Goal: Information Seeking & Learning: Find specific page/section

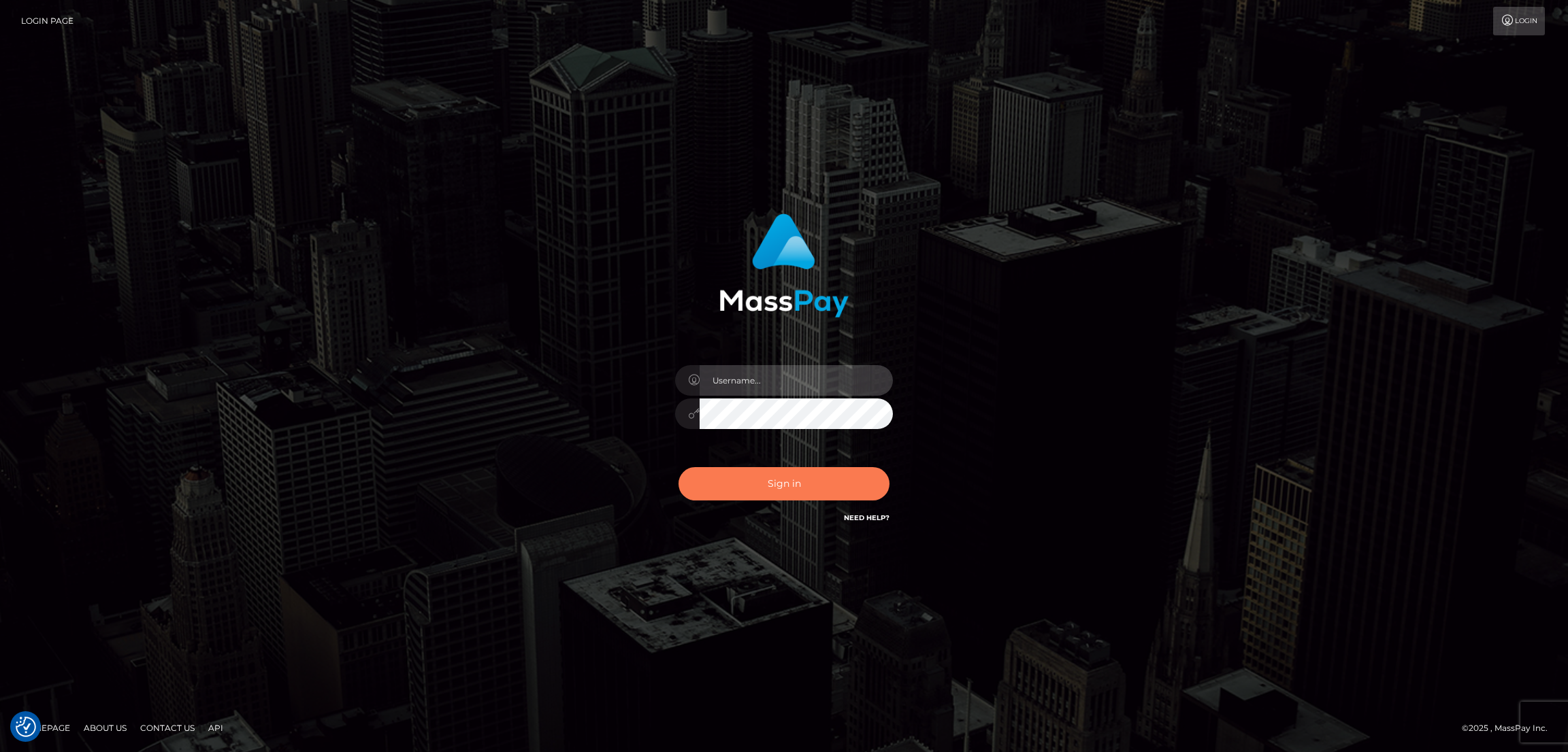
type input "by.es2"
click at [798, 481] on button "Sign in" at bounding box center [784, 484] width 211 height 33
type input "by.es2"
click at [798, 490] on button "Sign in" at bounding box center [784, 484] width 211 height 33
type input "by.es2"
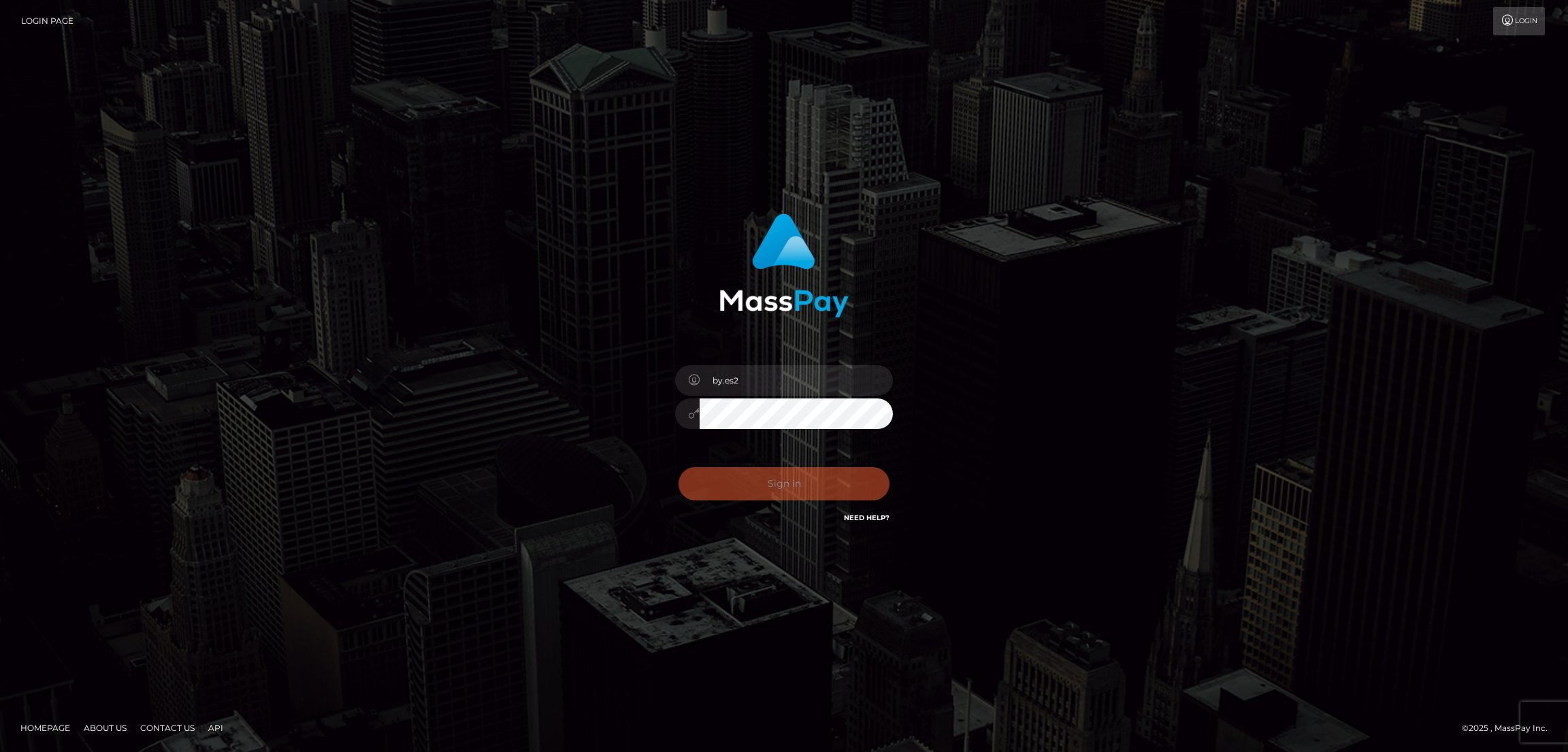
click at [798, 490] on div "Sign in Need Help?" at bounding box center [784, 490] width 239 height 61
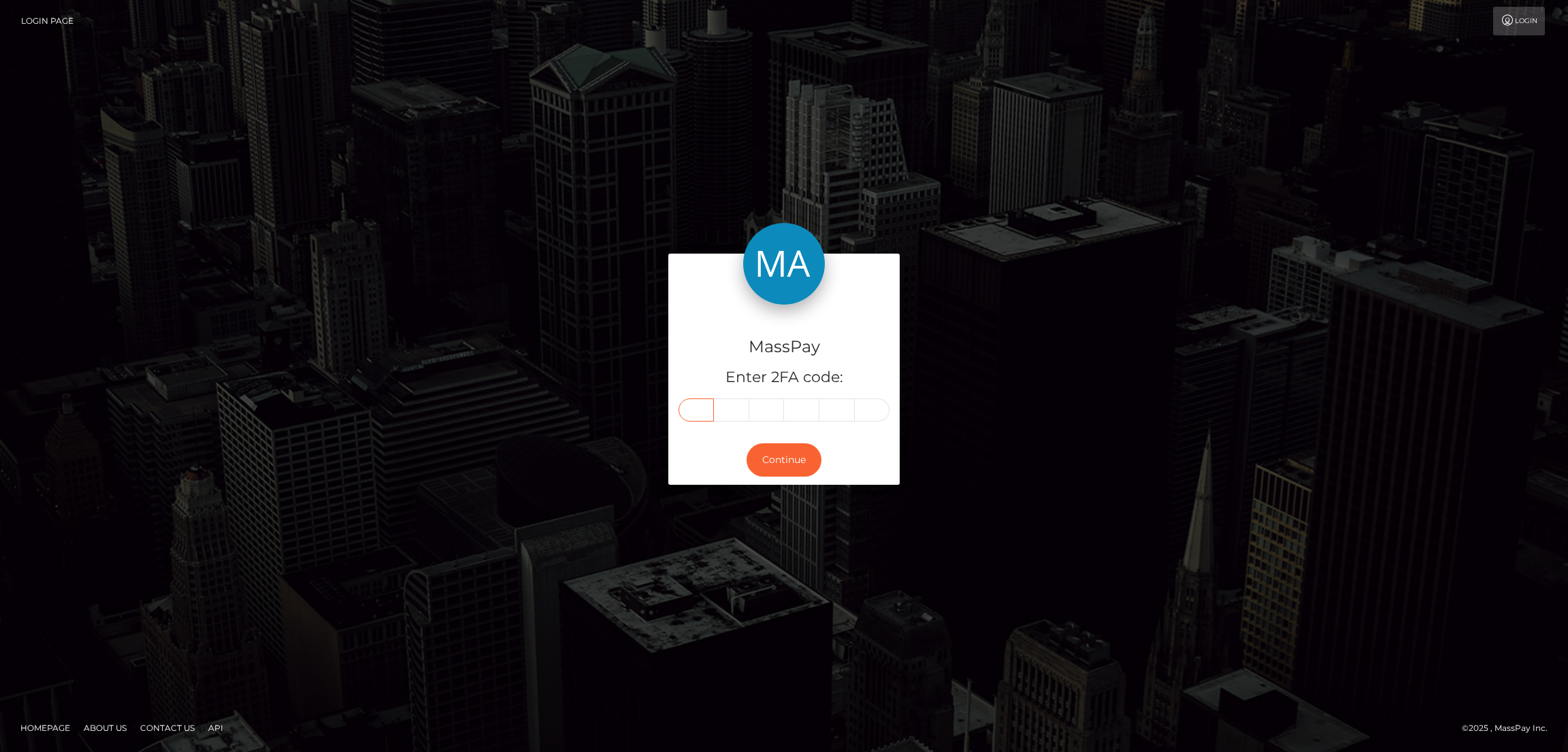
click at [692, 410] on input "text" at bounding box center [697, 410] width 35 height 23
paste input "5"
type input "5"
type input "0"
type input "7"
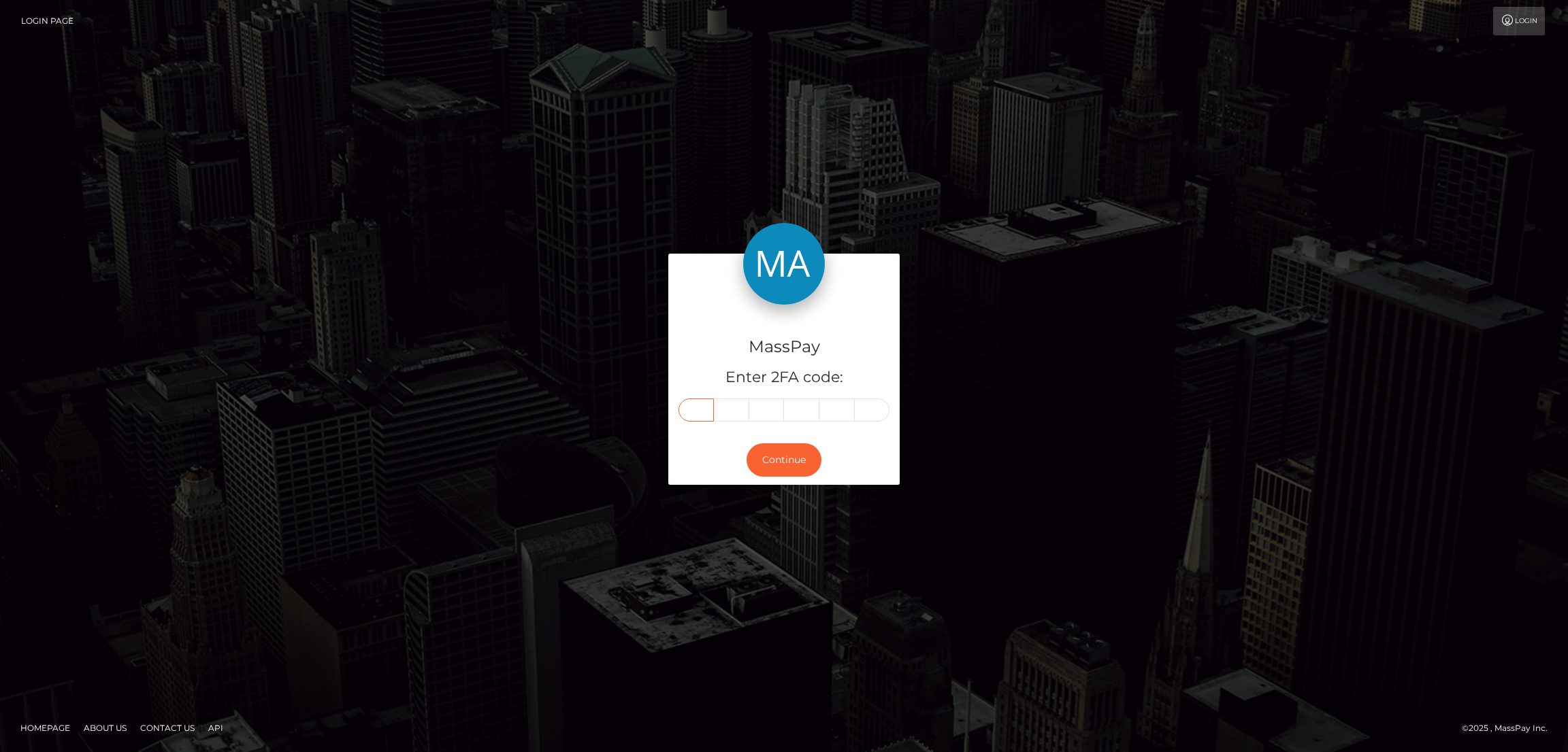
type input "8"
type input "6"
type input "3"
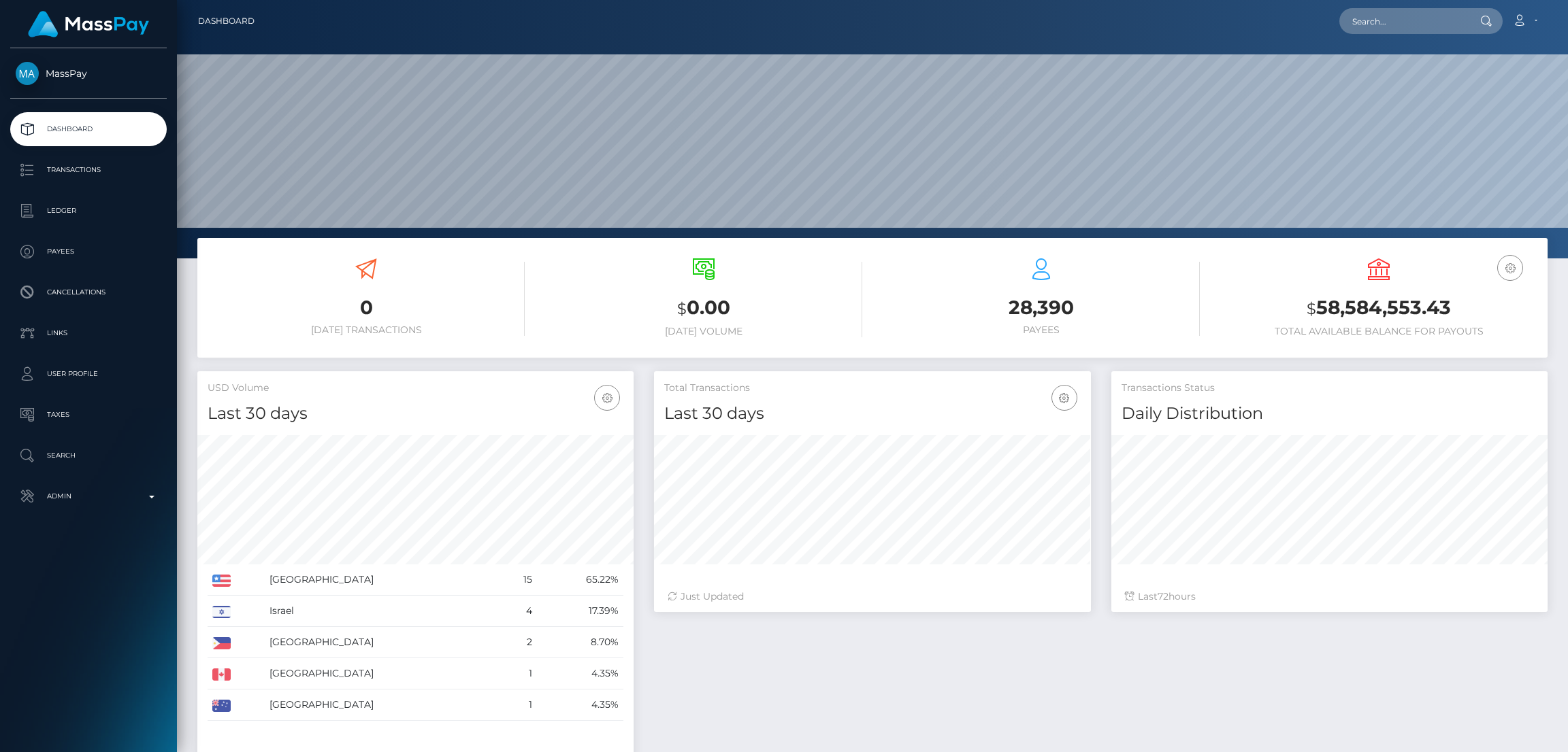
scroll to position [241, 436]
click at [1384, 21] on input "text" at bounding box center [1403, 21] width 128 height 26
paste input "emremert19942014@gmail.com"
type input "emremert19942014@gmail.com"
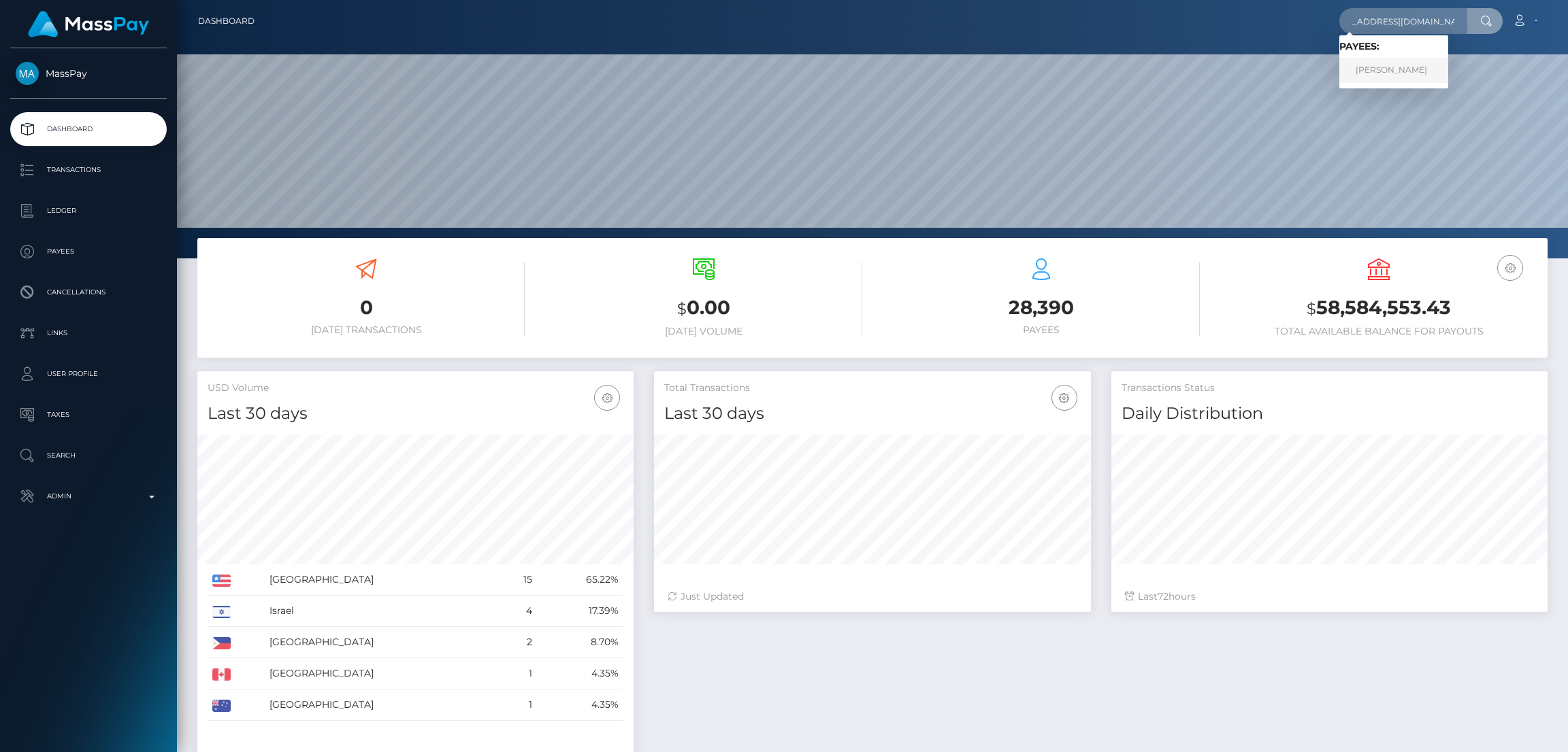
click at [1374, 66] on link "EMRE GÜNDOĞDU" at bounding box center [1394, 71] width 109 height 25
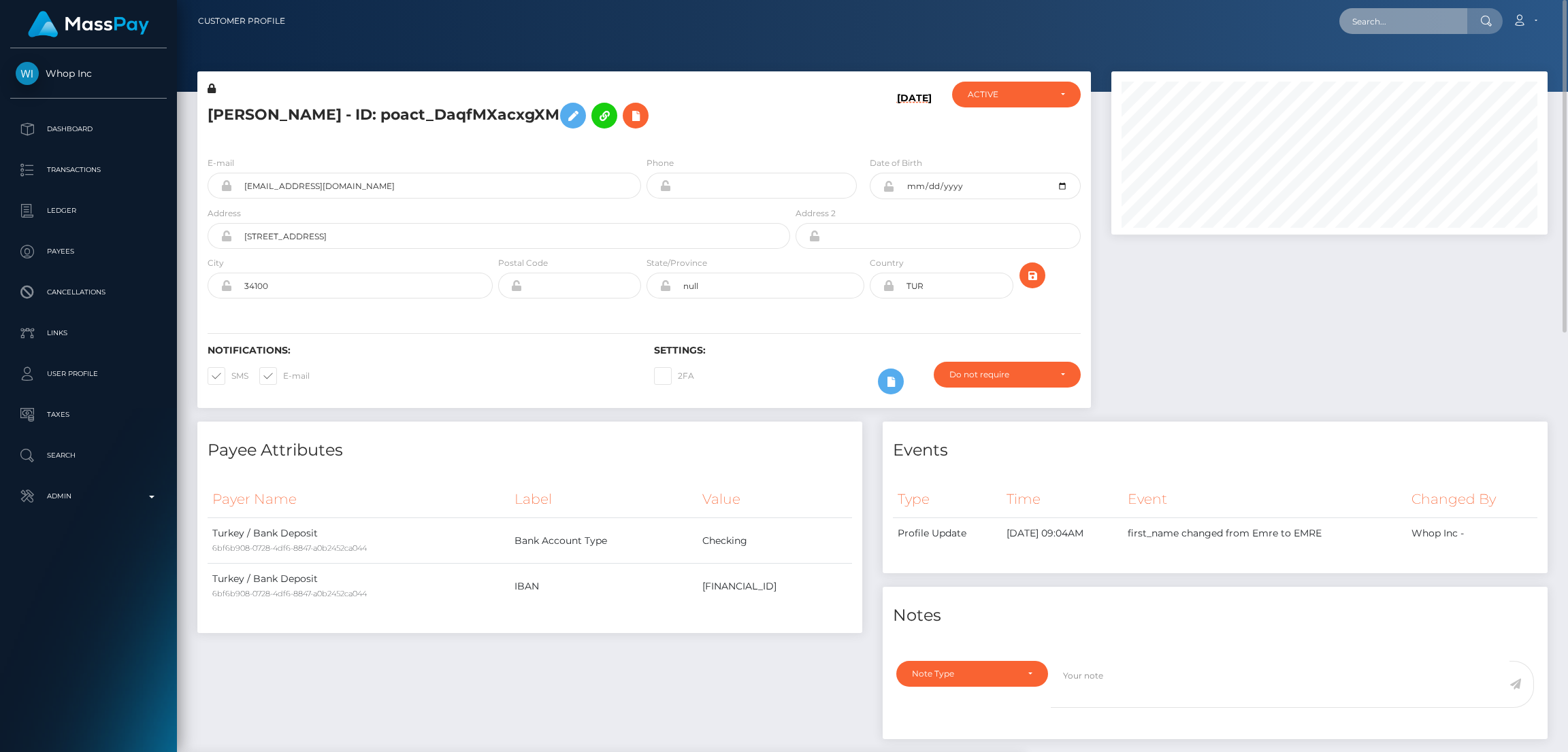
click at [1362, 25] on input "text" at bounding box center [1403, 21] width 128 height 26
paste input "[EMAIL_ADDRESS][DOMAIN_NAME]"
type input "[EMAIL_ADDRESS][DOMAIN_NAME]"
click at [1404, 70] on link "Soufiane Elfarjie" at bounding box center [1394, 71] width 109 height 25
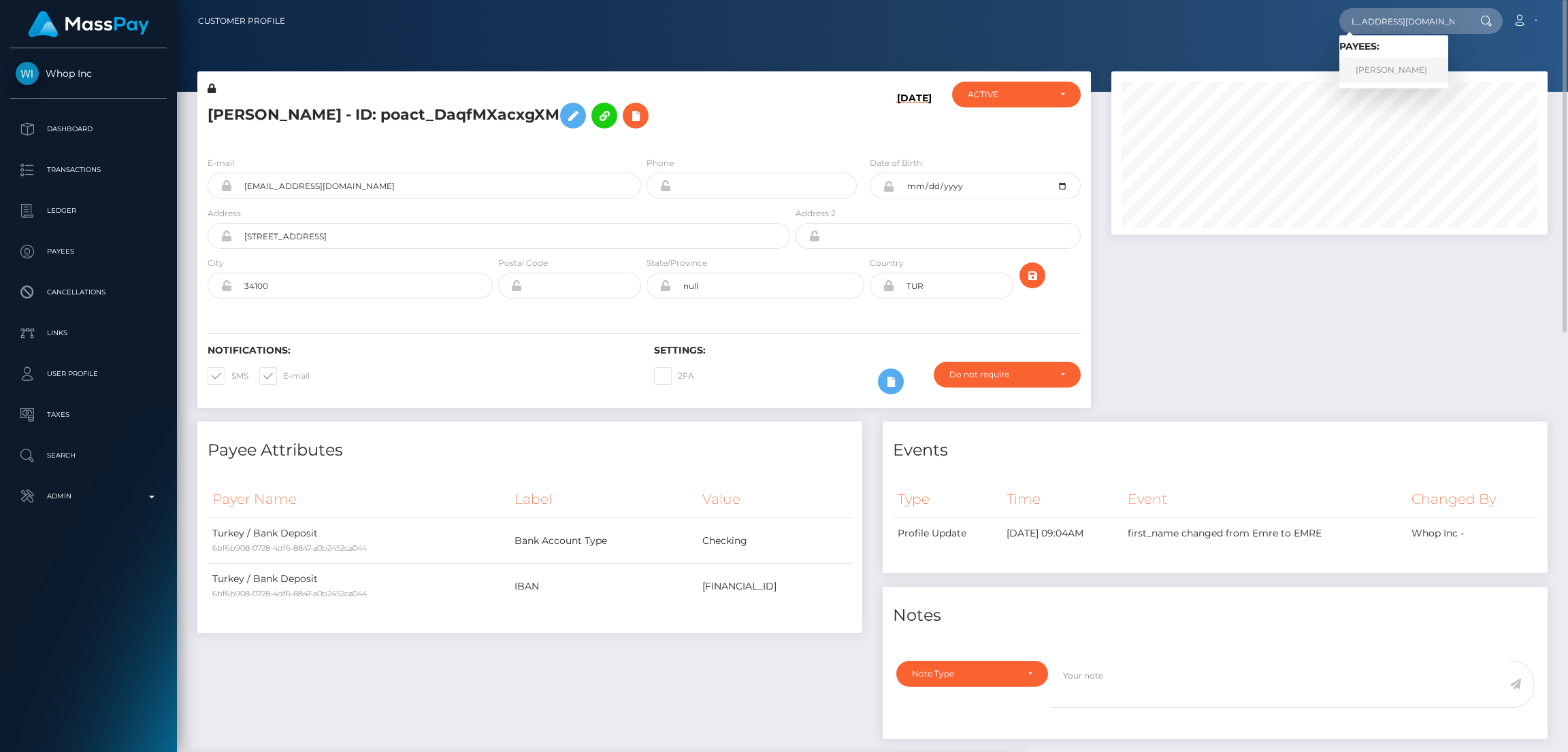
scroll to position [0, 0]
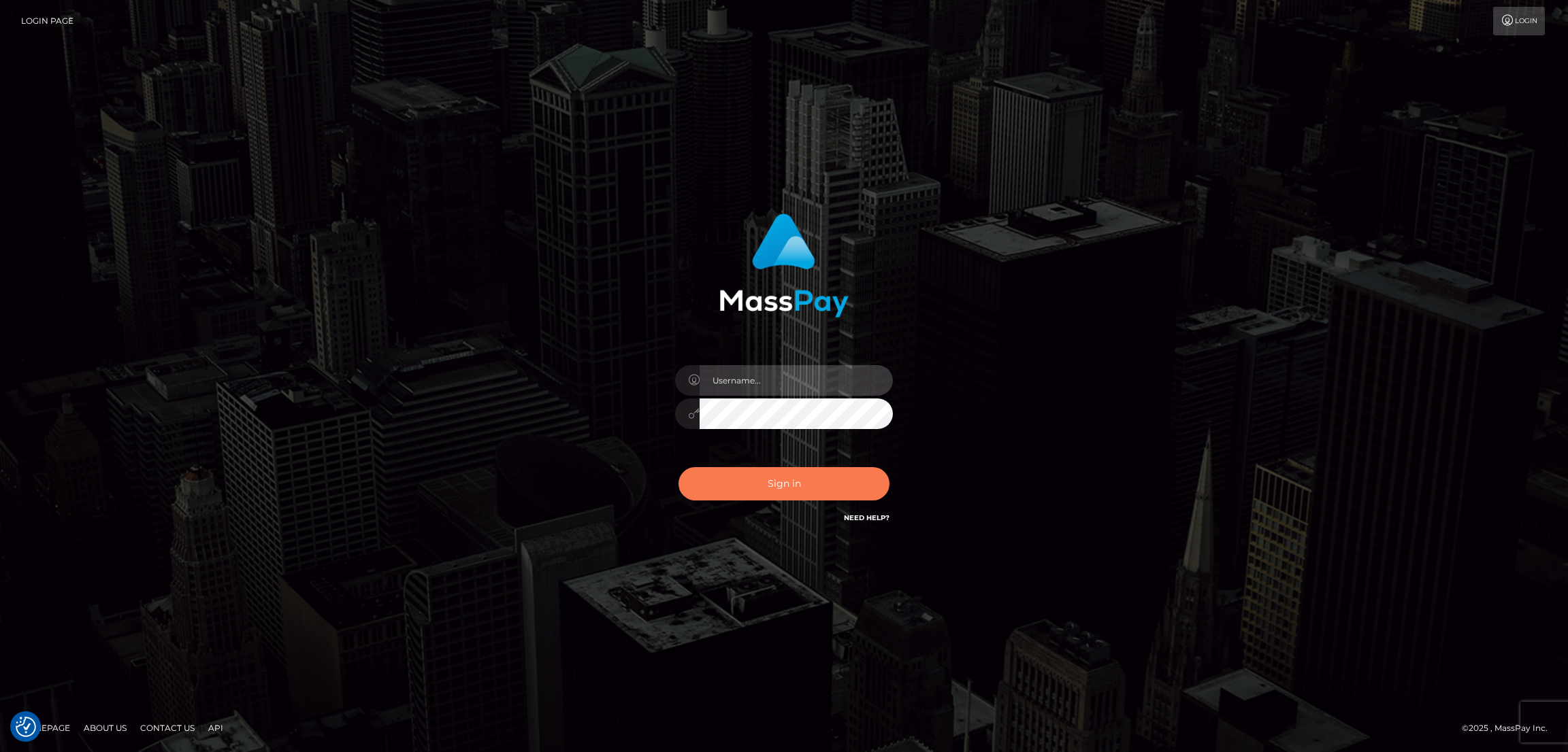
type input "by.es2"
click at [799, 491] on button "Sign in" at bounding box center [784, 484] width 211 height 33
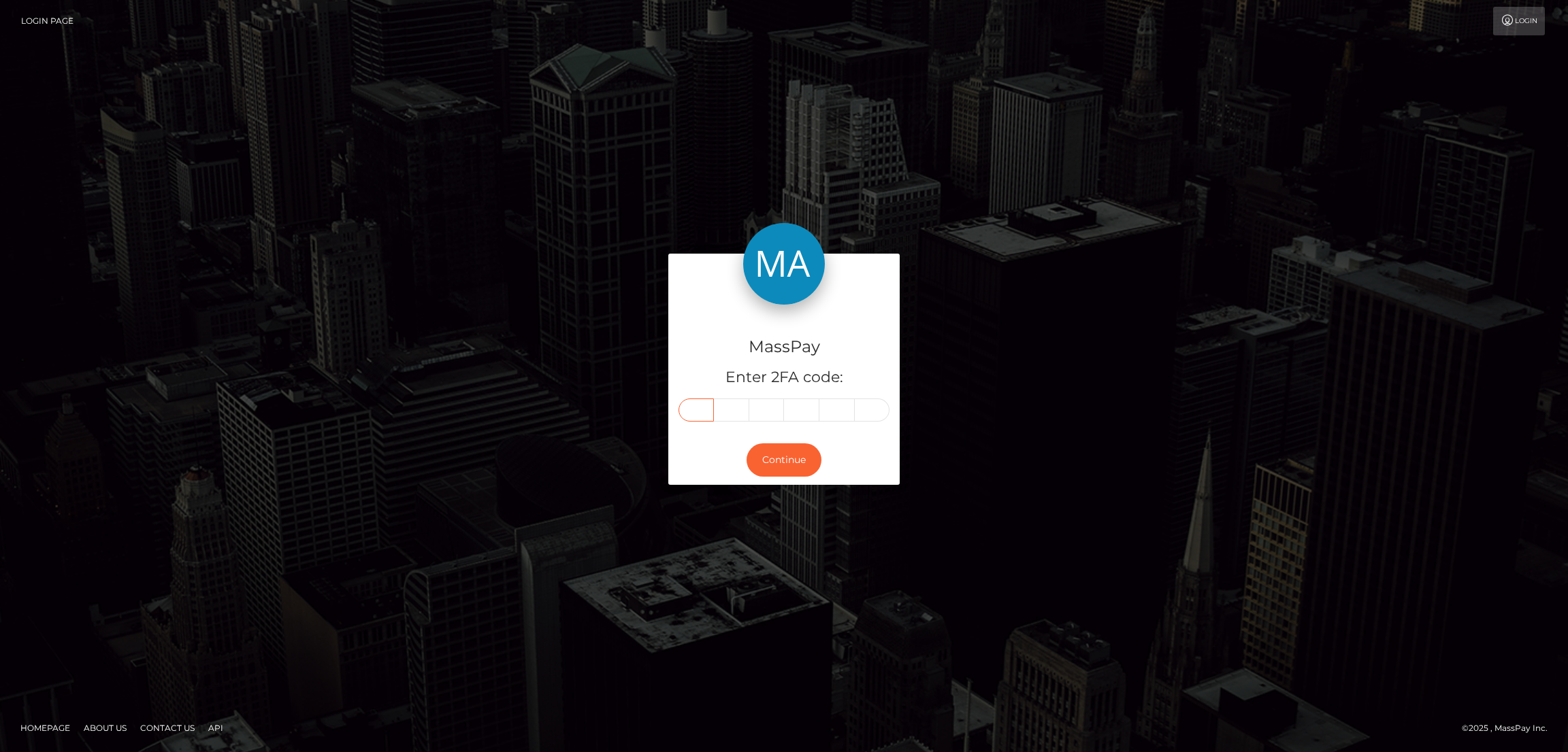
click at [703, 410] on input "text" at bounding box center [697, 410] width 35 height 23
paste input "3"
type input "3"
type input "7"
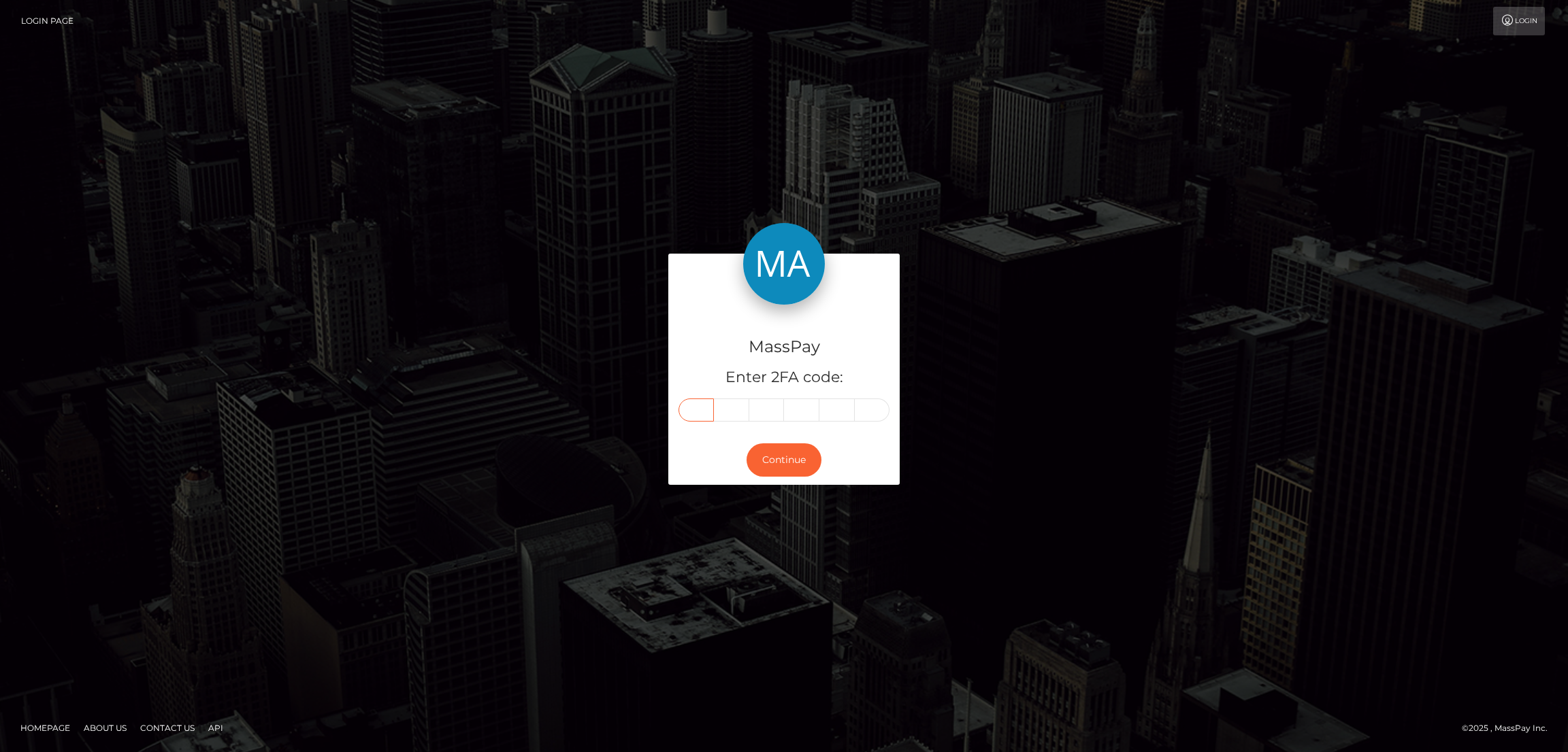
type input "0"
type input "3"
type input "2"
click at [785, 469] on button "Continue" at bounding box center [784, 460] width 75 height 33
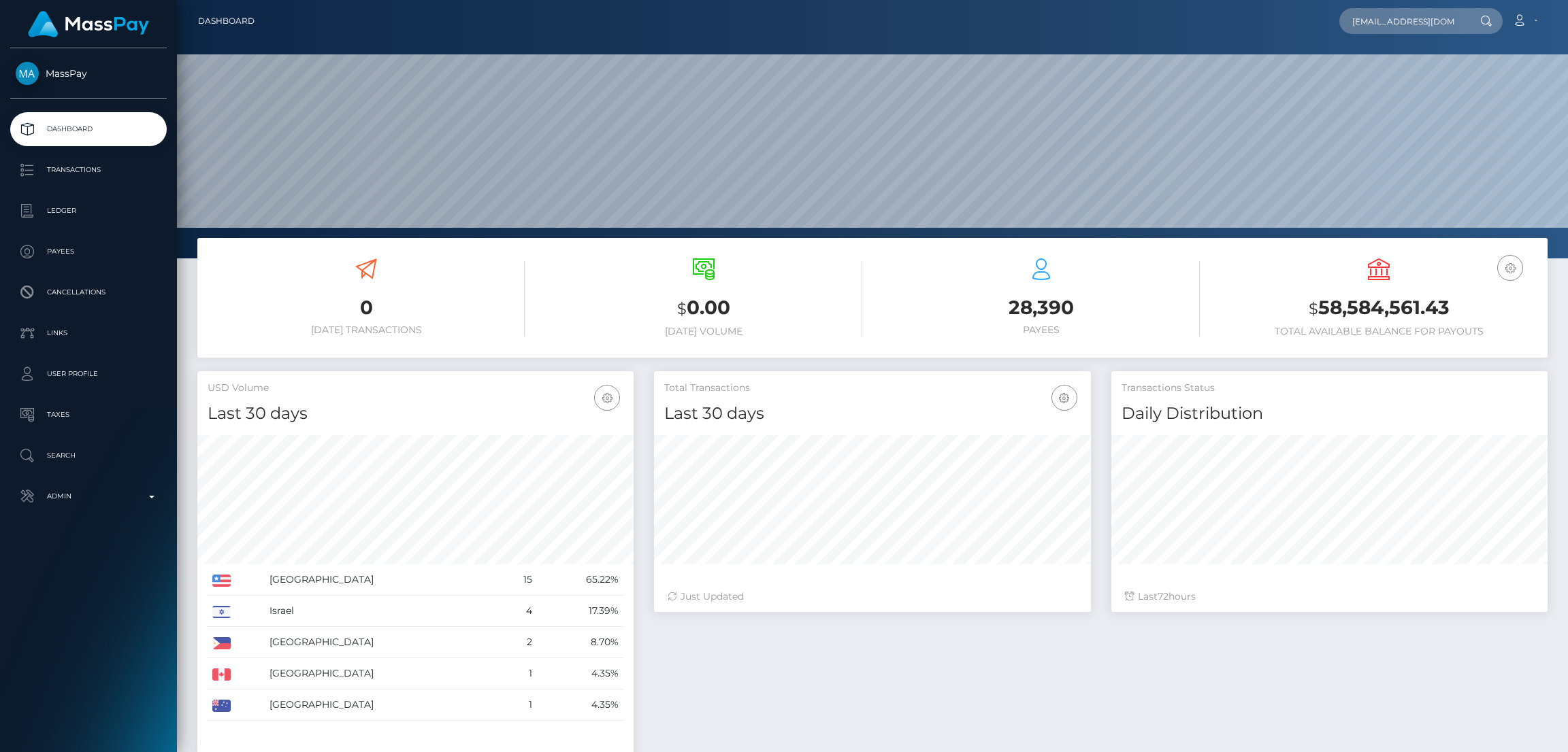
scroll to position [0, 2]
type input "[EMAIL_ADDRESS][DOMAIN_NAME]"
click at [1375, 64] on link "Crystal Simmons" at bounding box center [1394, 71] width 109 height 25
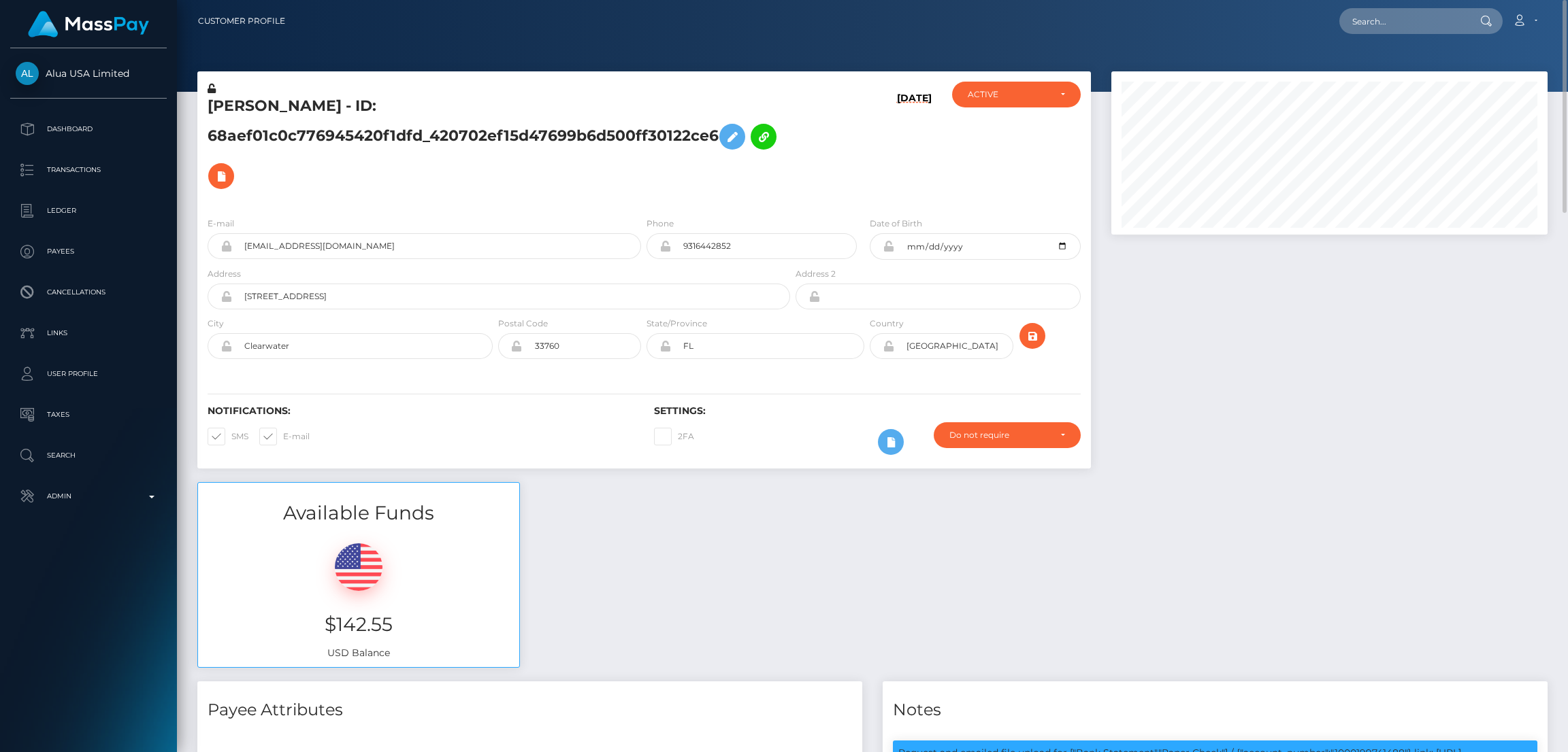
click at [310, 103] on h5 "Crystal Simmons - ID: 68aef01c0c776945420f1dfd_420702ef15d47699b6d500ff30122ce6" at bounding box center [495, 146] width 576 height 100
copy h5 "Crystal Simmons - ID: 68aef01c0c776945420f1dfd_420702ef15d47699b6d500ff30122ce6"
click at [1375, 30] on input "text" at bounding box center [1403, 21] width 128 height 26
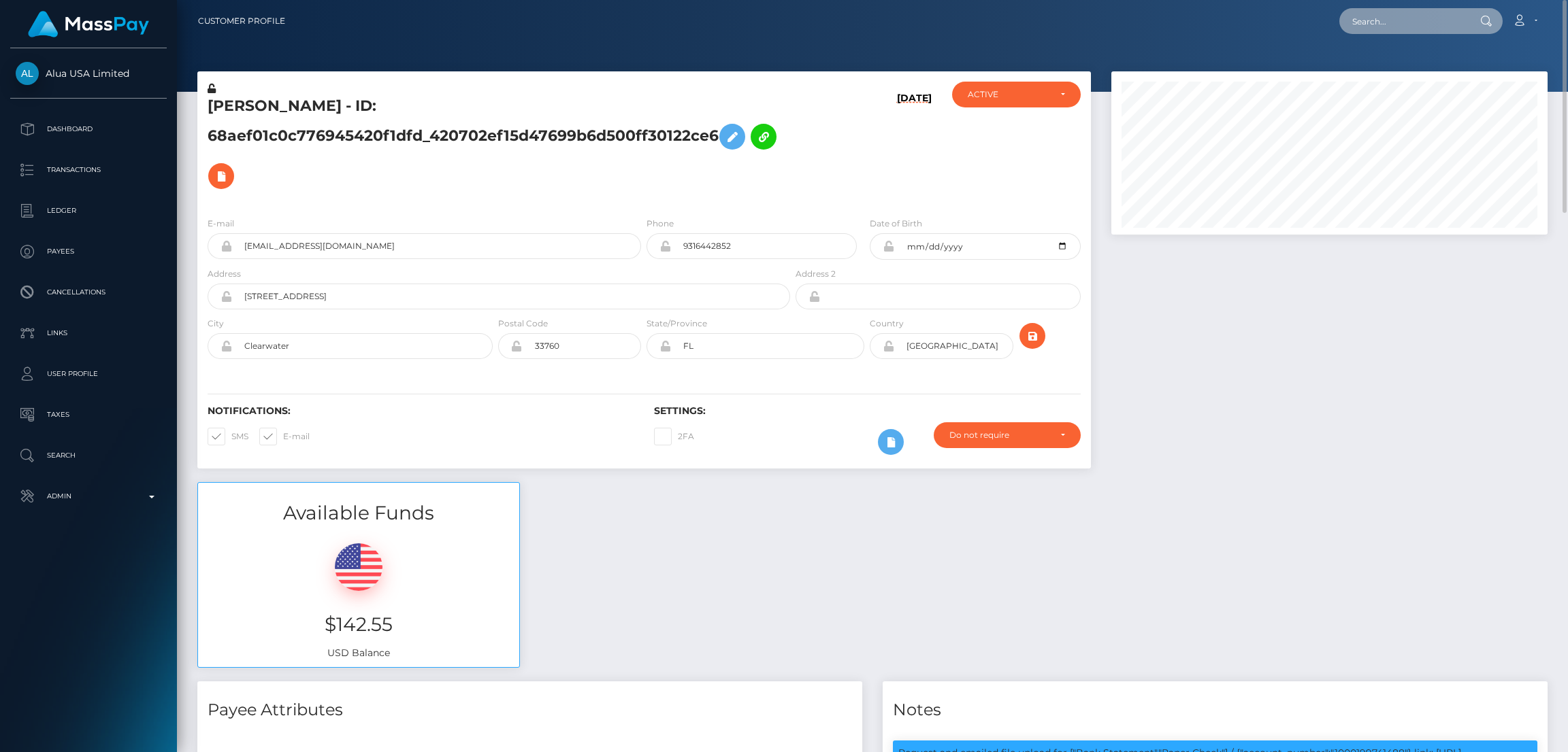
paste input "laprietalaprietita@gmail.com"
type input "laprietalaprietita@gmail.com"
click at [1375, 71] on link "Chubbycheez" at bounding box center [1394, 71] width 109 height 25
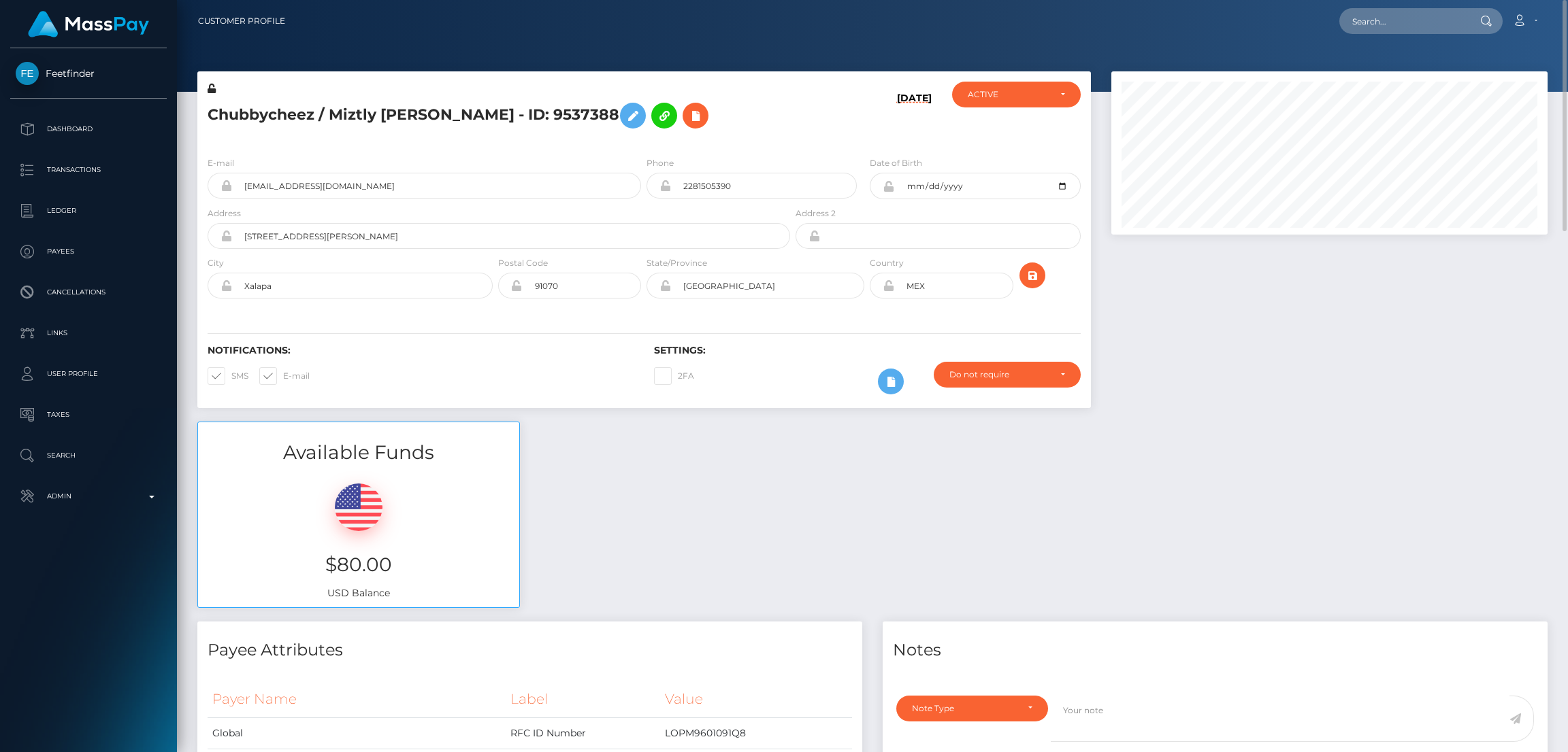
click at [362, 107] on h5 "Chubbycheez / Miztly [PERSON_NAME] - ID: 9537388" at bounding box center [495, 116] width 576 height 40
click at [362, 107] on h5 "Chubbycheez / Miztly Ambar Lopez - ID: 9537388" at bounding box center [495, 116] width 576 height 40
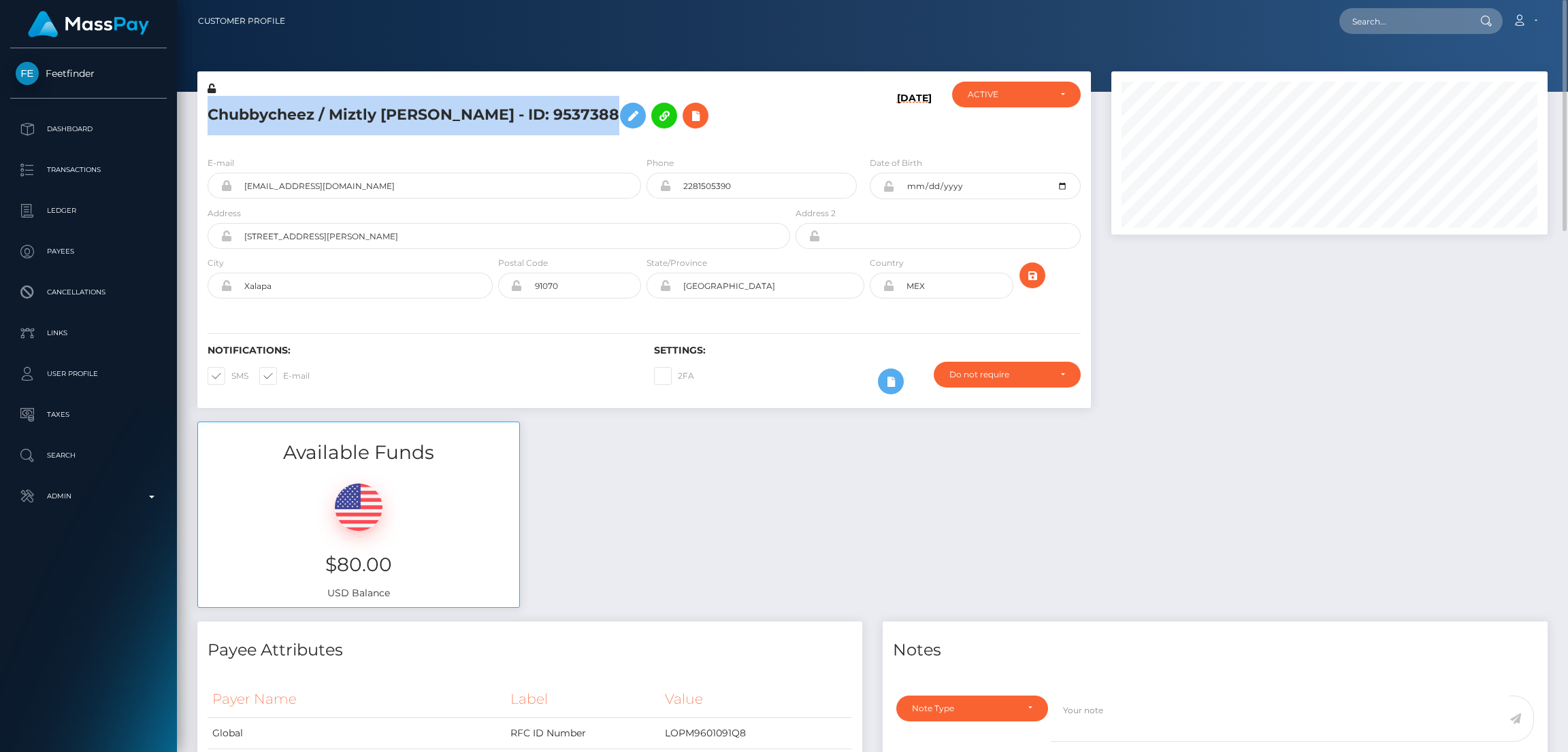
click at [363, 107] on h5 "Chubbycheez / Miztly Ambar Lopez - ID: 9537388" at bounding box center [495, 116] width 576 height 40
copy h5 "Chubbycheez / Miztly Ambar Lopez - ID: 9537388"
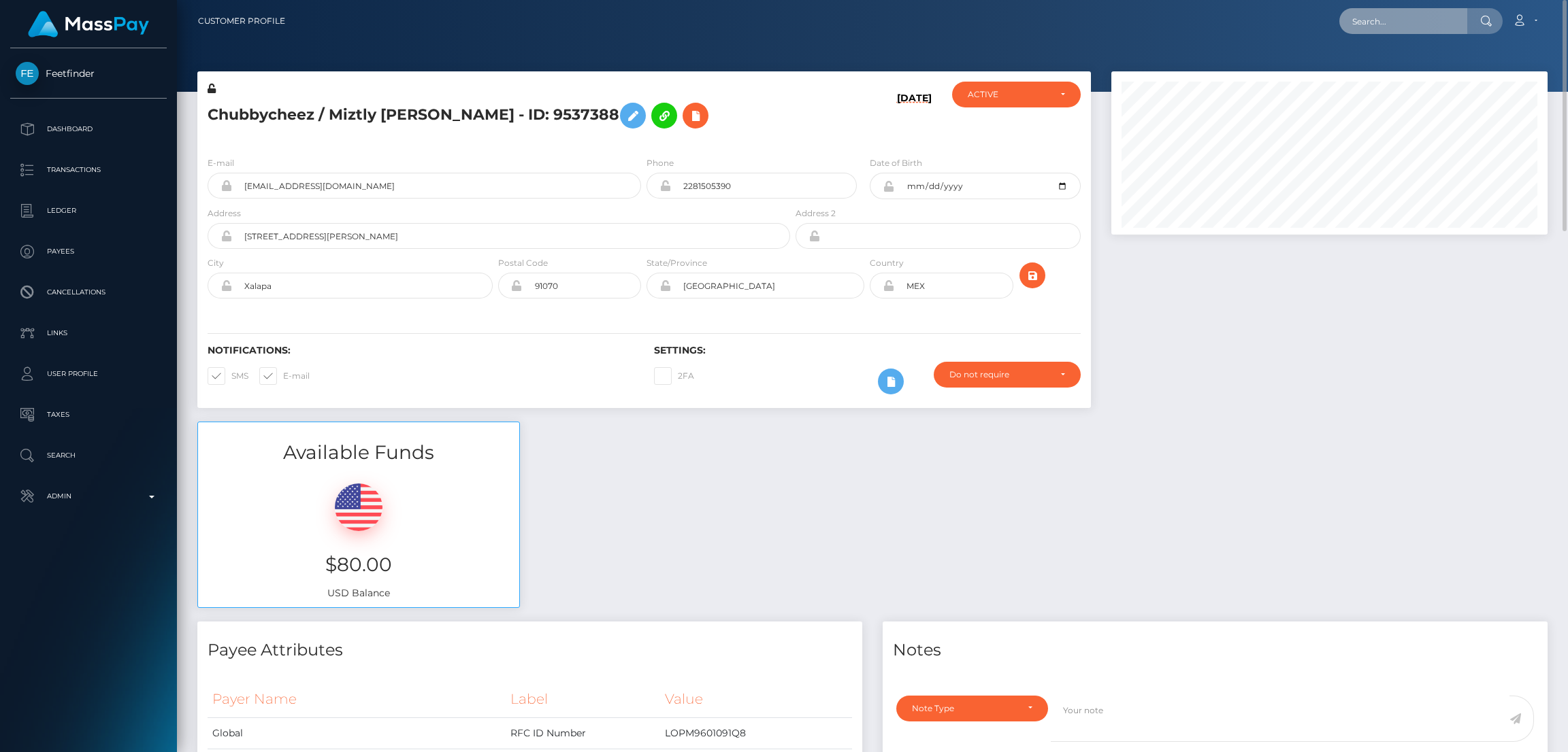
click at [1366, 20] on input "text" at bounding box center [1403, 21] width 128 height 26
paste input "[EMAIL_ADDRESS][DOMAIN_NAME]"
type input "joelstrongsw7@gmail.com"
click at [1423, 69] on link "Viacheslav NENEVOLIN" at bounding box center [1394, 71] width 109 height 25
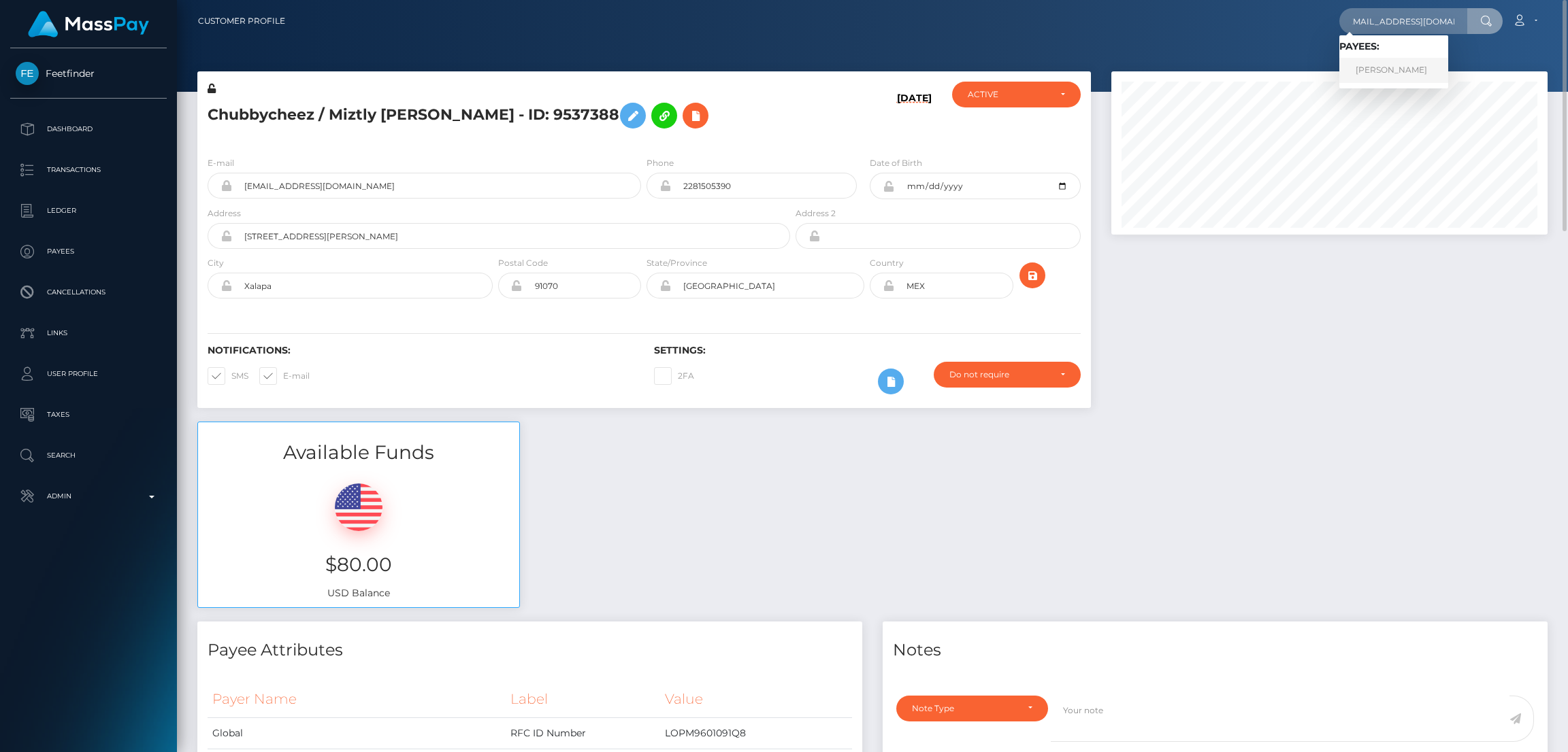
scroll to position [0, 0]
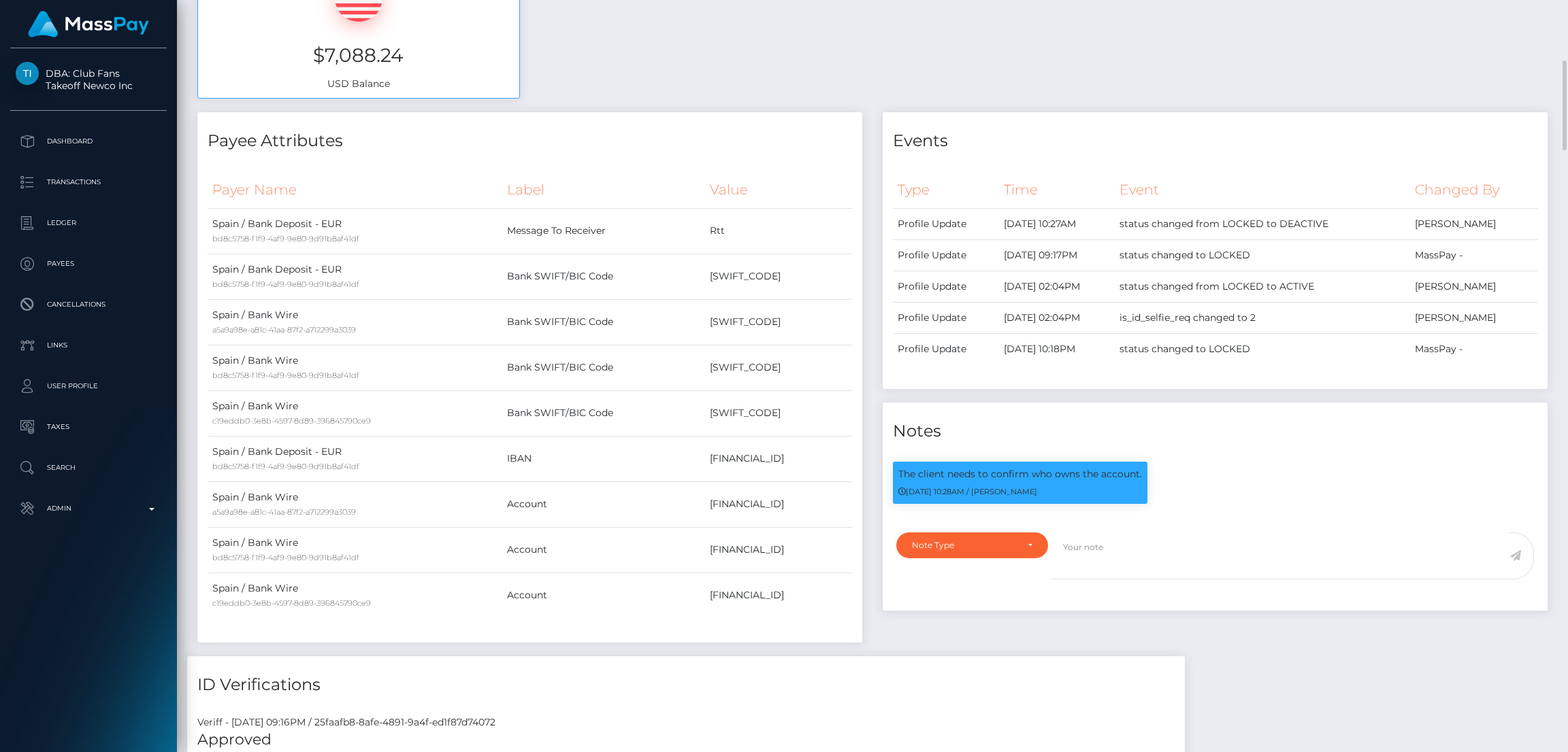
scroll to position [102, 0]
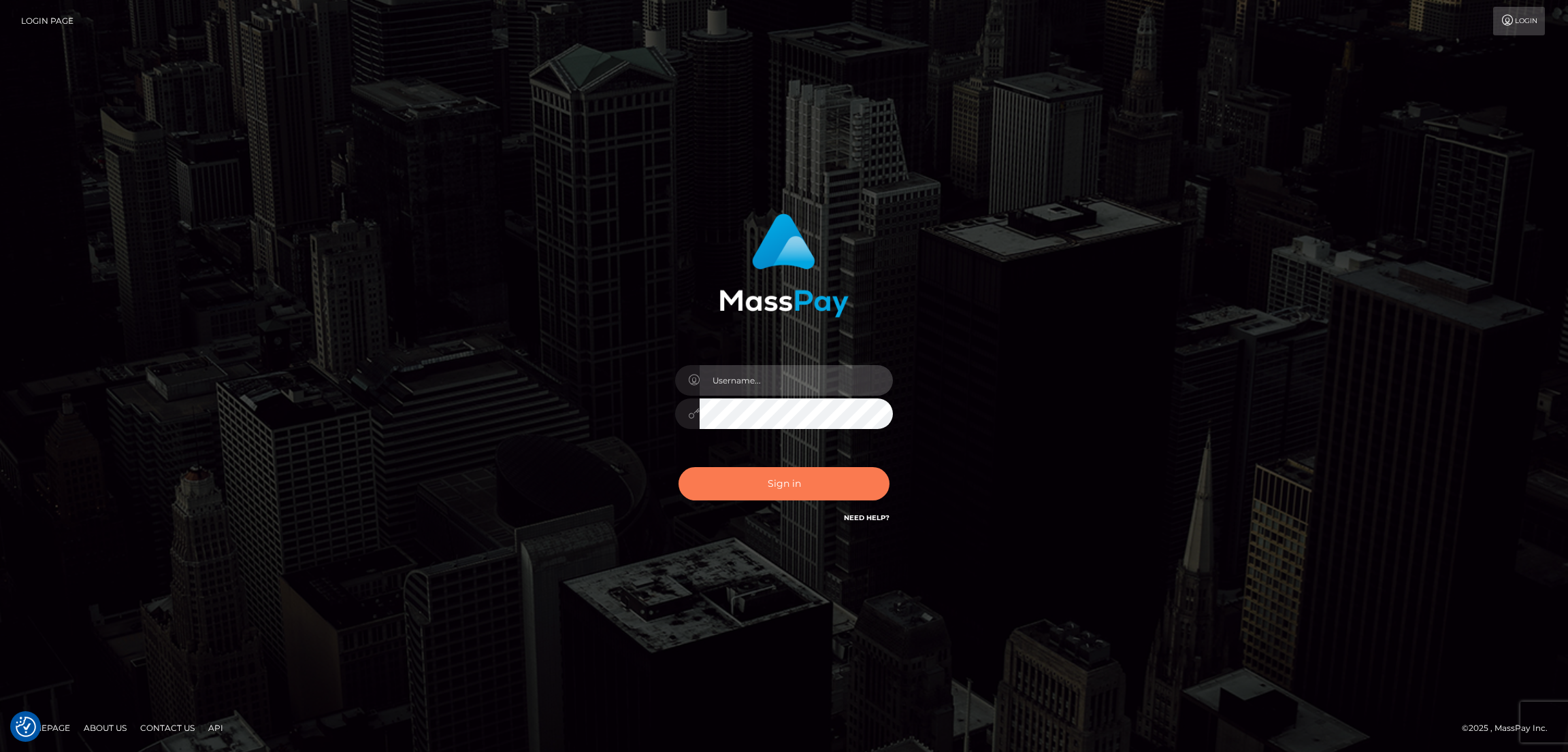
type input "by.es2"
click at [783, 479] on button "Sign in" at bounding box center [784, 484] width 211 height 33
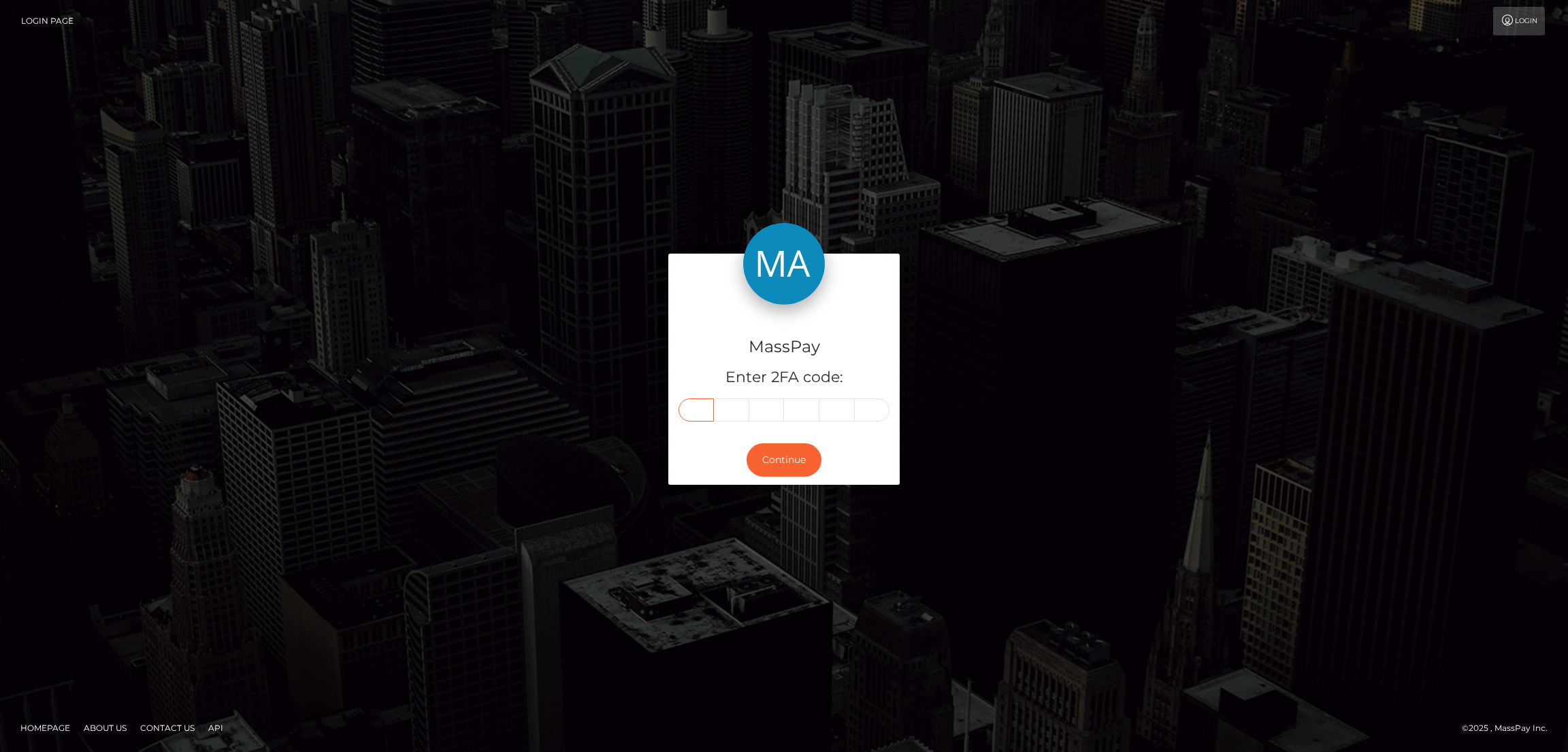
click at [700, 408] on input "text" at bounding box center [697, 410] width 35 height 23
paste input "7"
type input "7"
type input "5"
type input "4"
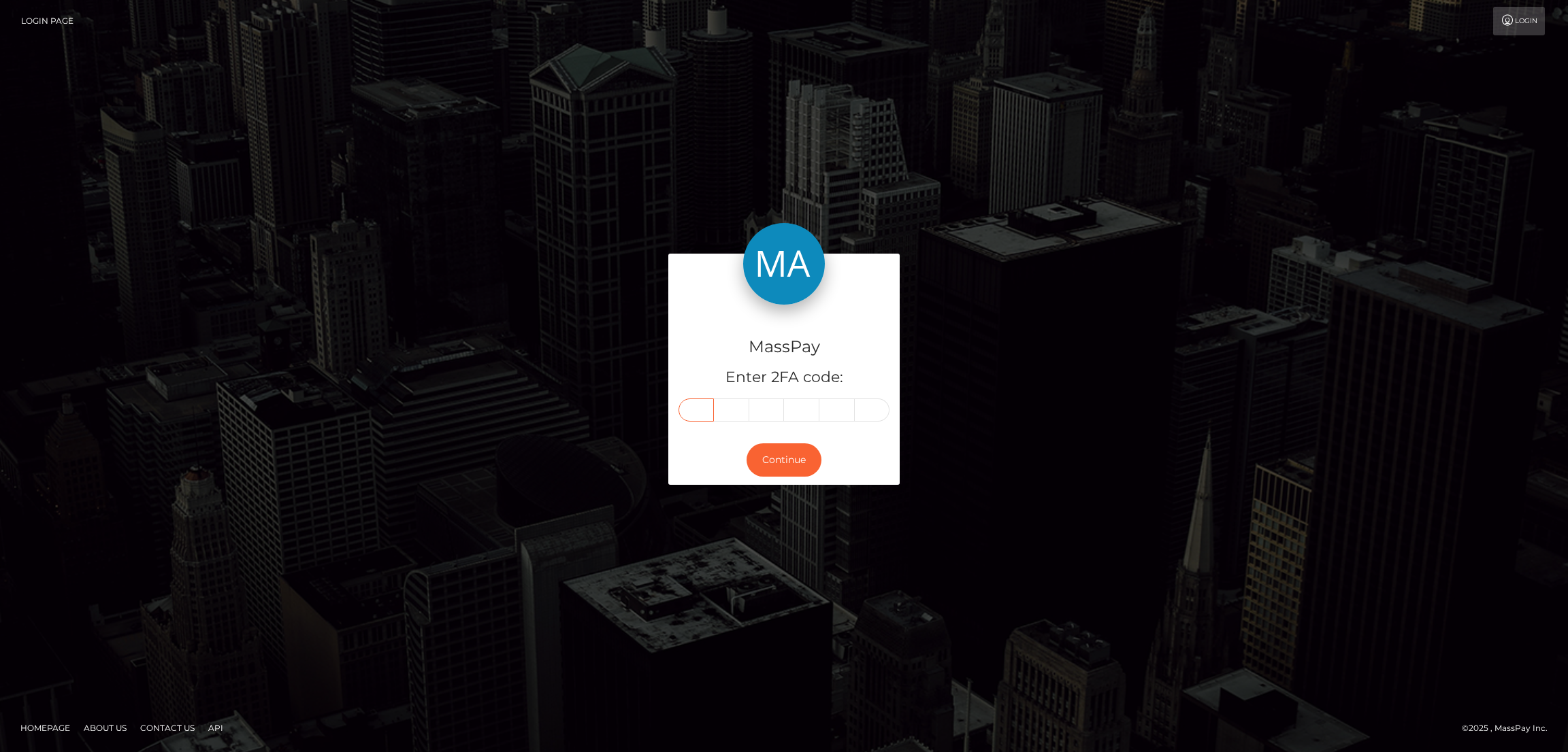
type input "0"
type input "7"
type input "9"
click at [788, 457] on button "Continue" at bounding box center [784, 460] width 75 height 33
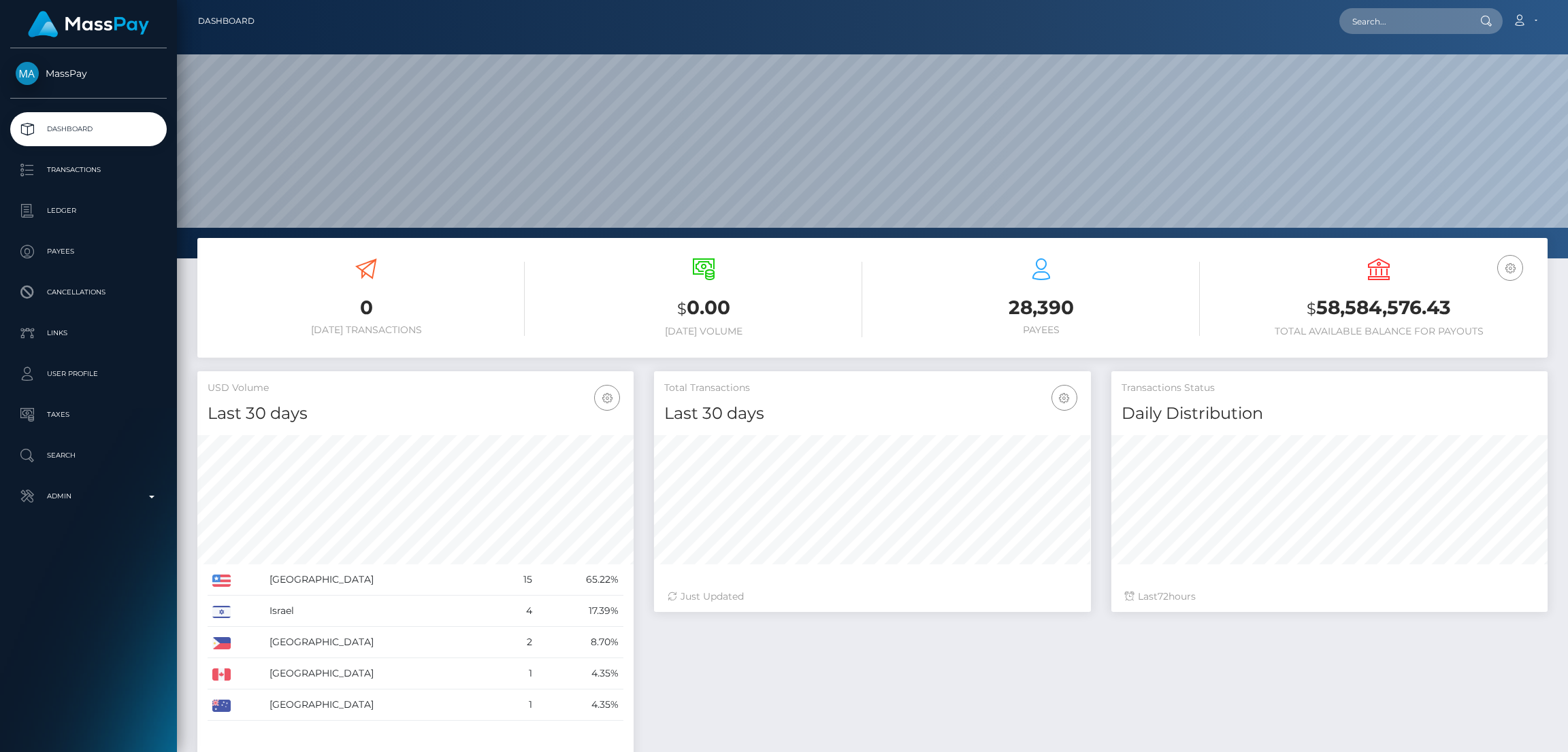
scroll to position [241, 436]
click at [1372, 25] on input "text" at bounding box center [1403, 21] width 128 height 26
paste input "esunyt04@gmail.com"
type input "esunyt04@gmail.com"
click at [1387, 66] on link "EHSAN AHMAD" at bounding box center [1394, 71] width 109 height 25
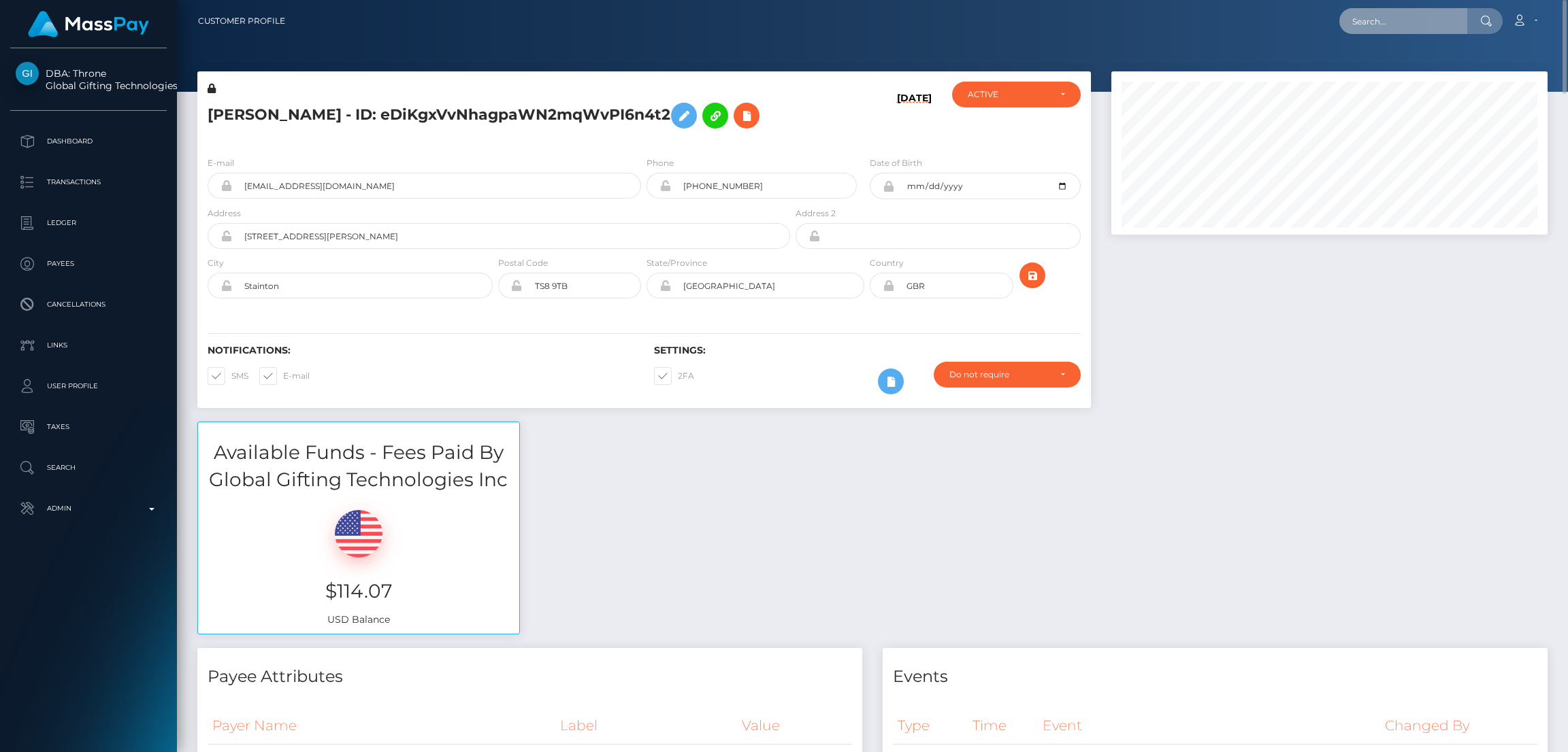
click at [1384, 18] on input "text" at bounding box center [1403, 21] width 128 height 26
paste input "vikkihorse@gmail.com"
type input "vikkihorse@gmail.com"
click at [1392, 69] on link "VICTORIA LAINE KERN" at bounding box center [1394, 71] width 109 height 25
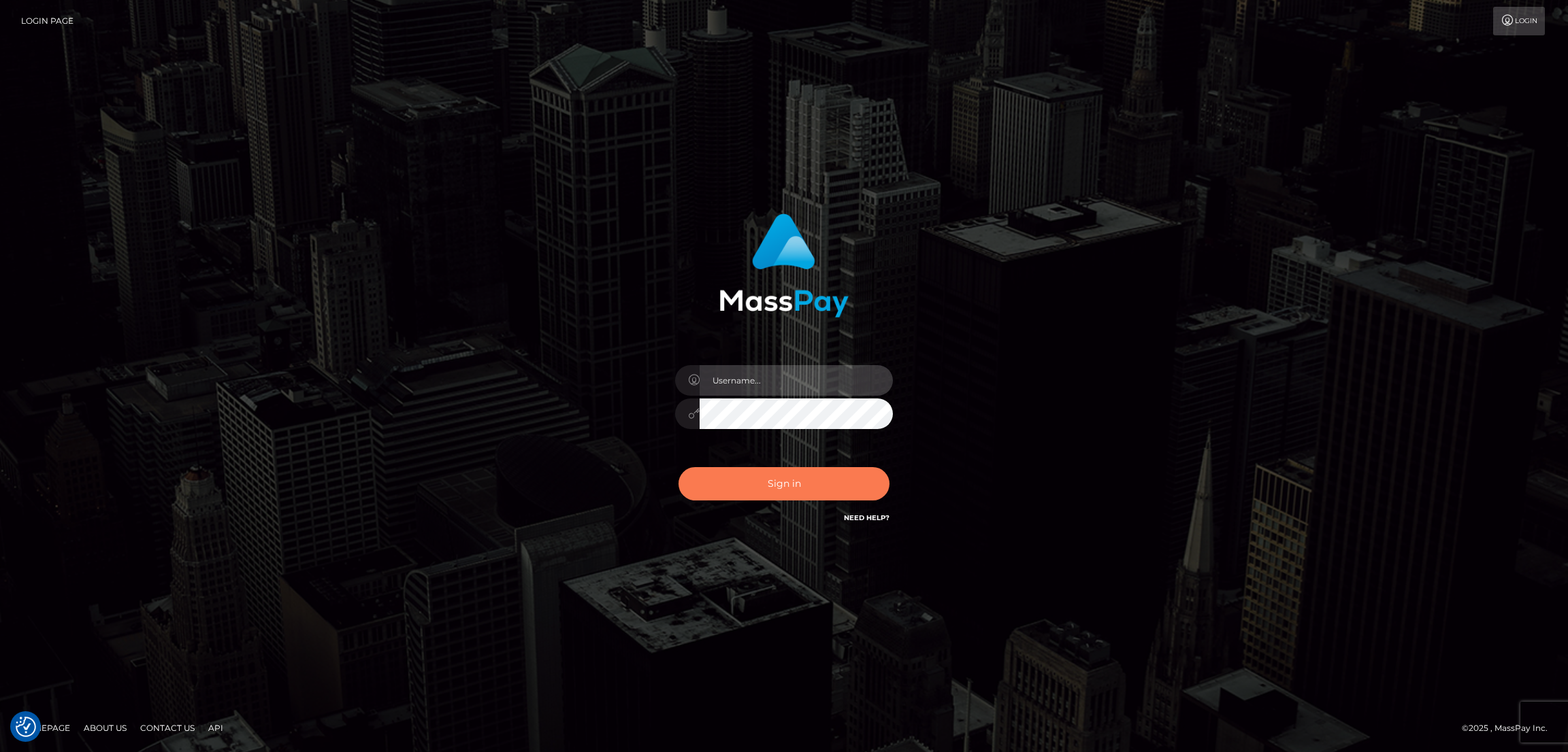
type input "by.es2"
drag, startPoint x: 769, startPoint y: 478, endPoint x: 767, endPoint y: 468, distance: 10.2
click at [769, 477] on button "Sign in" at bounding box center [784, 484] width 211 height 33
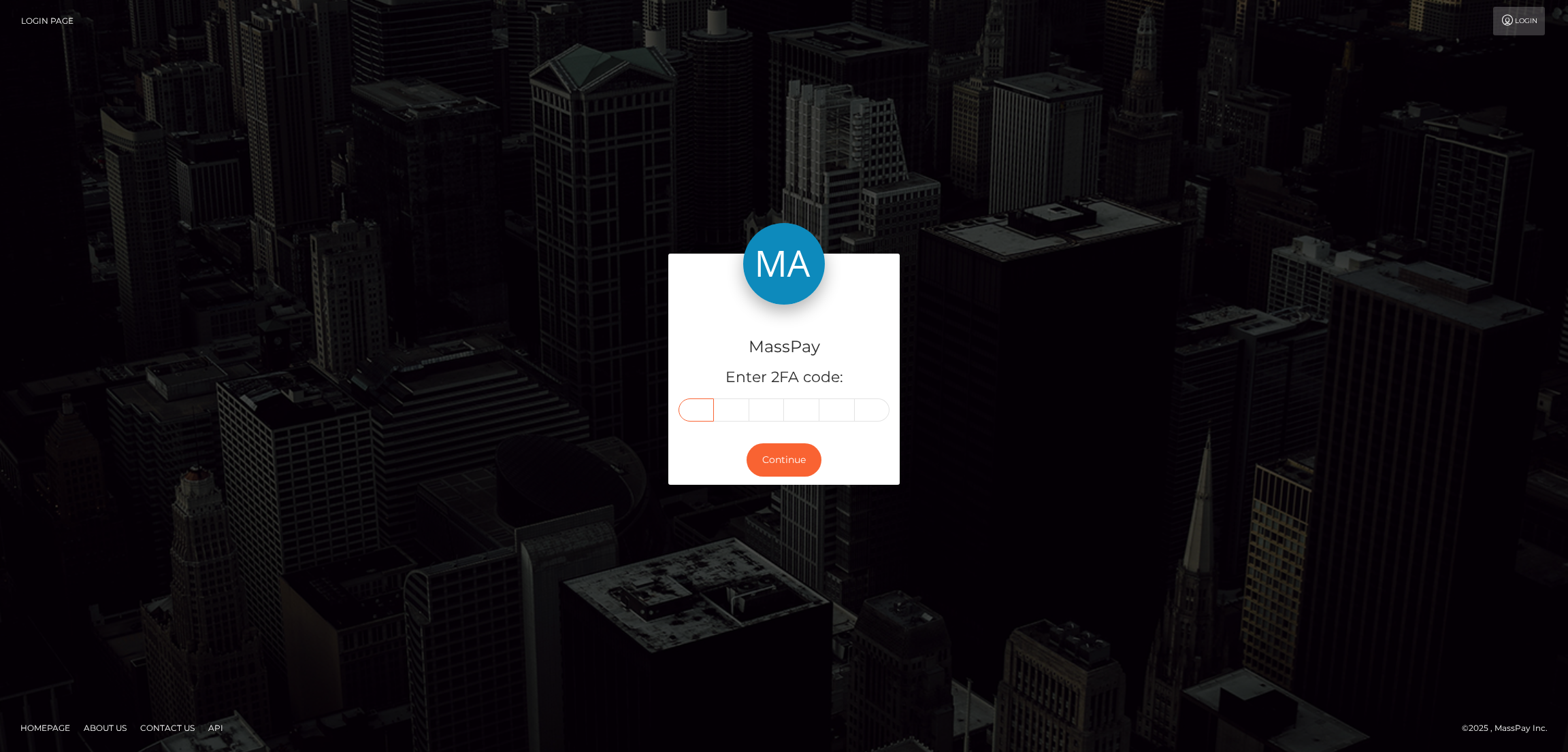
click at [697, 417] on input "text" at bounding box center [697, 410] width 35 height 23
paste input "5"
type input "5"
type input "1"
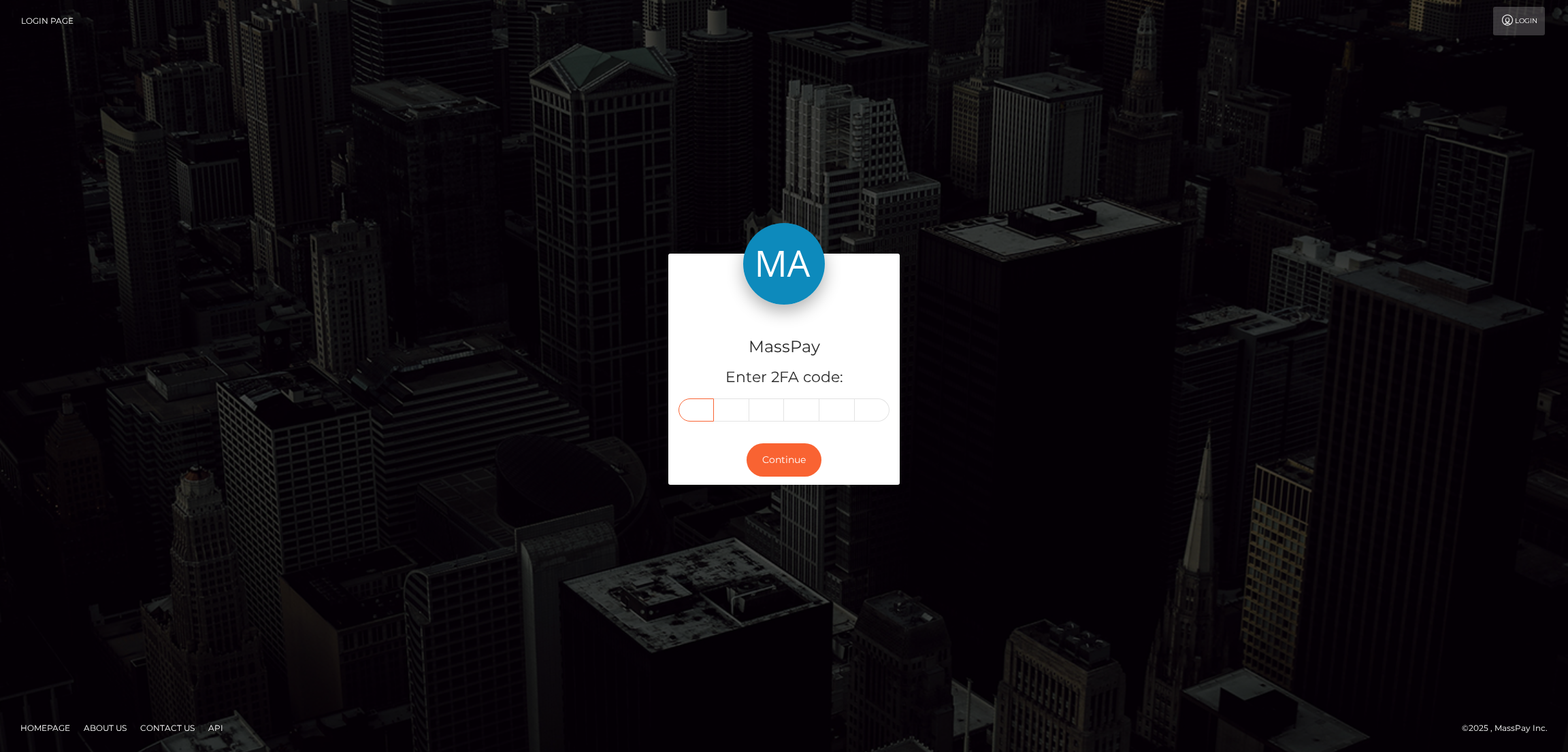
type input "8"
type input "4"
type input "1"
click at [789, 461] on button "Continue" at bounding box center [784, 460] width 75 height 33
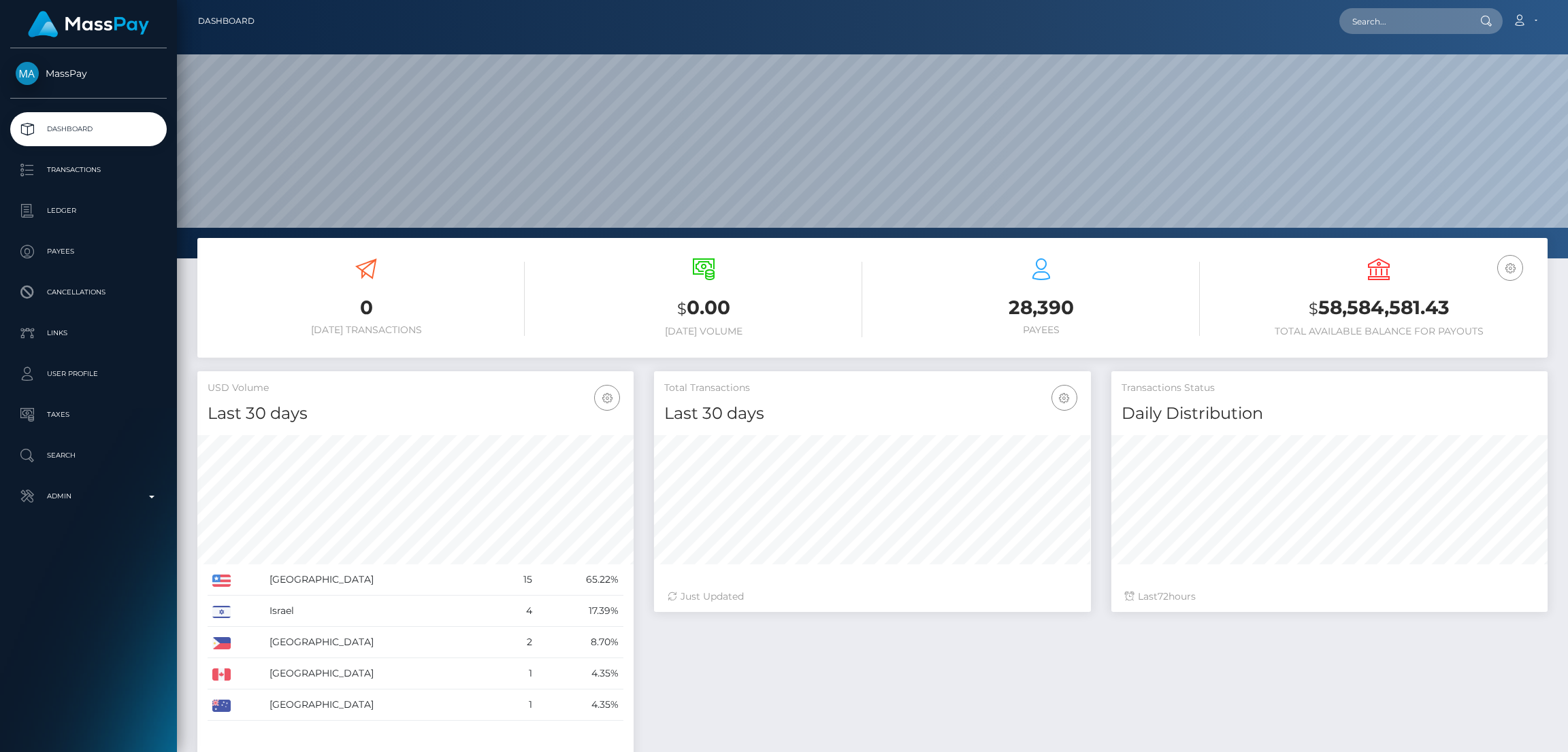
scroll to position [241, 436]
click at [1408, 16] on input "text" at bounding box center [1403, 21] width 128 height 26
paste input "[EMAIL_ADDRESS][DOMAIN_NAME]"
type input "[EMAIL_ADDRESS][DOMAIN_NAME]"
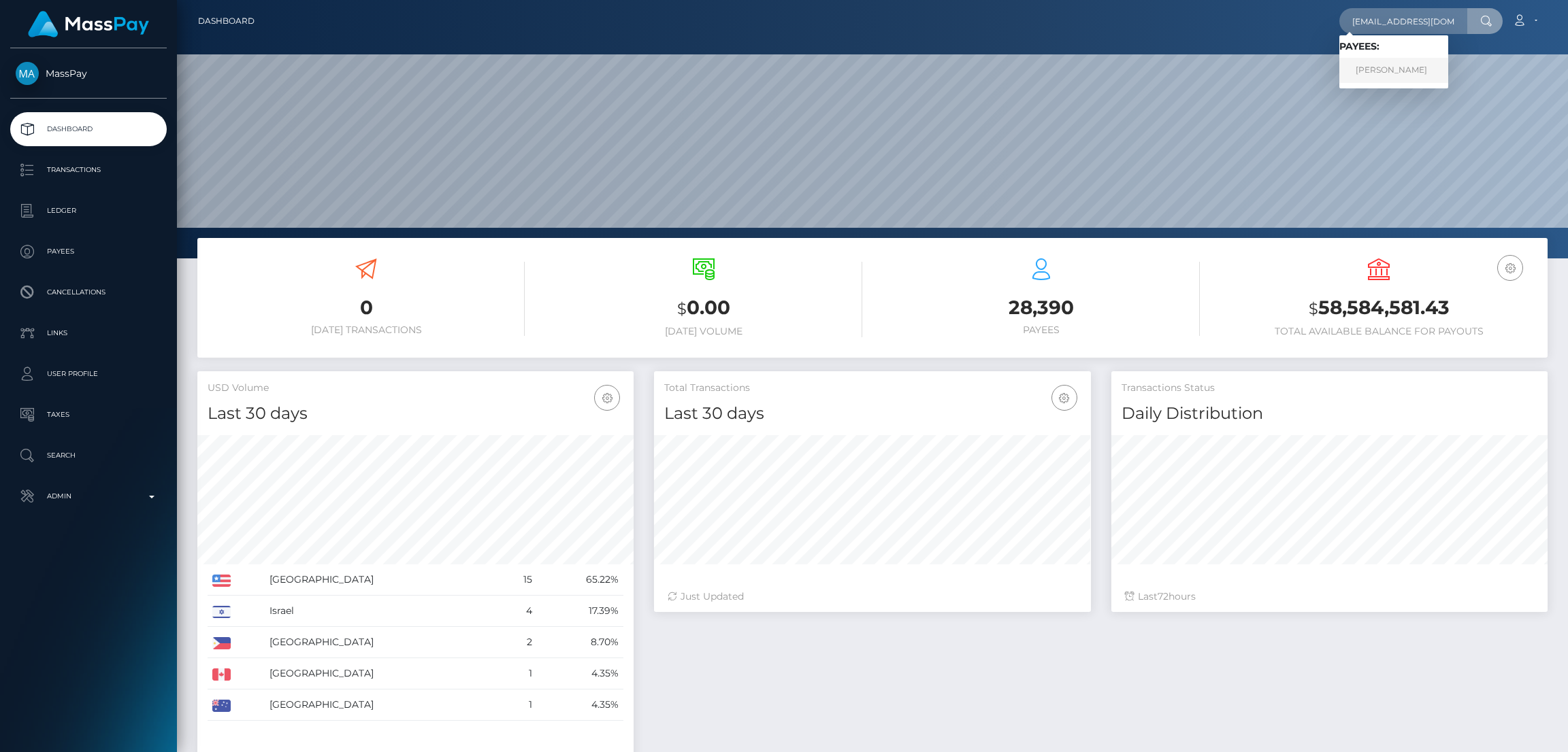
click at [1379, 67] on link "Jeremy Loatman" at bounding box center [1394, 71] width 109 height 25
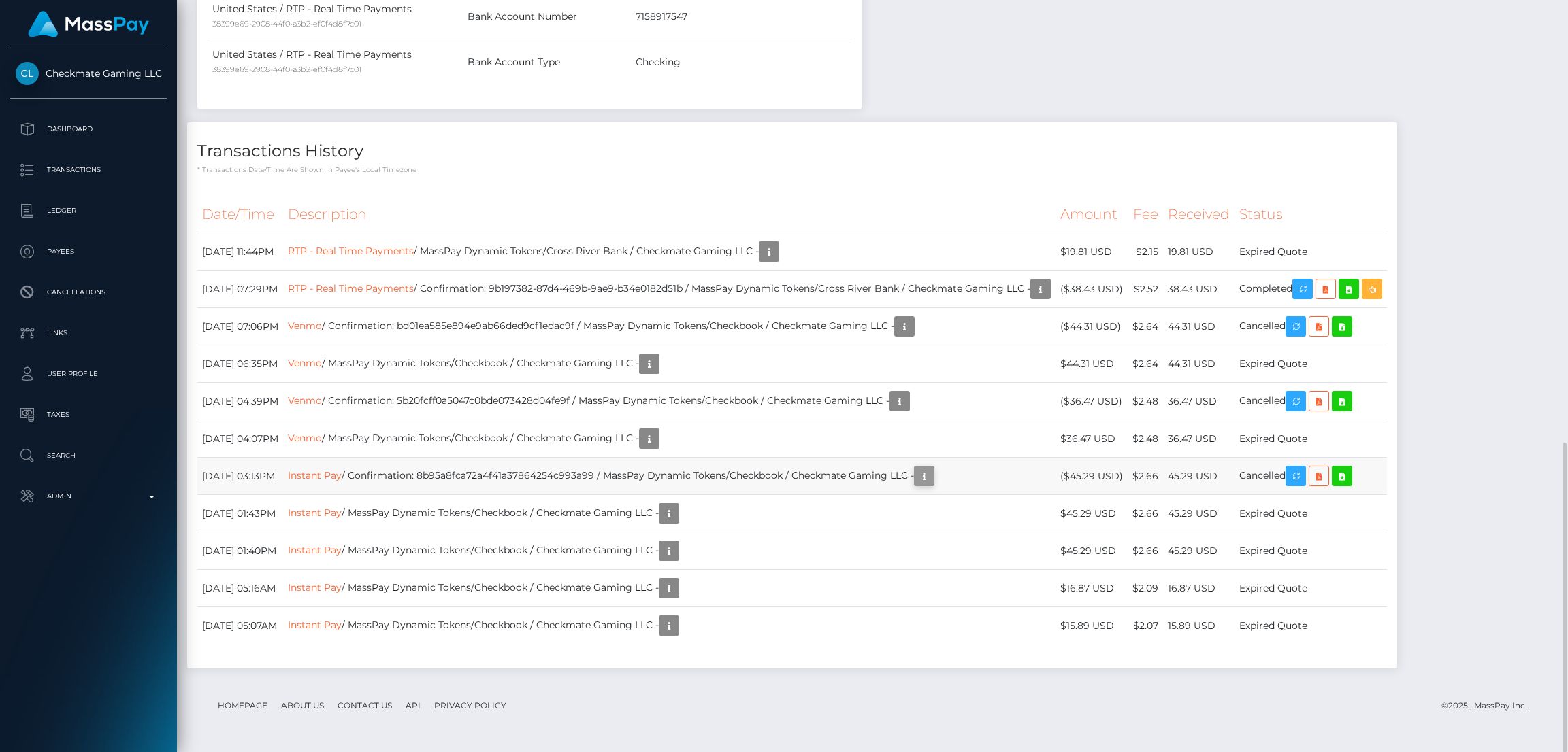
scroll to position [163, 436]
drag, startPoint x: 983, startPoint y: 479, endPoint x: 973, endPoint y: 451, distance: 29.7
click at [932, 479] on icon "button" at bounding box center [924, 477] width 16 height 17
click at [974, 459] on div "Additional Info" at bounding box center [981, 451] width 88 height 25
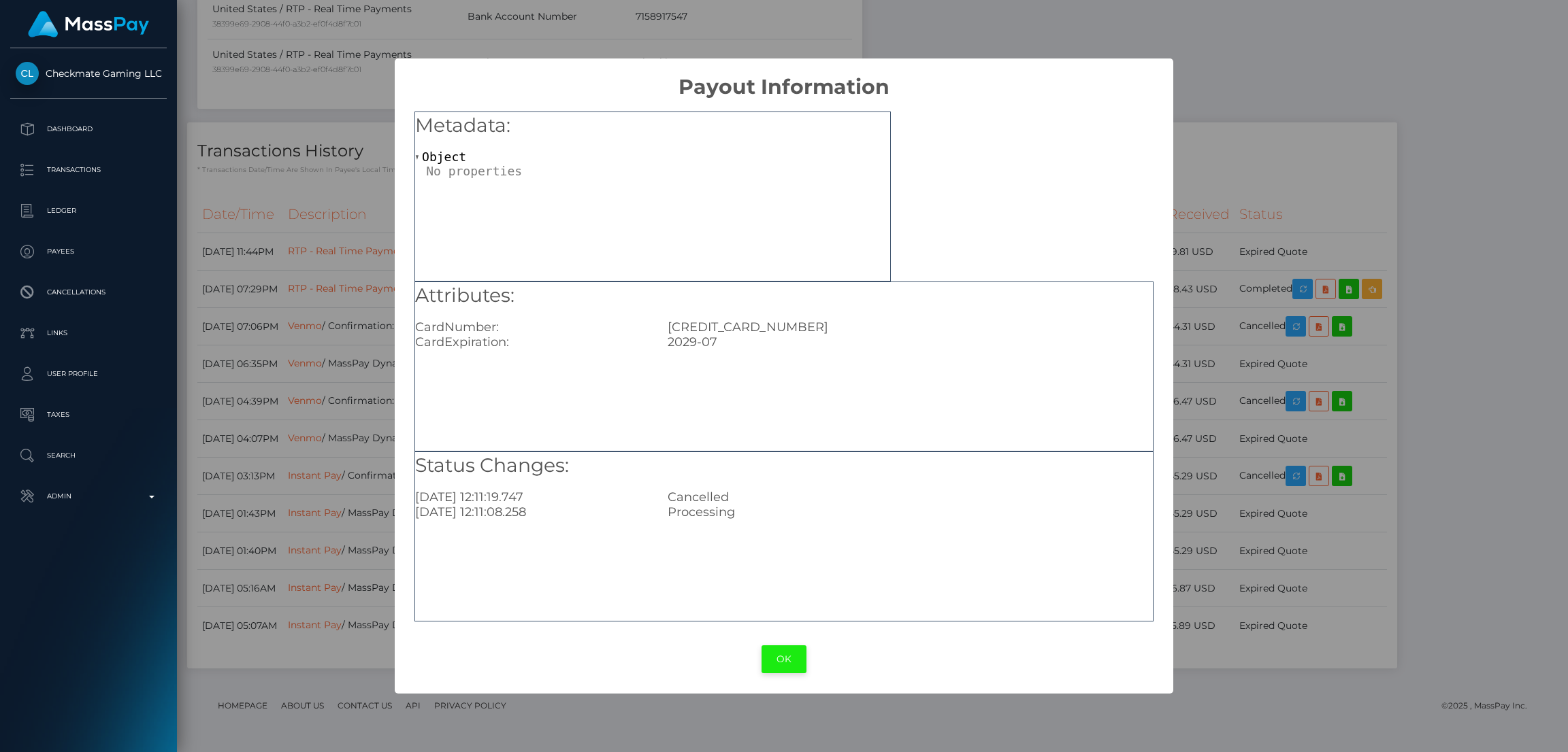
click at [784, 664] on button "OK" at bounding box center [784, 659] width 45 height 28
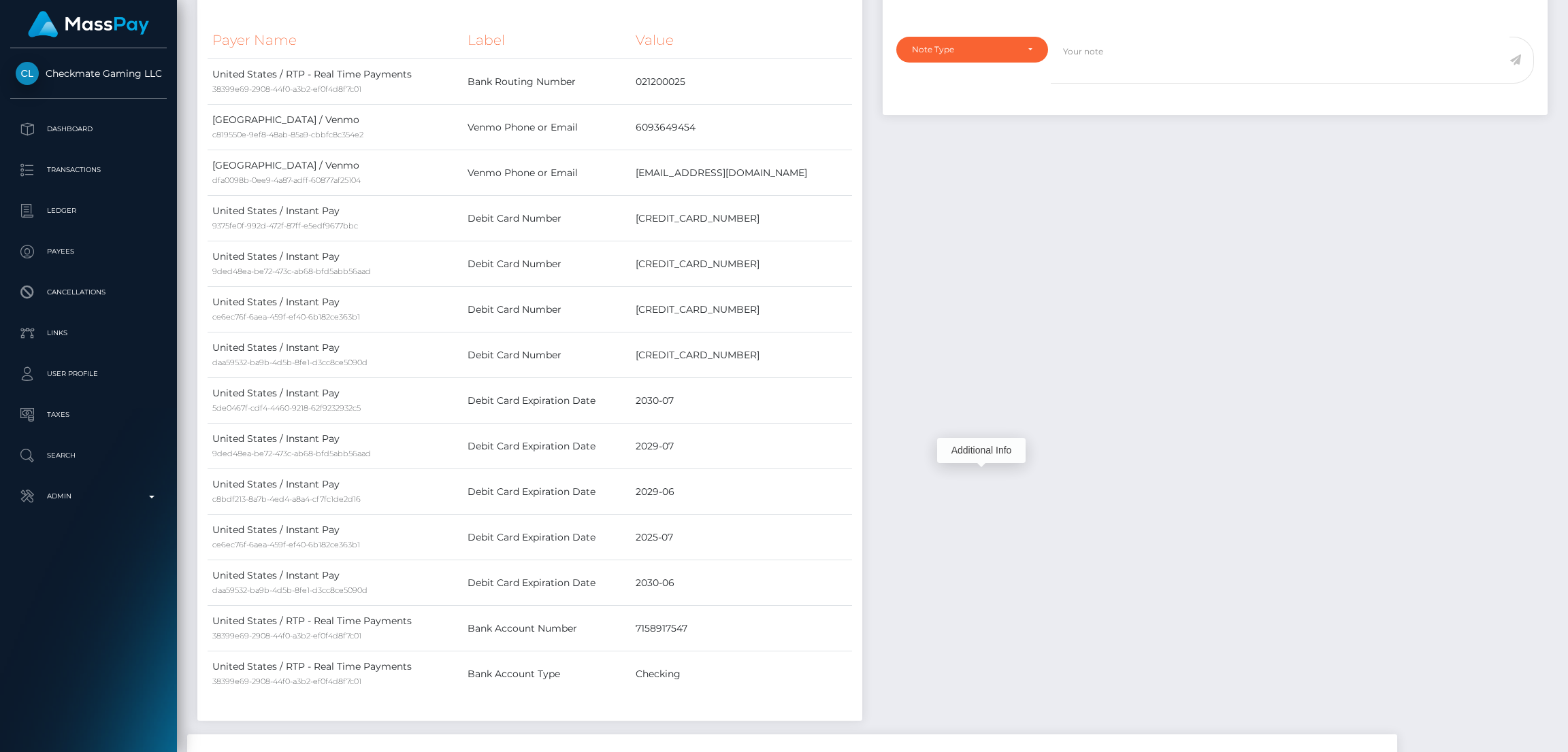
scroll to position [0, 0]
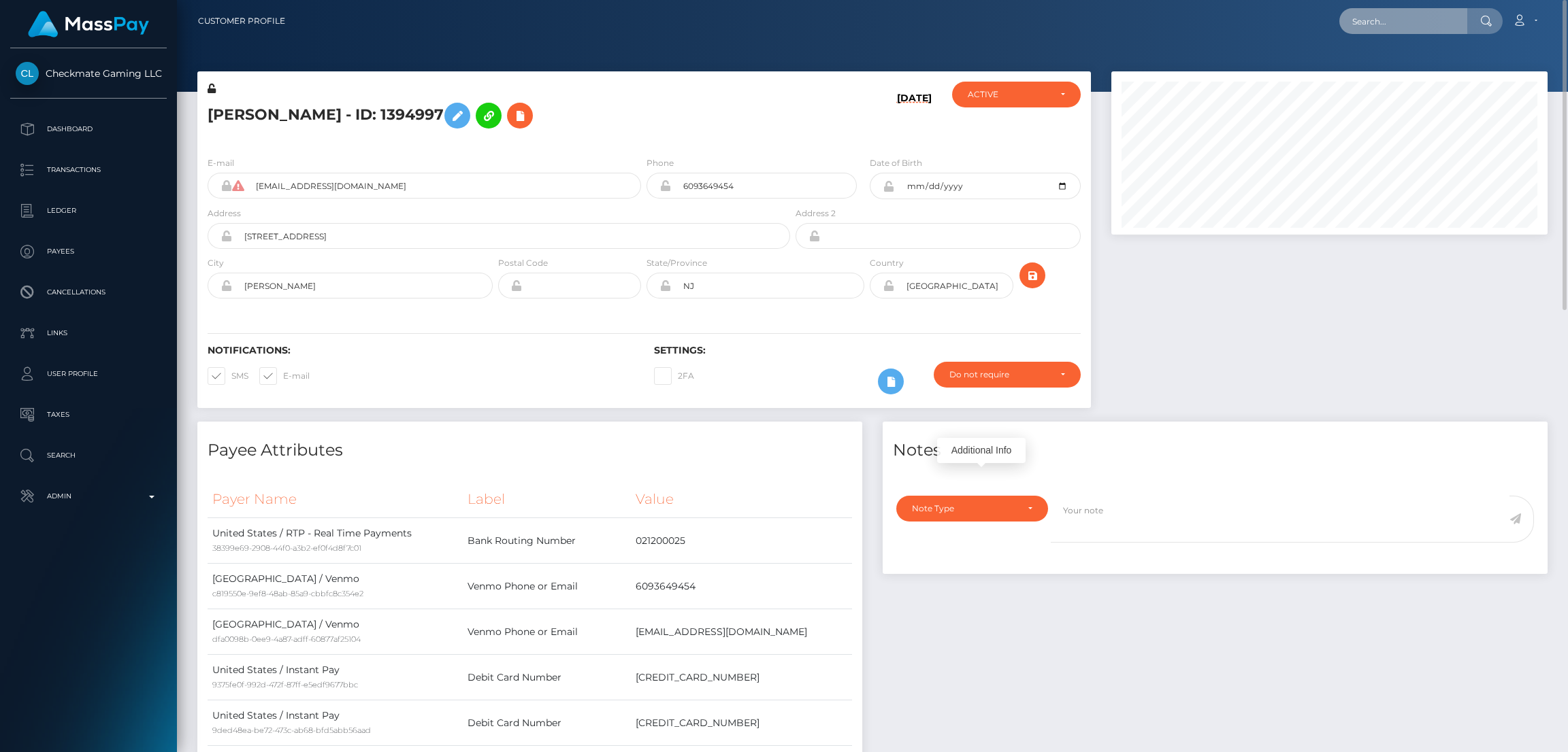
click at [1388, 20] on input "text" at bounding box center [1403, 21] width 128 height 26
paste input "lopinas77@gmail.com"
type input "lopinas77@gmail.com"
click at [1370, 71] on link "MANTAS SALKAUSKAS" at bounding box center [1394, 71] width 109 height 25
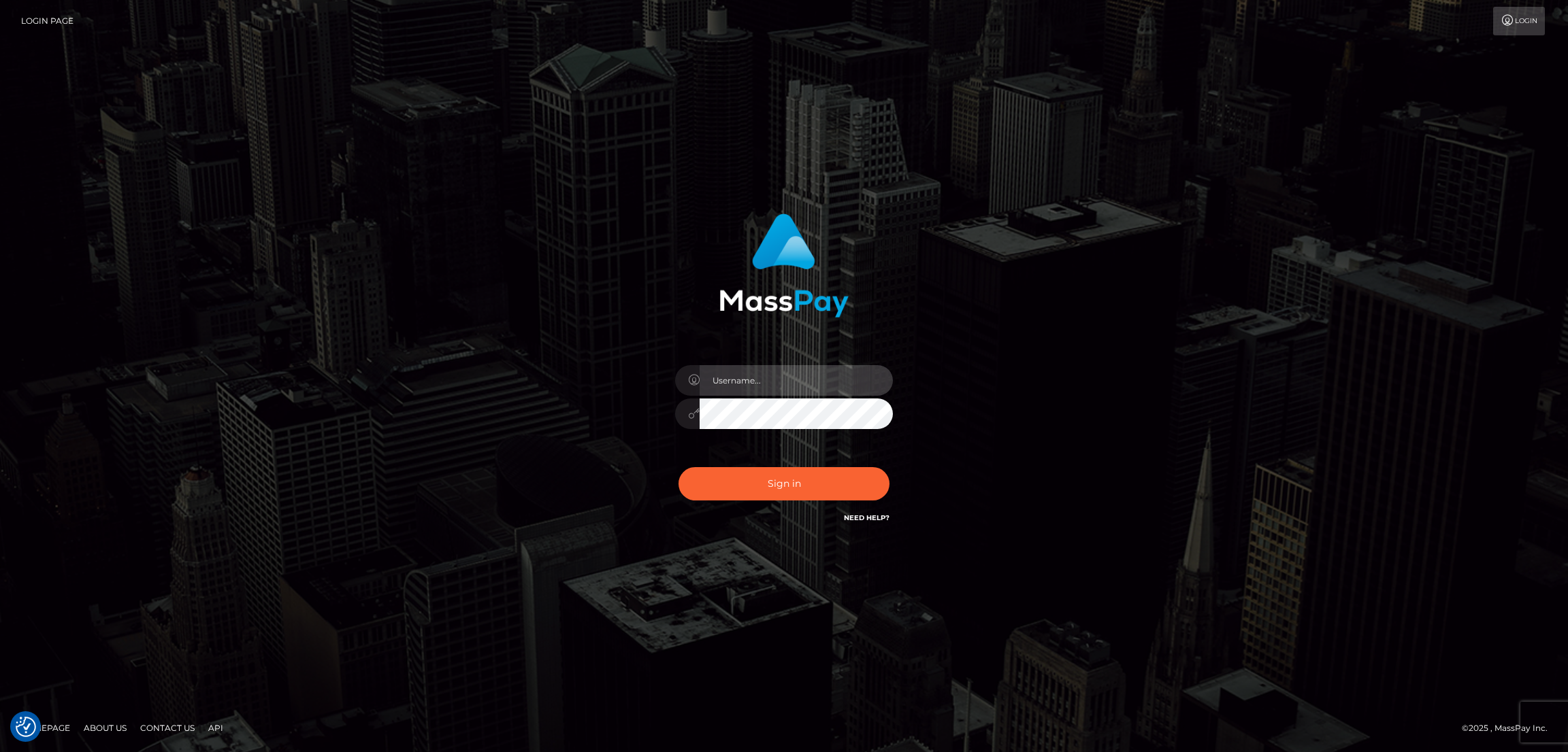
type input "by.es2"
click at [750, 473] on button "Sign in" at bounding box center [784, 484] width 211 height 33
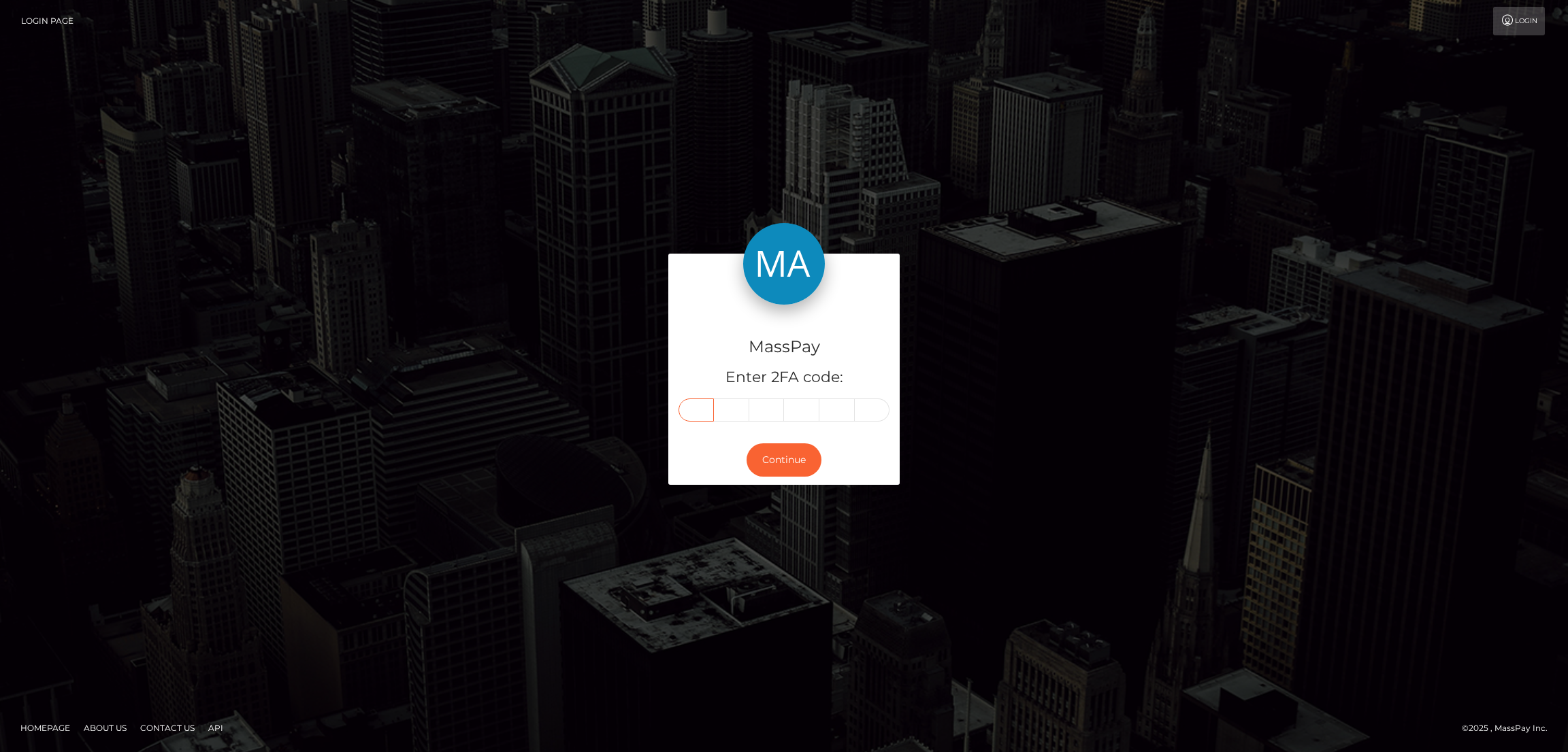
click at [696, 412] on input "text" at bounding box center [697, 410] width 35 height 23
paste input "9"
type input "9"
type input "3"
type input "9"
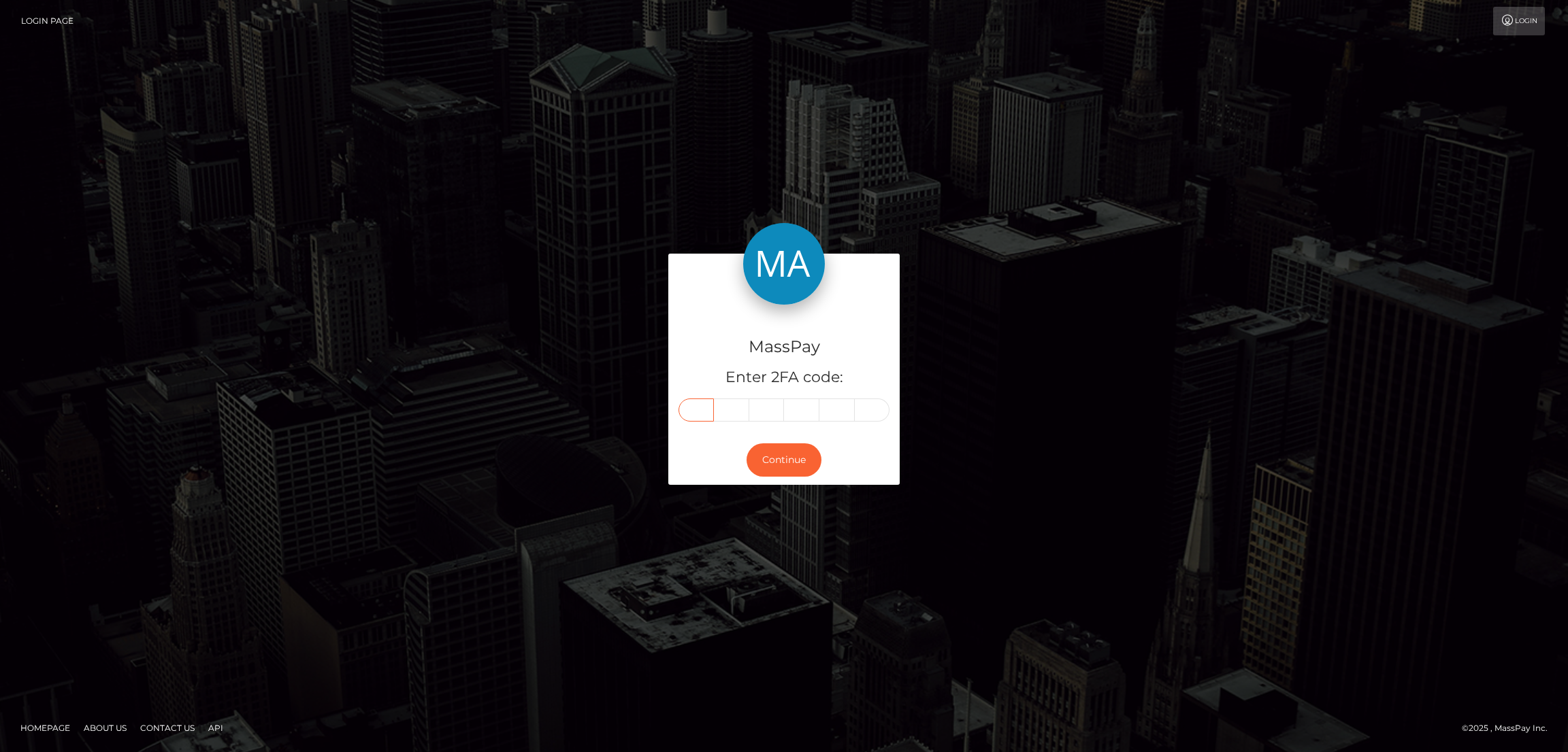
type input "7"
type input "2"
type input "1"
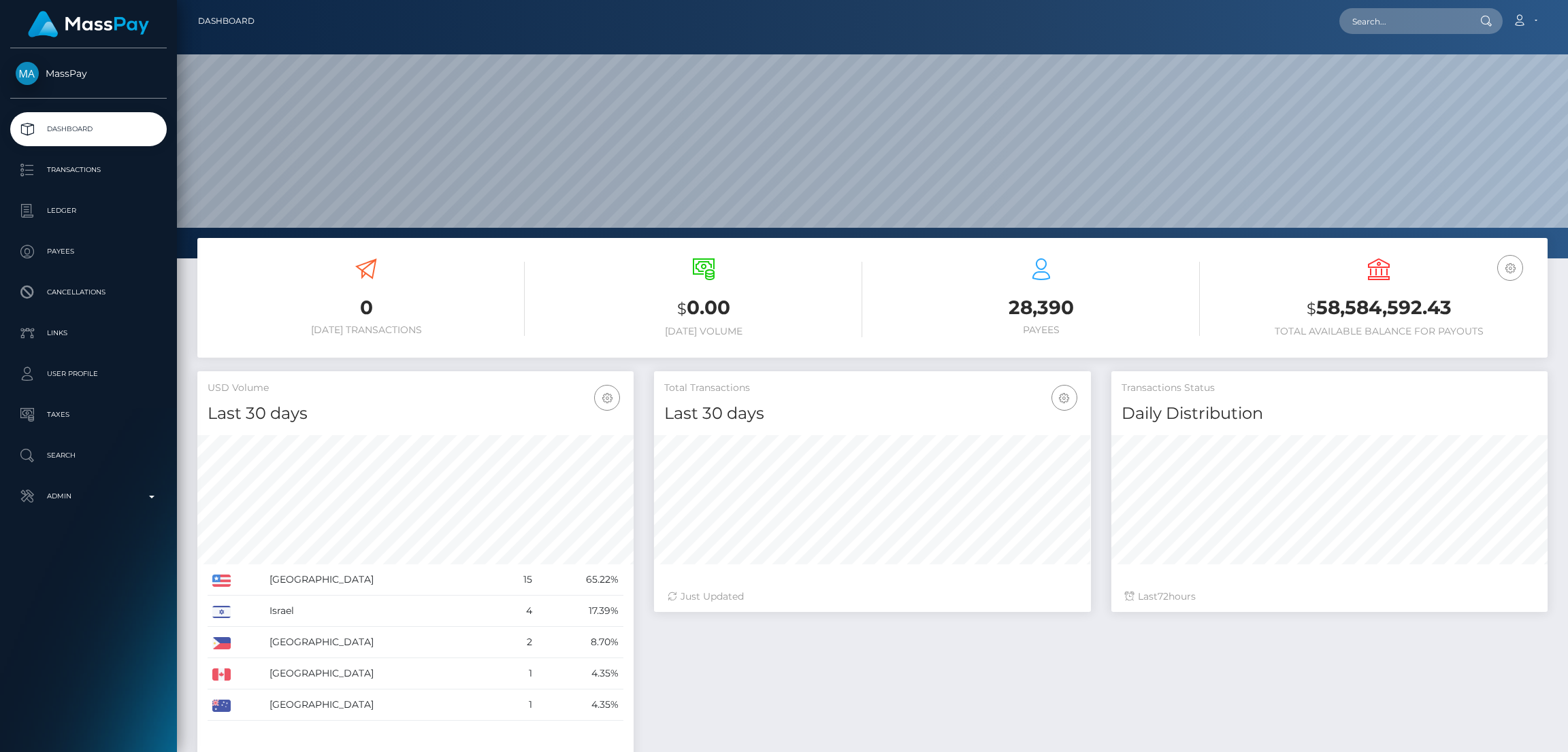
scroll to position [241, 436]
click at [1414, 21] on input "text" at bounding box center [1403, 21] width 128 height 26
paste input "santi69.sts@gmail.com"
click at [1392, 27] on input "santi69.sts@gmail.com" at bounding box center [1403, 21] width 128 height 26
paste input "oogle"
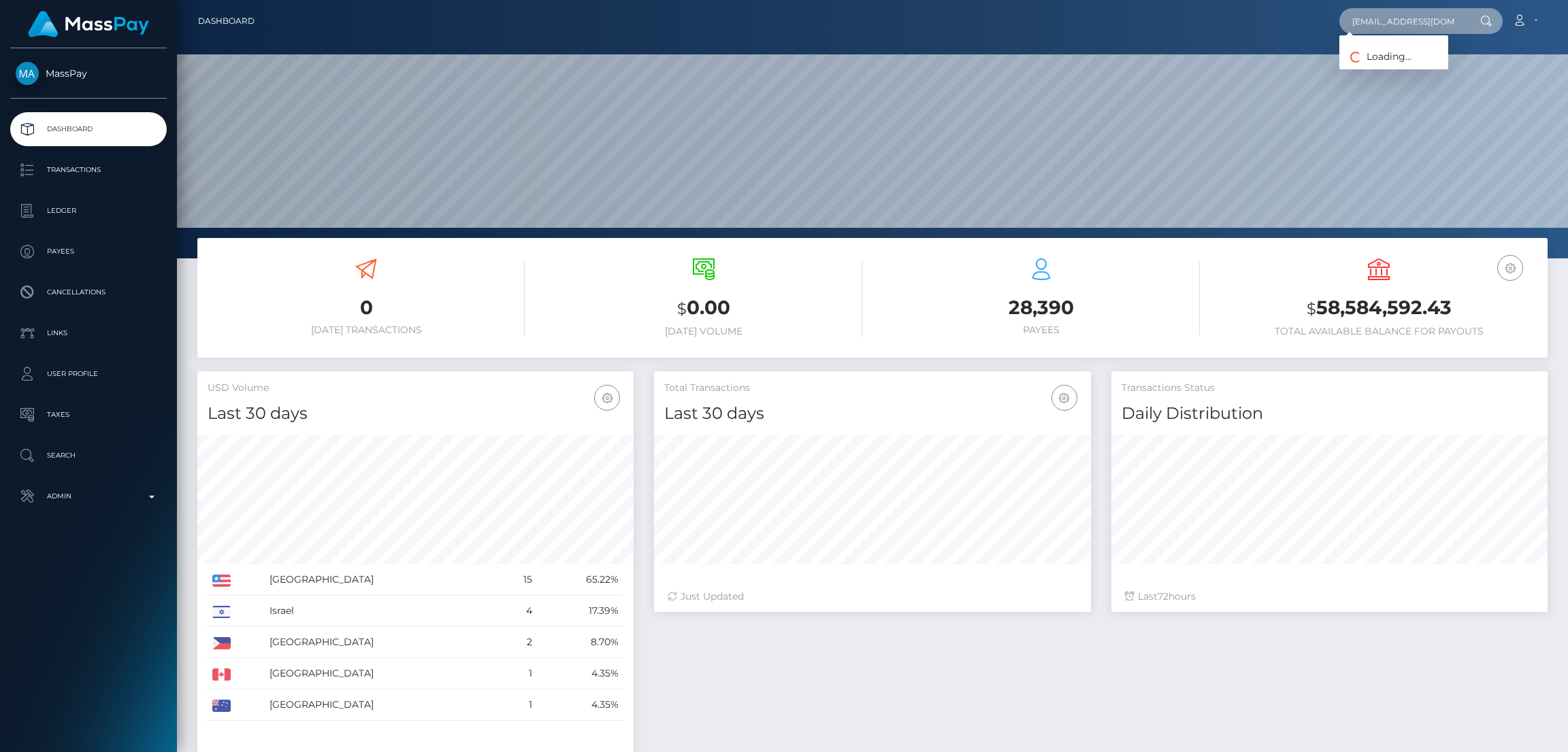
scroll to position [0, 17]
type input "santi69.sts@googlemail.com"
click at [1359, 74] on link "Sandra Thiele" at bounding box center [1394, 71] width 109 height 25
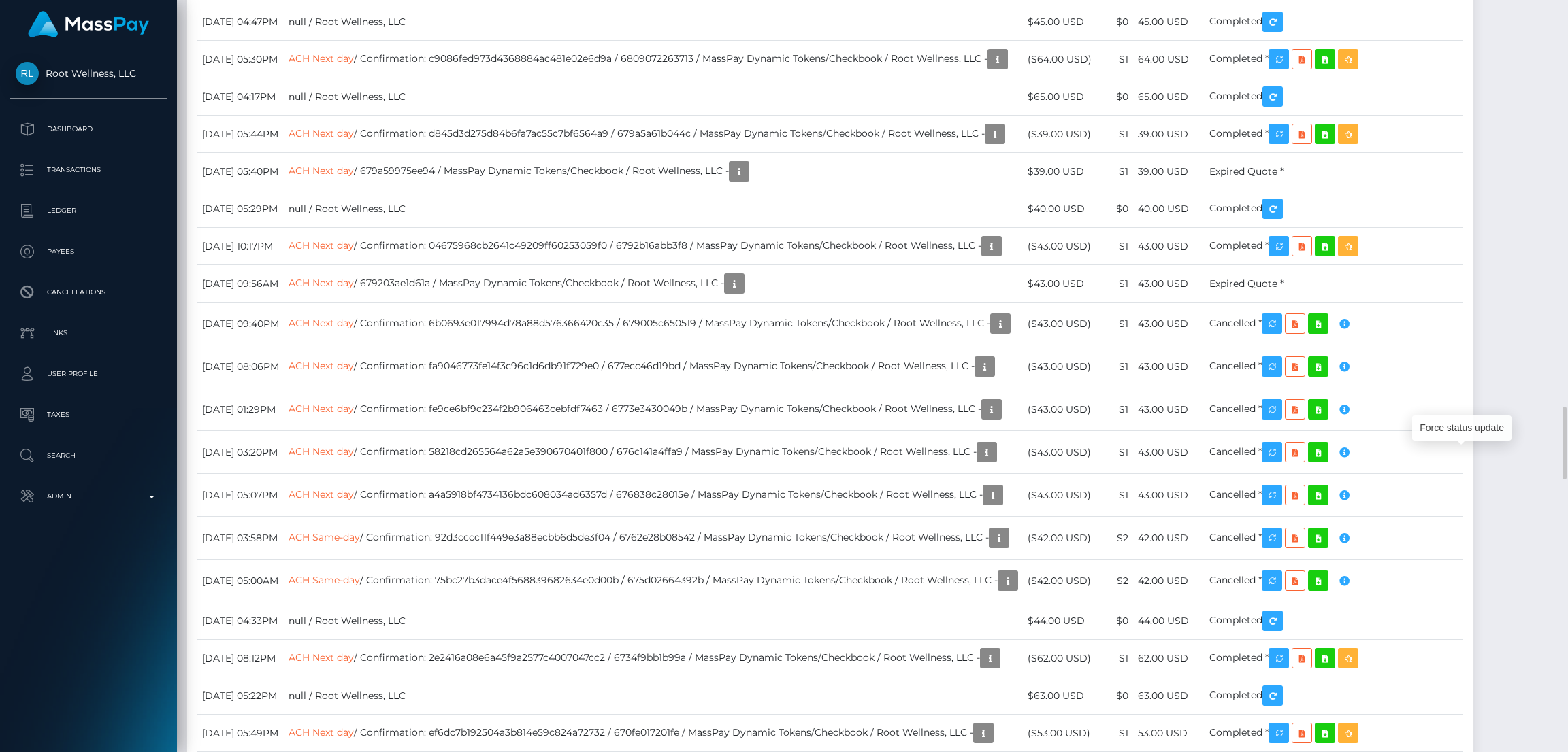
scroll to position [163, 436]
drag, startPoint x: 1460, startPoint y: 453, endPoint x: 1444, endPoint y: 424, distance: 33.1
click at [1447, 424] on div "Force status update" at bounding box center [1462, 429] width 99 height 25
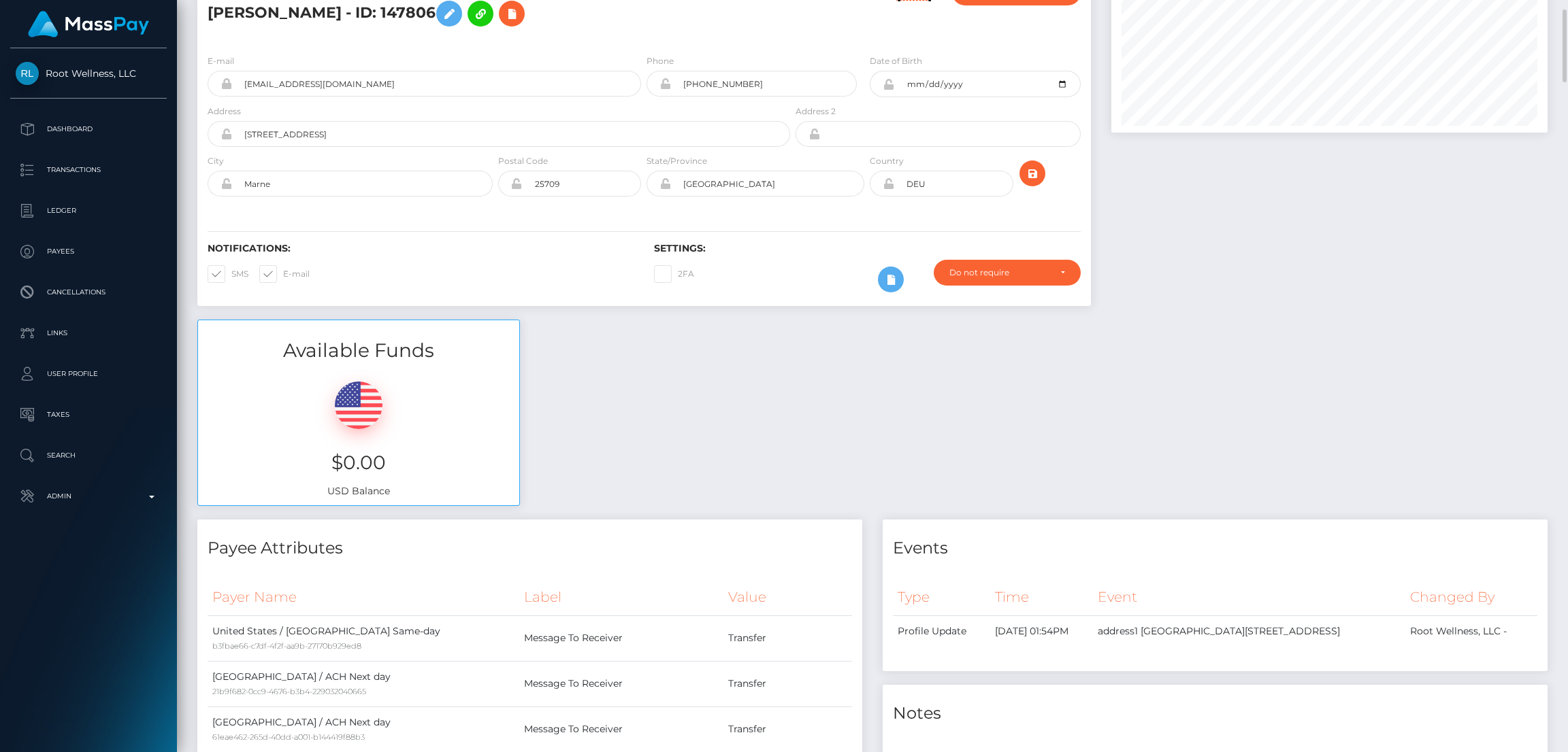
scroll to position [0, 0]
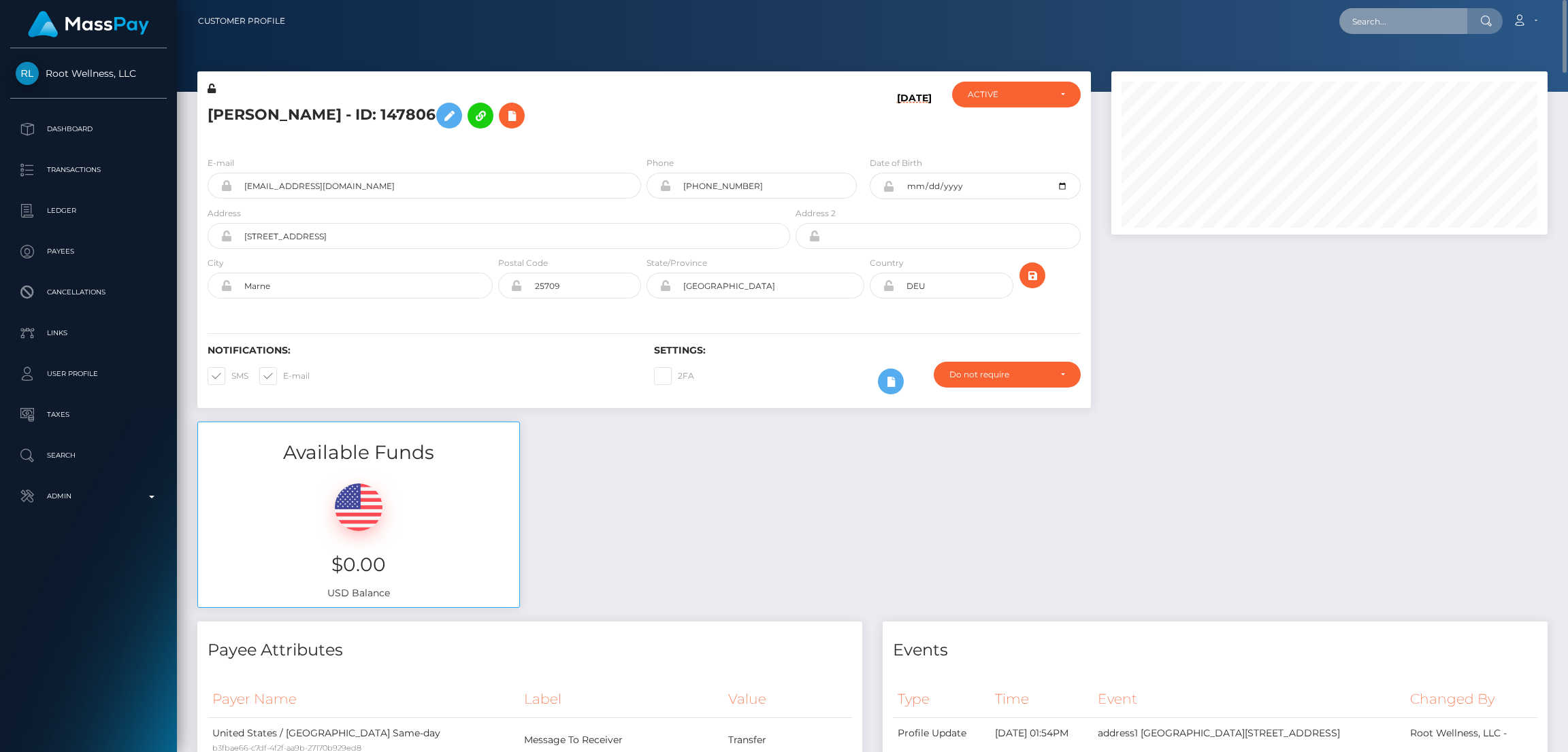
click at [1398, 29] on input "text" at bounding box center [1403, 21] width 128 height 26
paste input "boroday.tanya1987@gmail.com"
type input "boroday.tanya1987@gmail.com"
click at [1409, 66] on link "YULIIA SHTANKO" at bounding box center [1394, 71] width 109 height 25
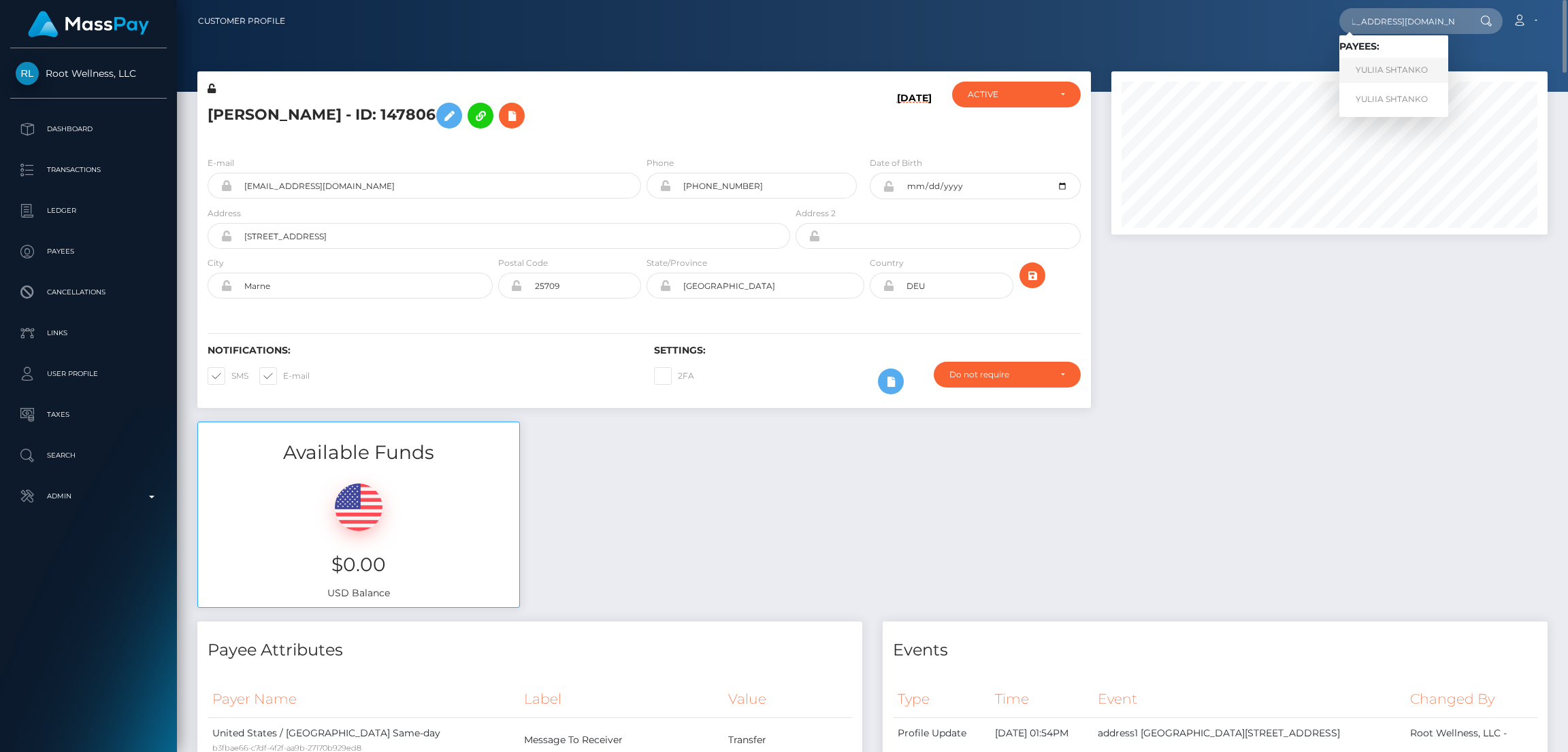
scroll to position [0, 0]
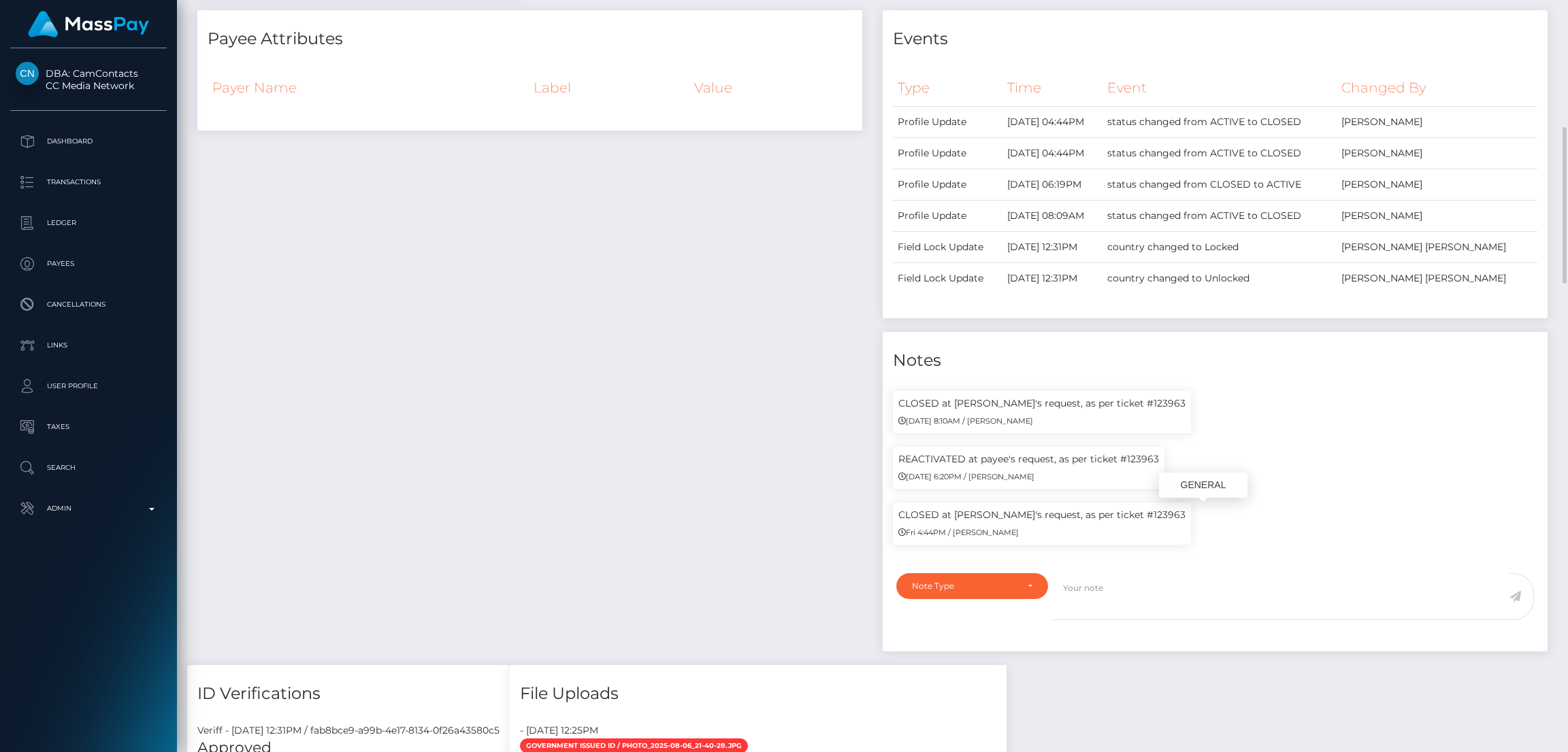
scroll to position [163, 436]
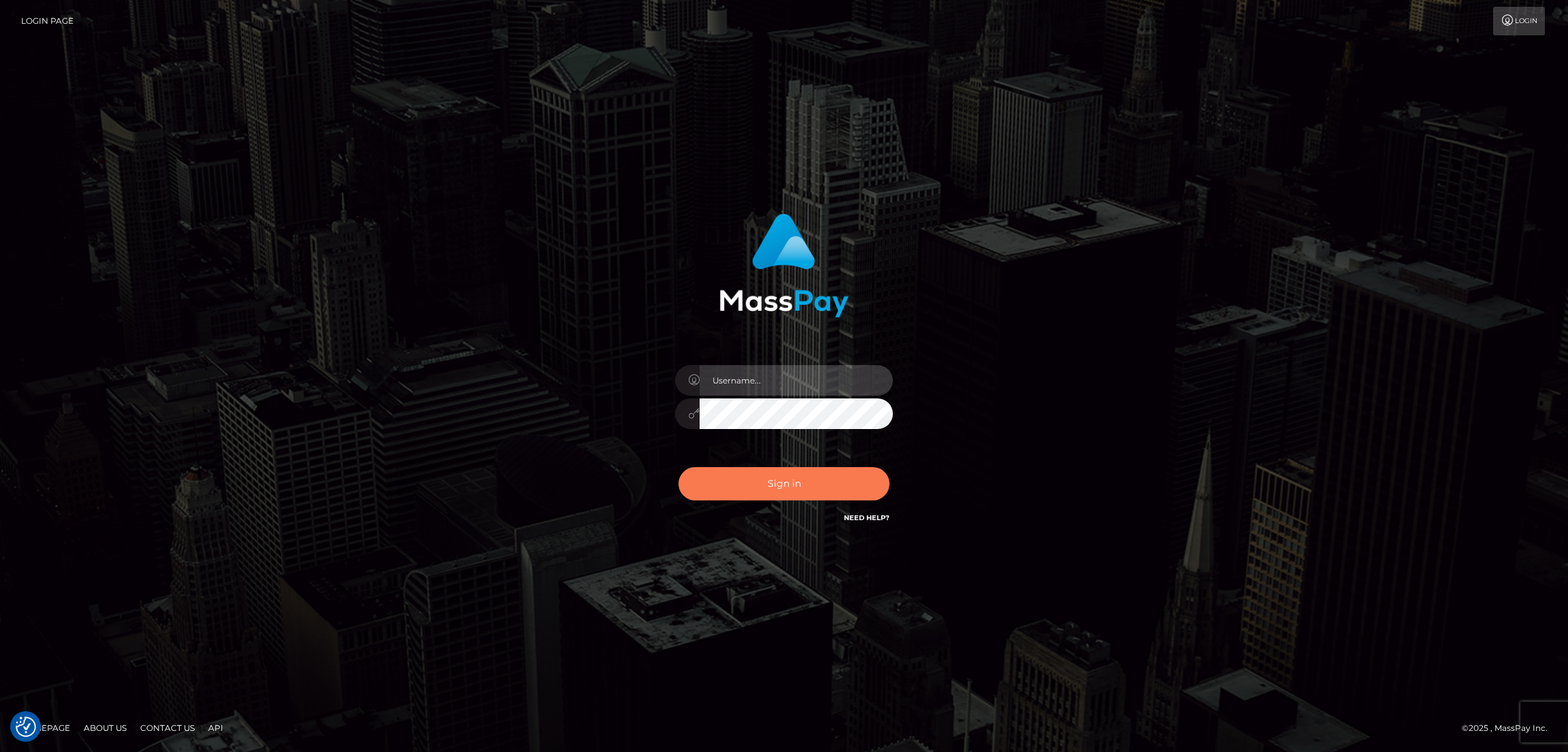
type input "by.es2"
click at [808, 484] on button "Sign in" at bounding box center [784, 484] width 211 height 33
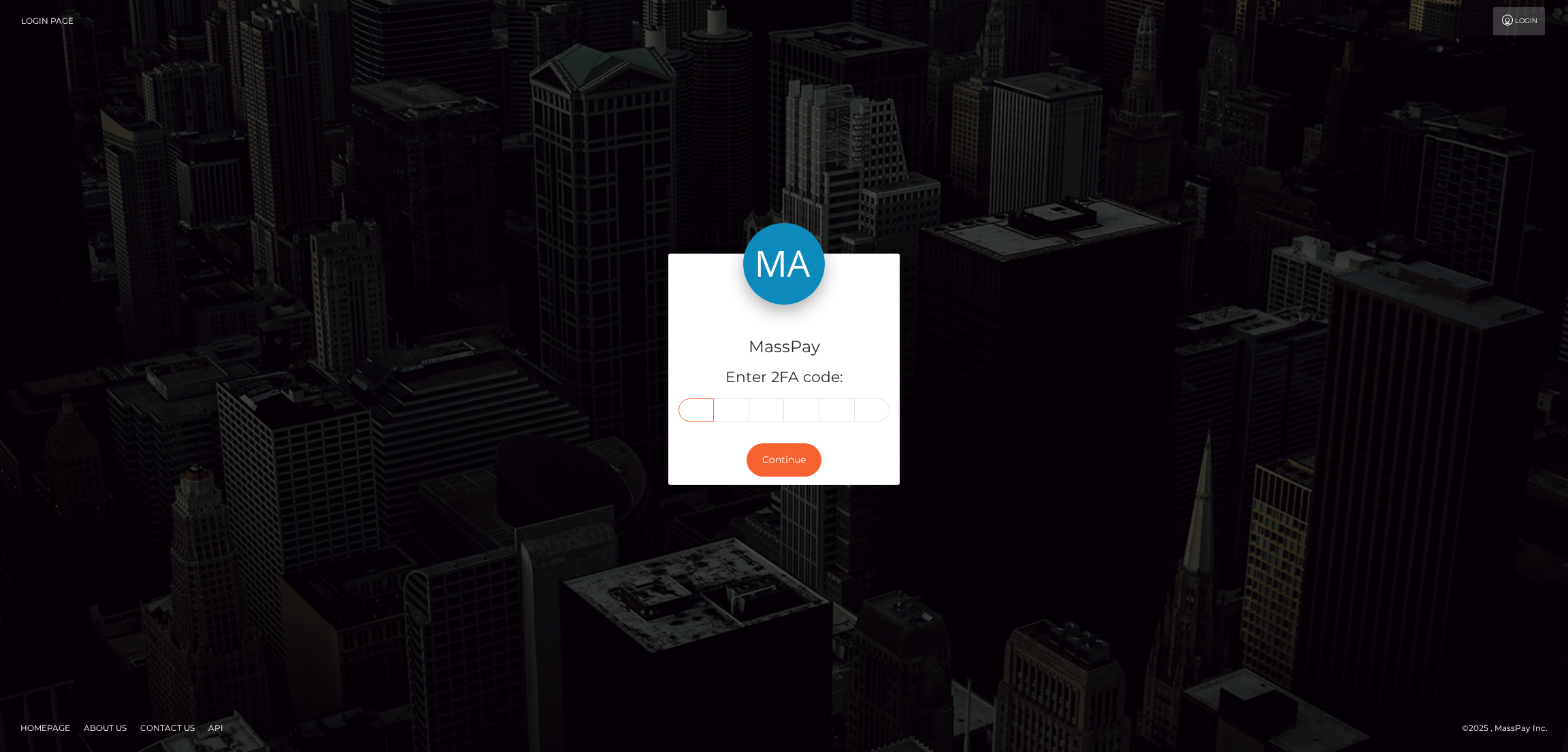
click at [693, 409] on input "text" at bounding box center [697, 410] width 35 height 23
paste input "1"
type input "1"
type input "3"
type input "4"
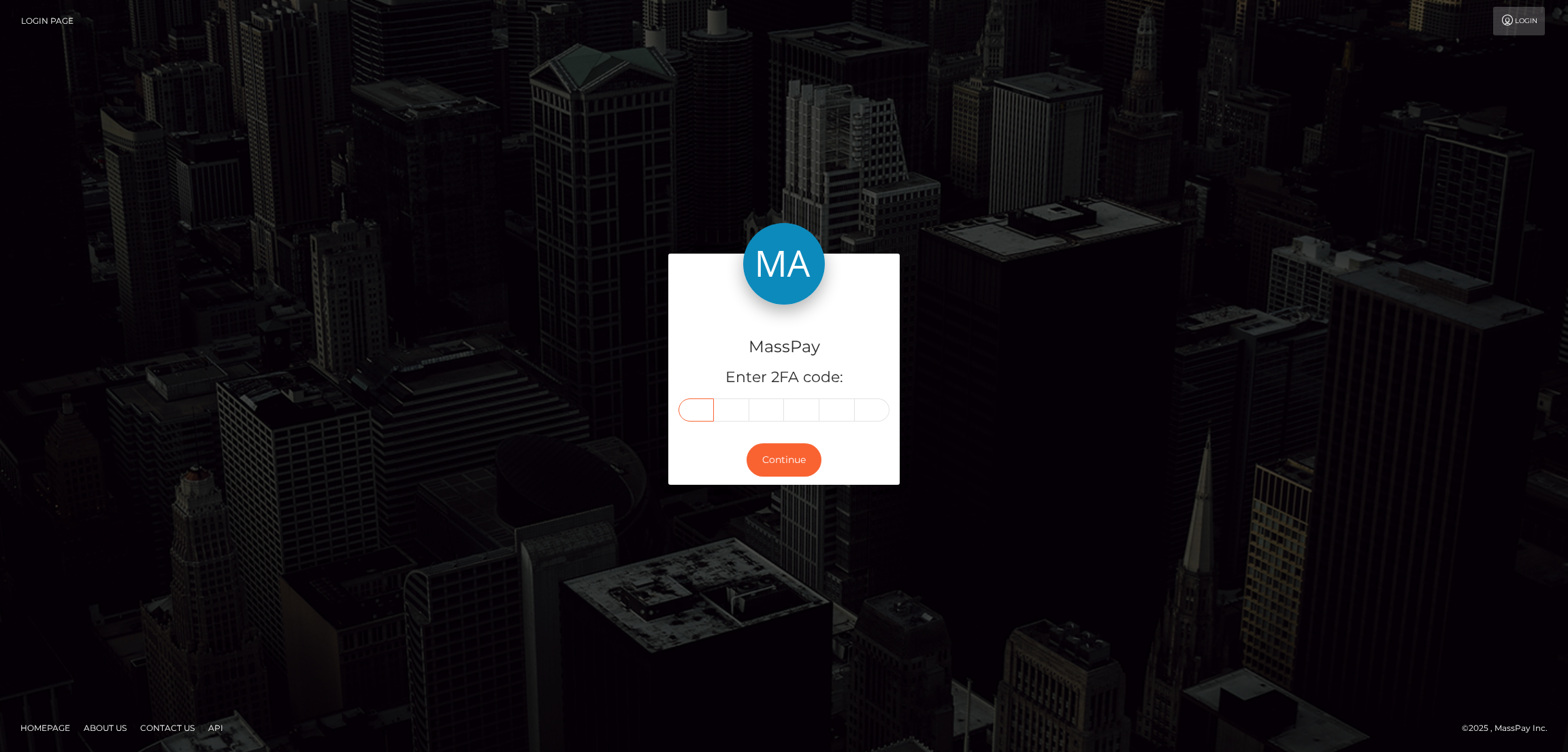
type input "1"
type input "3"
type input "1"
click at [789, 462] on button "Continue" at bounding box center [784, 460] width 75 height 33
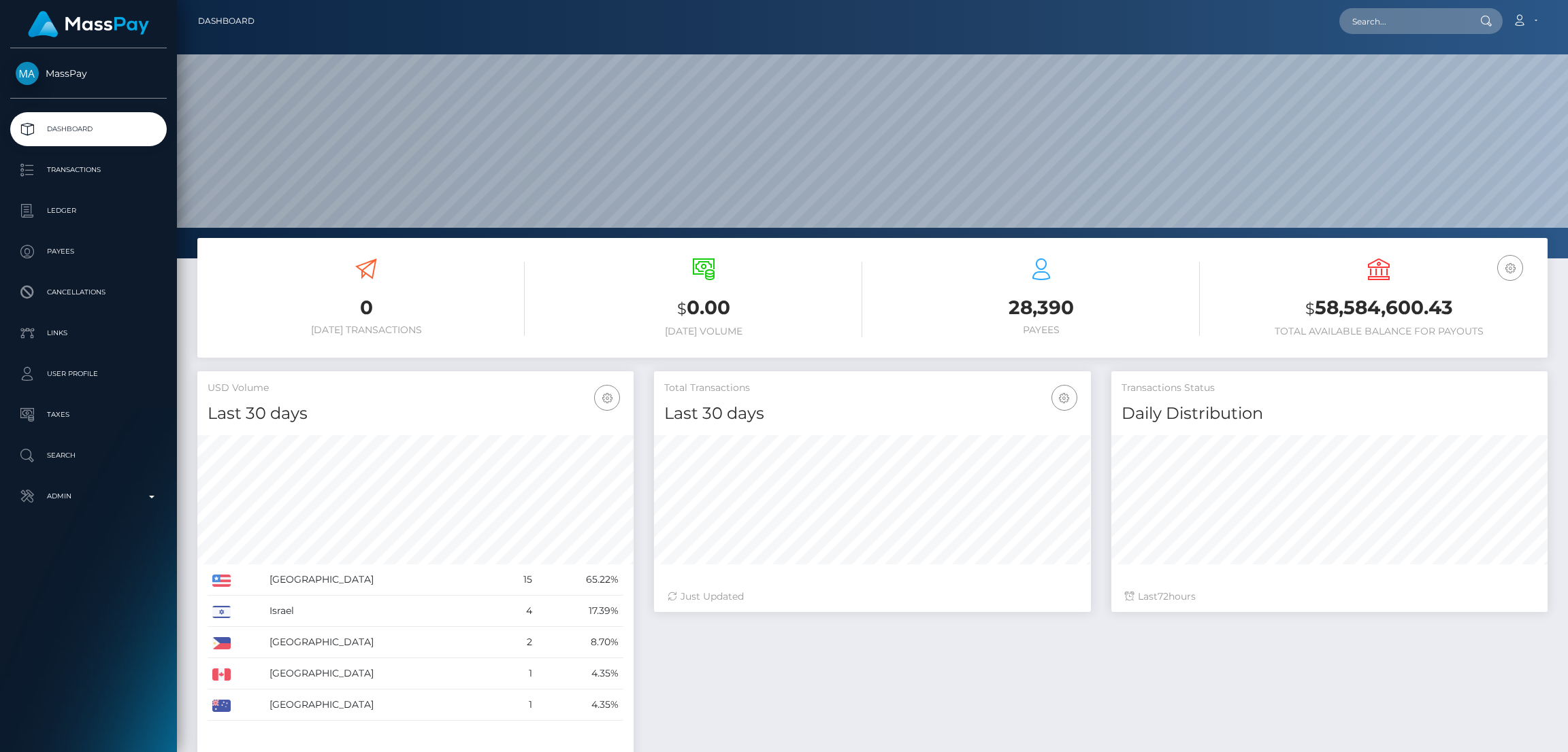
scroll to position [241, 436]
drag, startPoint x: 1358, startPoint y: 17, endPoint x: 1382, endPoint y: 17, distance: 24.0
click at [1363, 17] on input "text" at bounding box center [1403, 21] width 128 height 26
paste input "134131"
type input "134131"
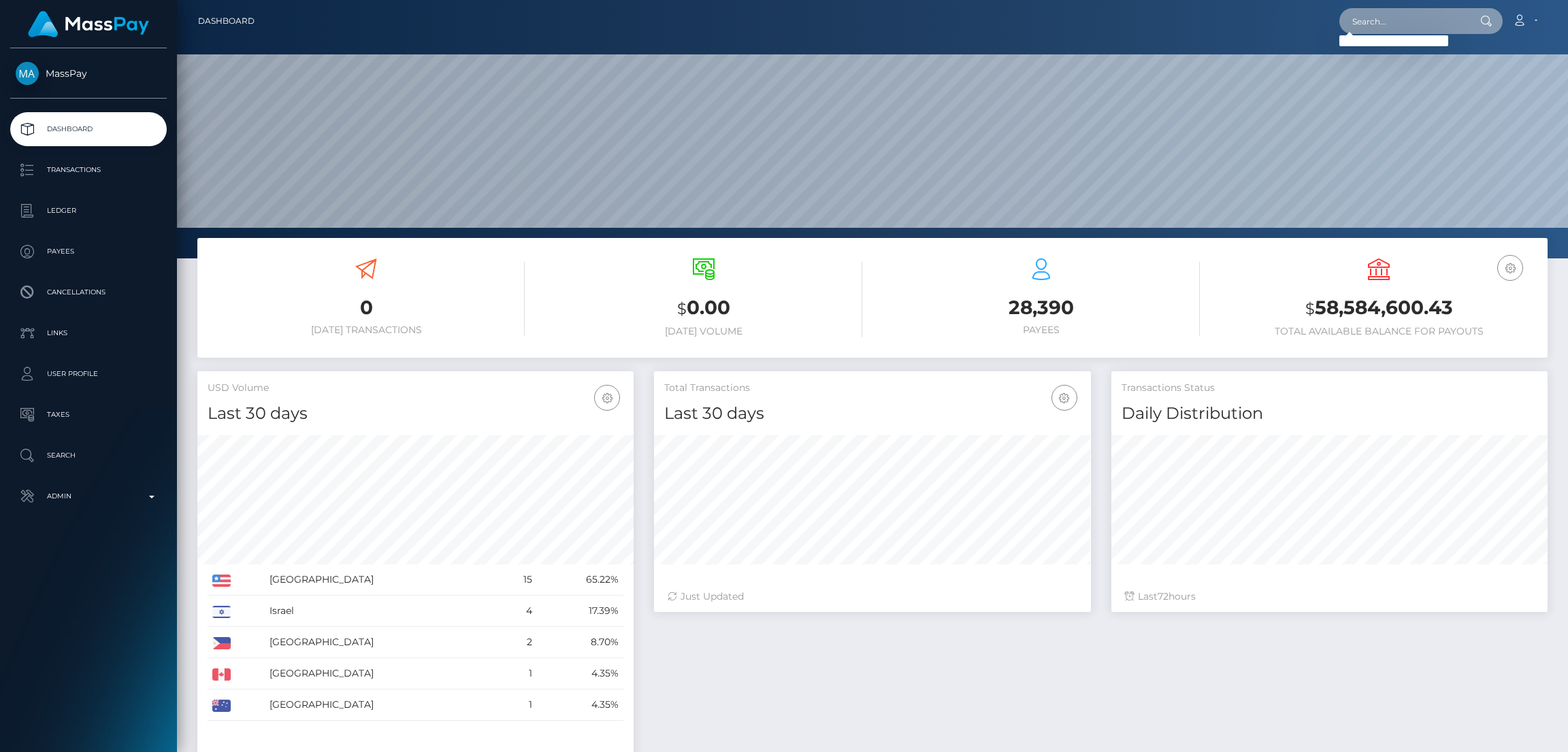
click at [1378, 24] on input "text" at bounding box center [1403, 21] width 128 height 26
paste input "greenieroyce@gmail.com"
type input "greenieroyce@gmail.com"
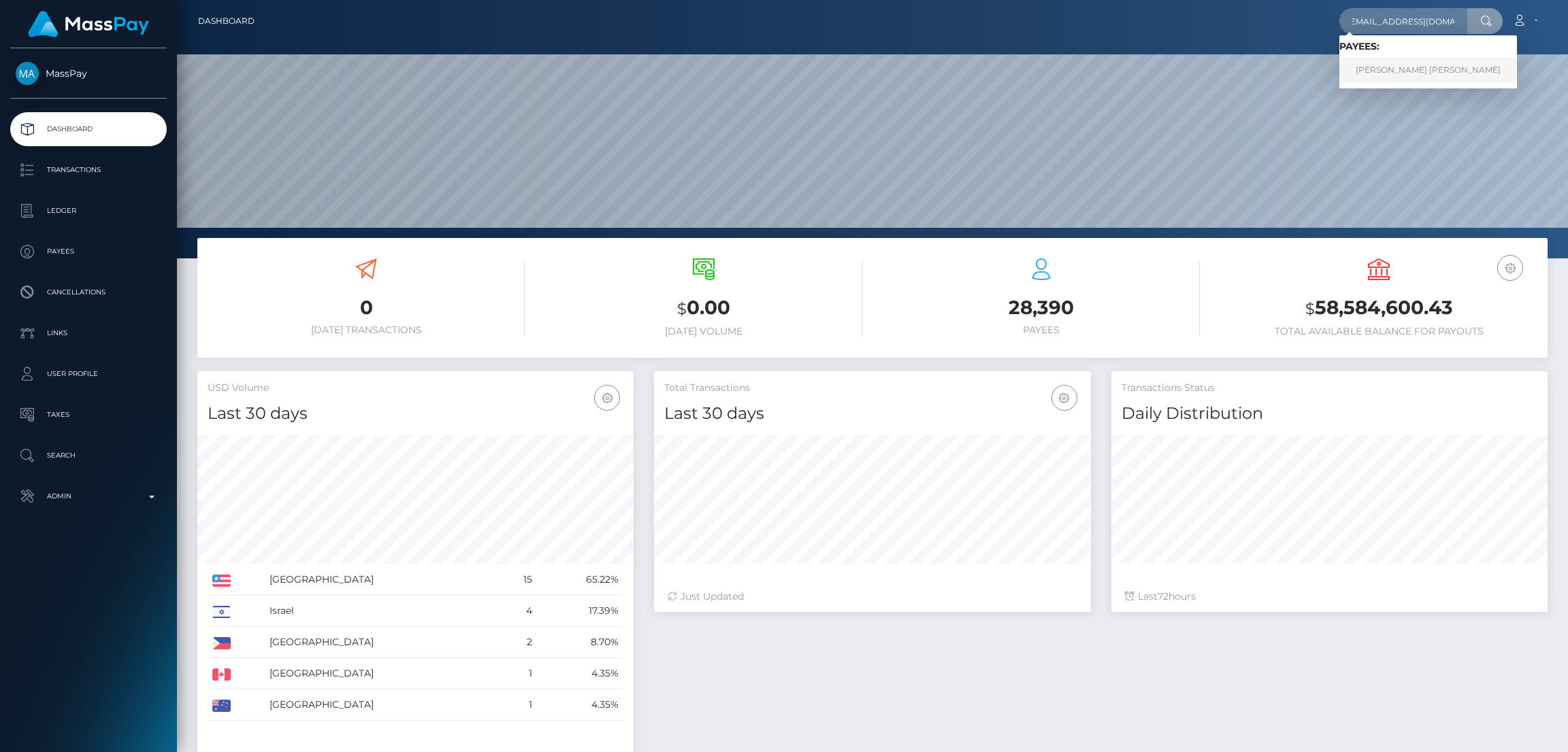
click at [1378, 71] on link "Luke Isaiah Blevins" at bounding box center [1428, 71] width 178 height 25
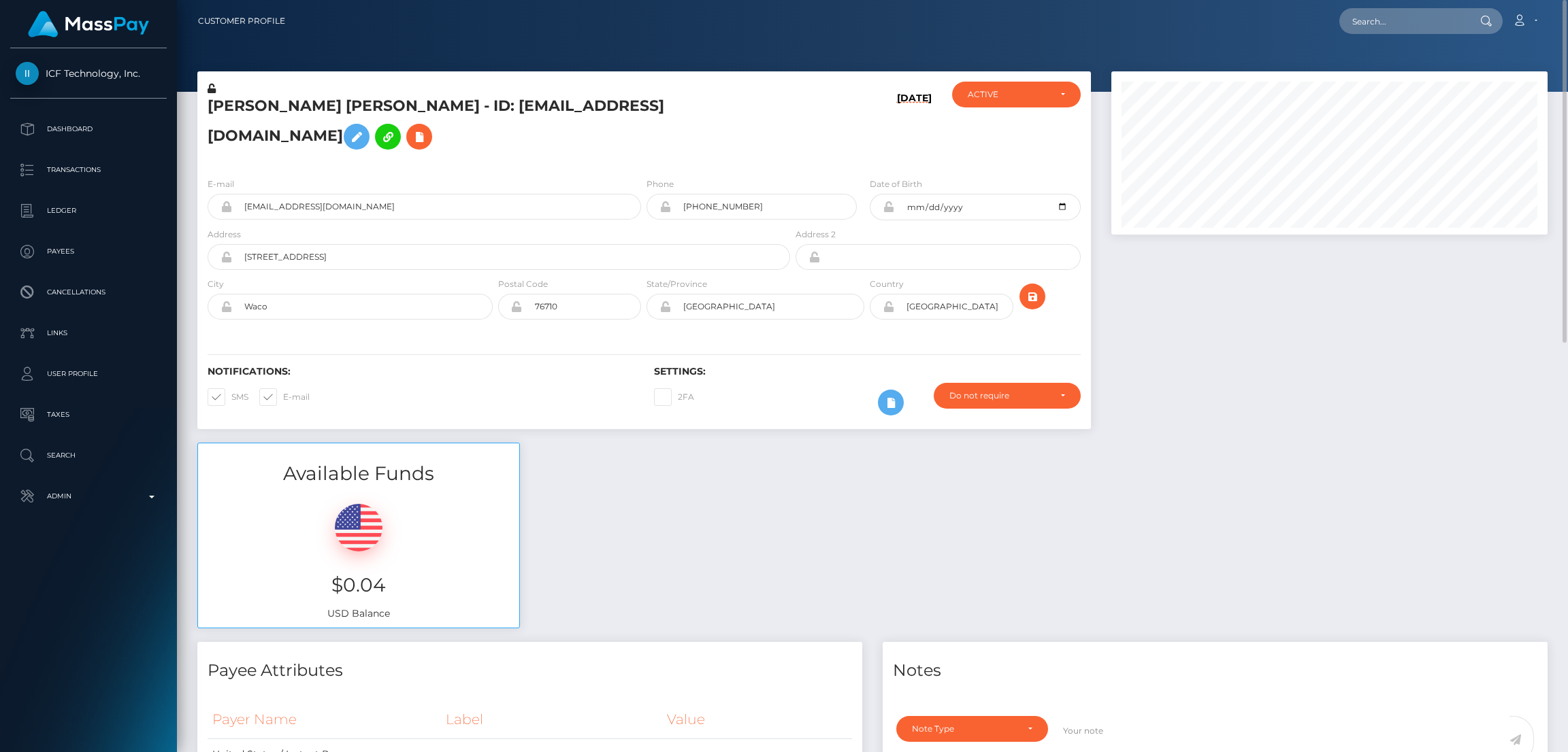
click at [227, 110] on h5 "Luke Isaiah Blevins - ID: greenieroyce@gmail.com" at bounding box center [495, 127] width 576 height 61
copy h5 "Luke"
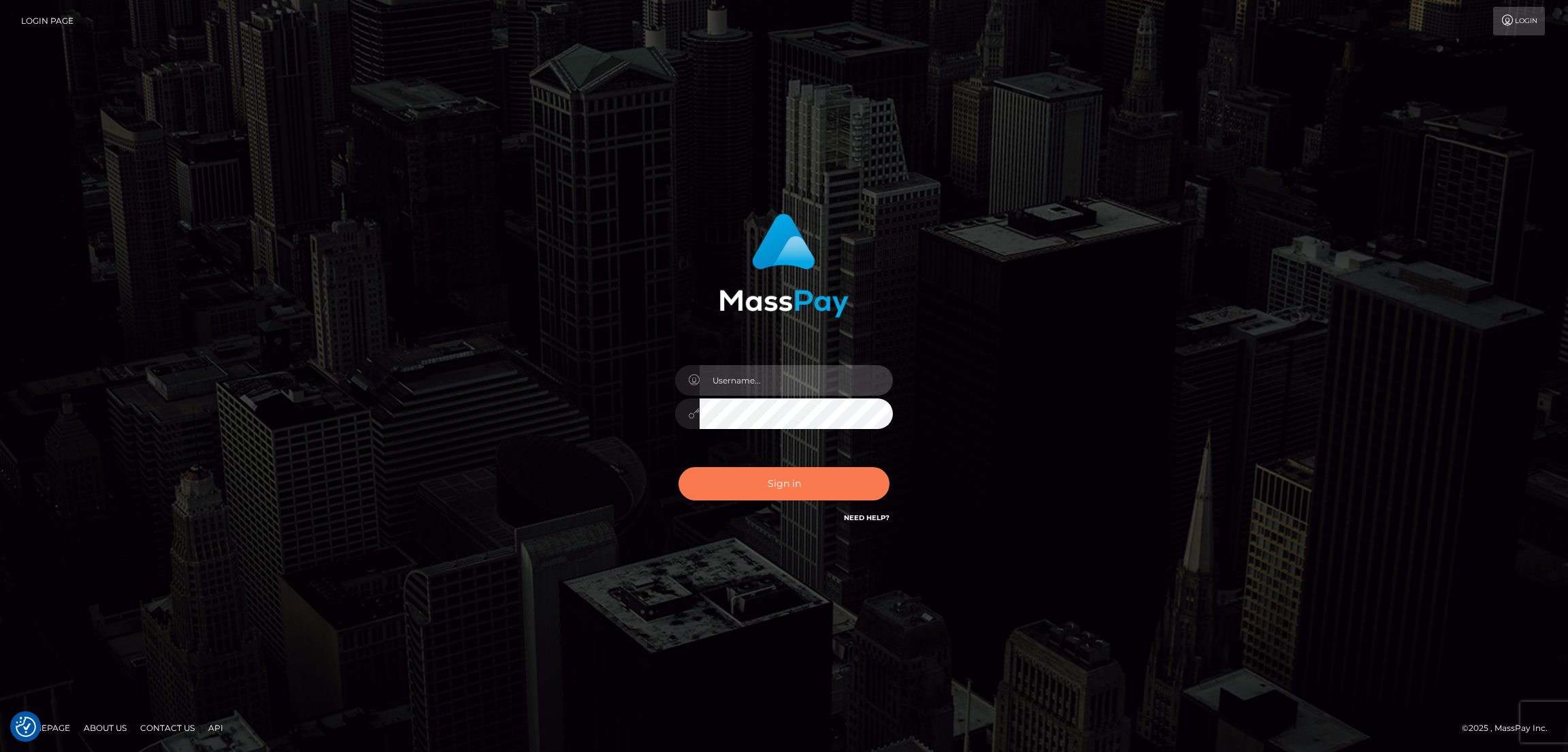
type input "by.es2"
click at [803, 481] on button "Sign in" at bounding box center [784, 484] width 211 height 33
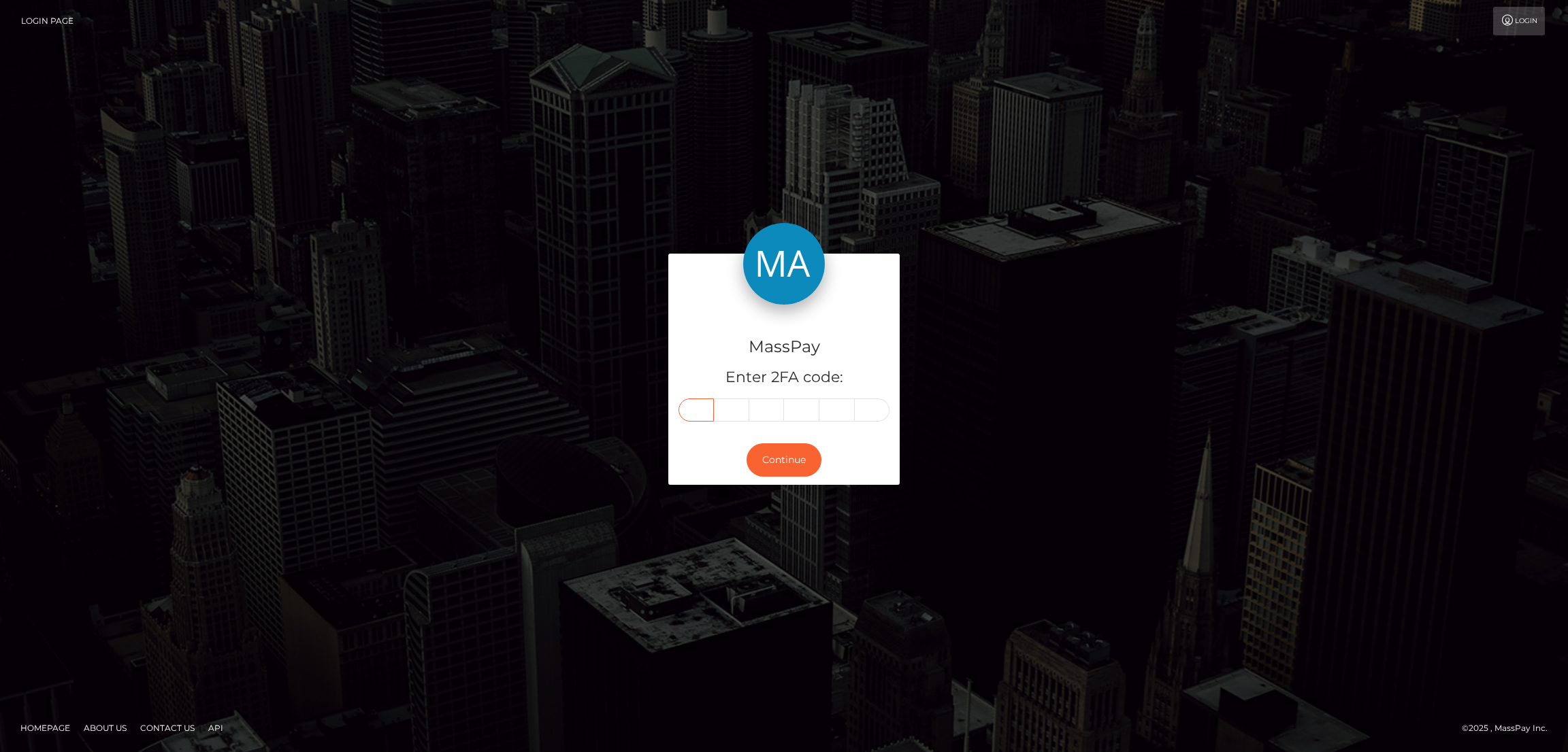
click at [699, 407] on input "text" at bounding box center [697, 410] width 35 height 23
paste input "0"
type input "0"
type input "5"
type input "3"
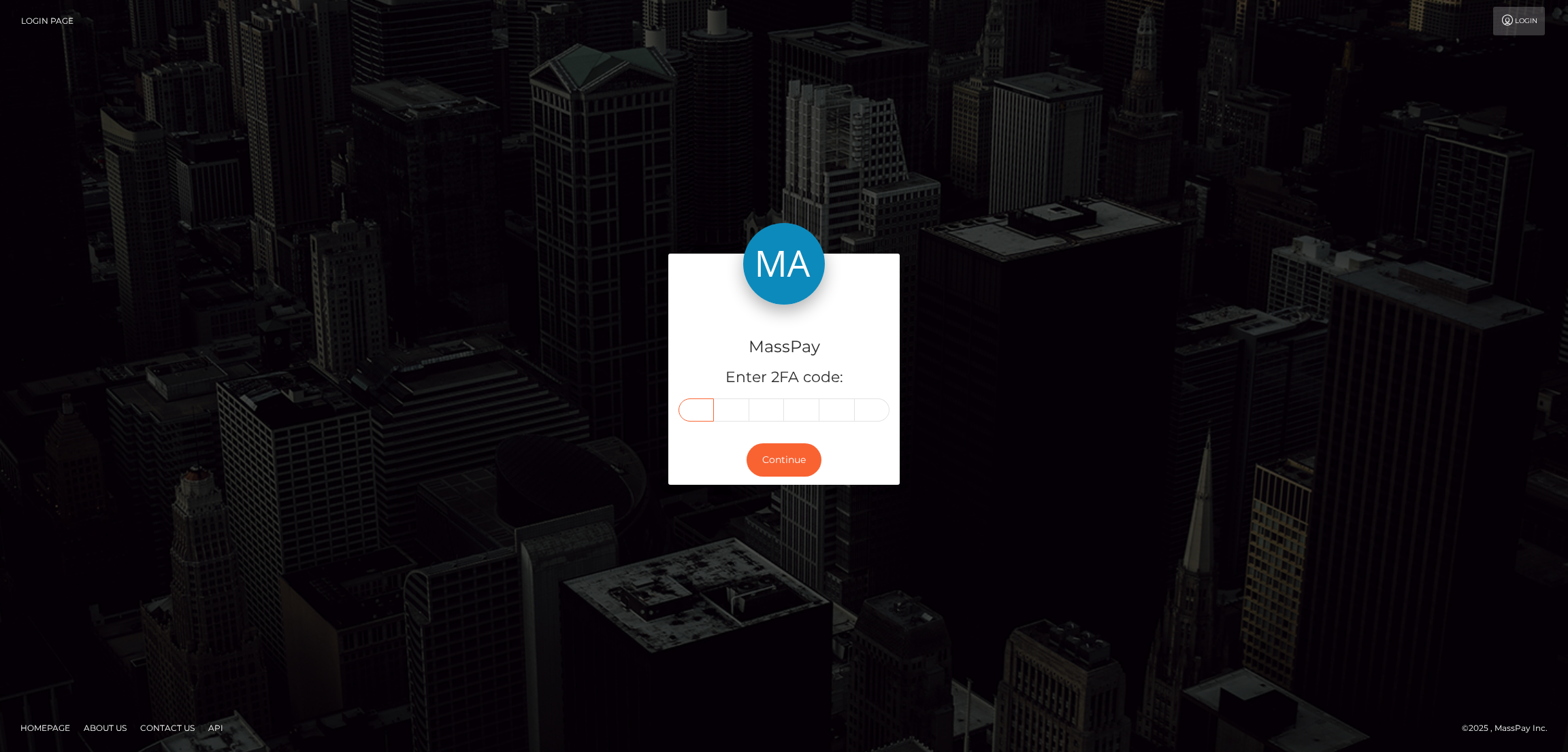
type input "0"
type input "2"
type input "0"
click at [782, 470] on button "Continue" at bounding box center [784, 460] width 75 height 33
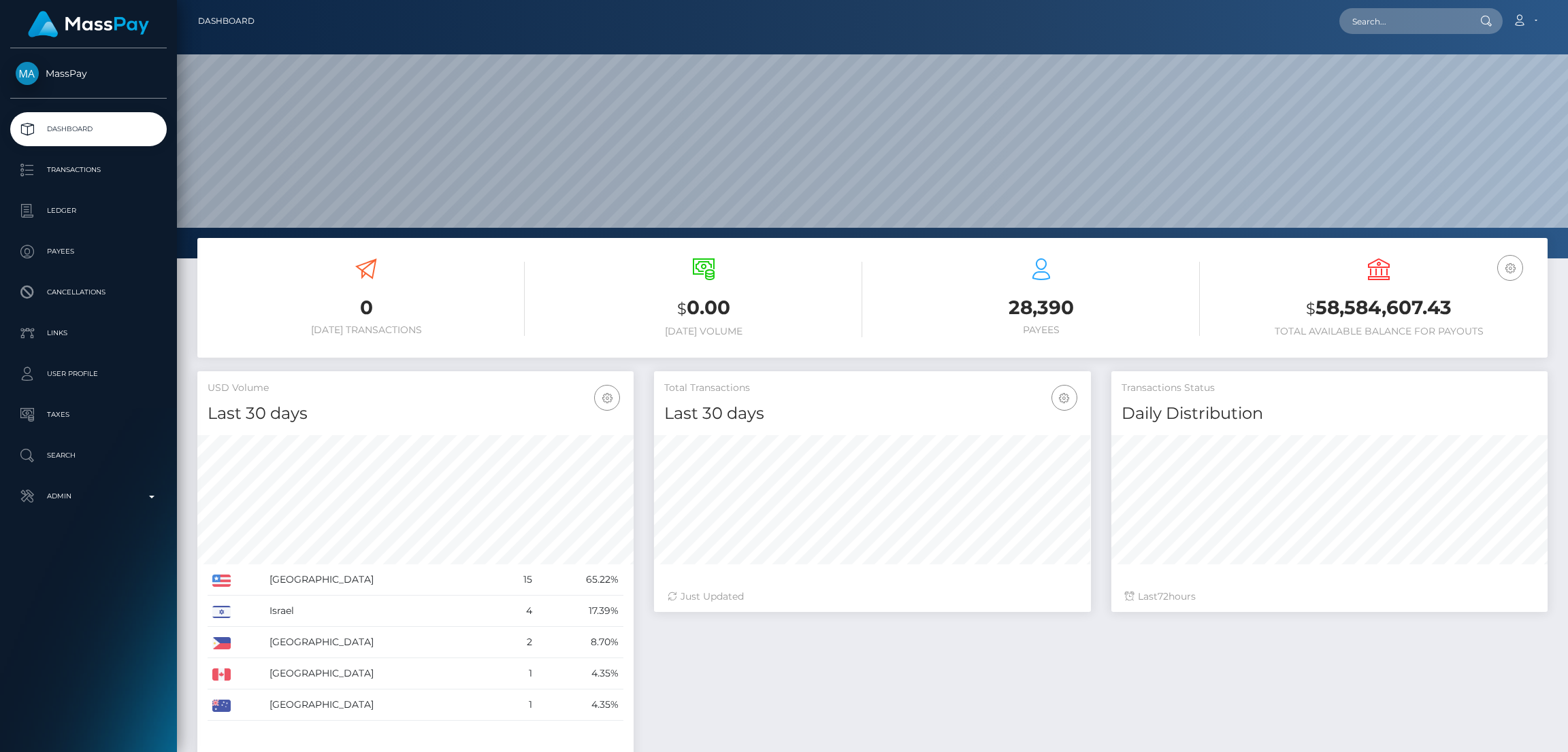
scroll to position [241, 436]
click at [1383, 29] on input "text" at bounding box center [1403, 21] width 128 height 26
paste input "[EMAIL_ADDRESS][DOMAIN_NAME]"
type input "[EMAIL_ADDRESS][DOMAIN_NAME]"
click at [1394, 74] on link "NURLAILA NIAE" at bounding box center [1394, 71] width 109 height 25
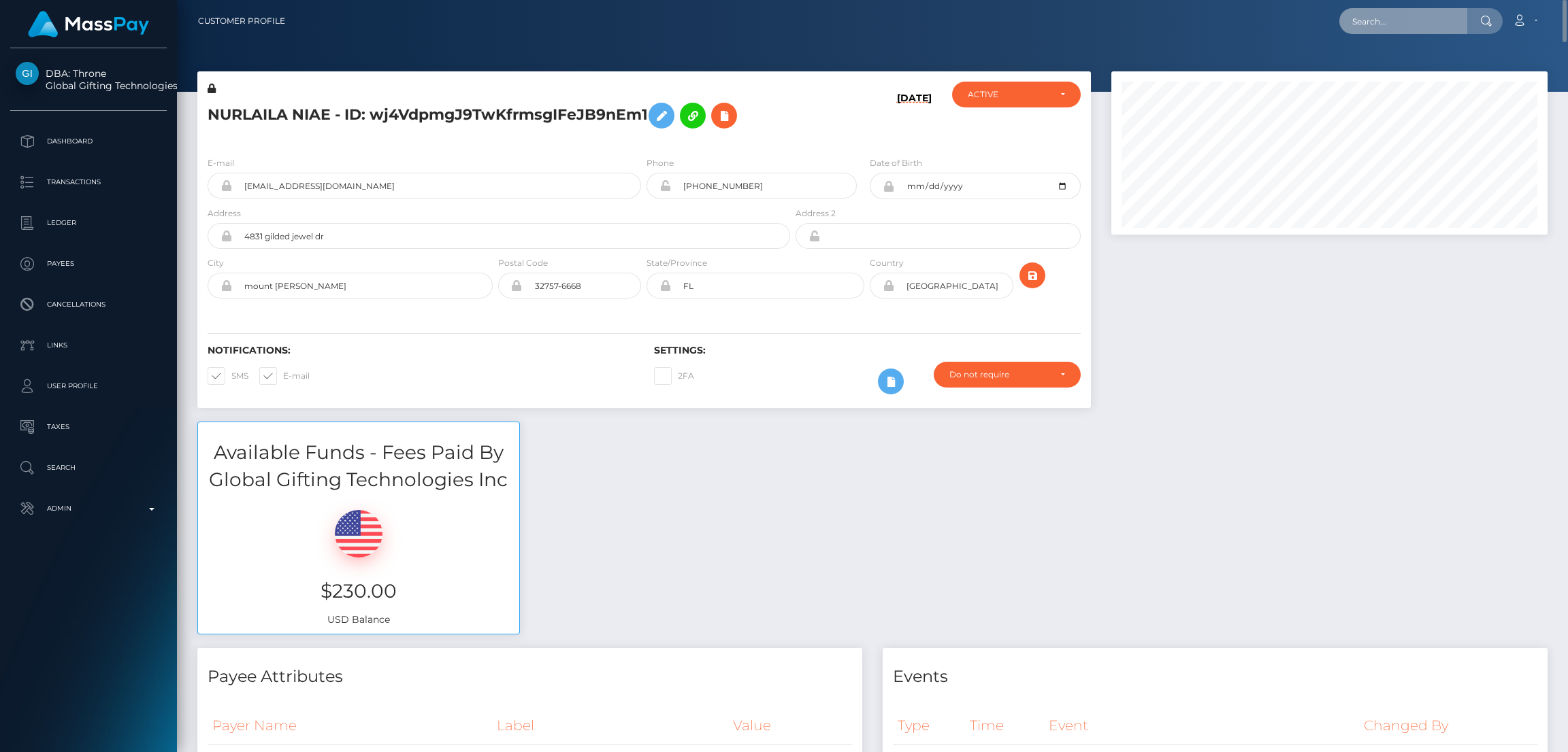
click at [1387, 33] on input "text" at bounding box center [1403, 21] width 128 height 26
paste input "[EMAIL_ADDRESS][DOMAIN_NAME]"
type input "[EMAIL_ADDRESS][DOMAIN_NAME]"
click at [1409, 69] on link "Luquajah Brown" at bounding box center [1394, 71] width 109 height 25
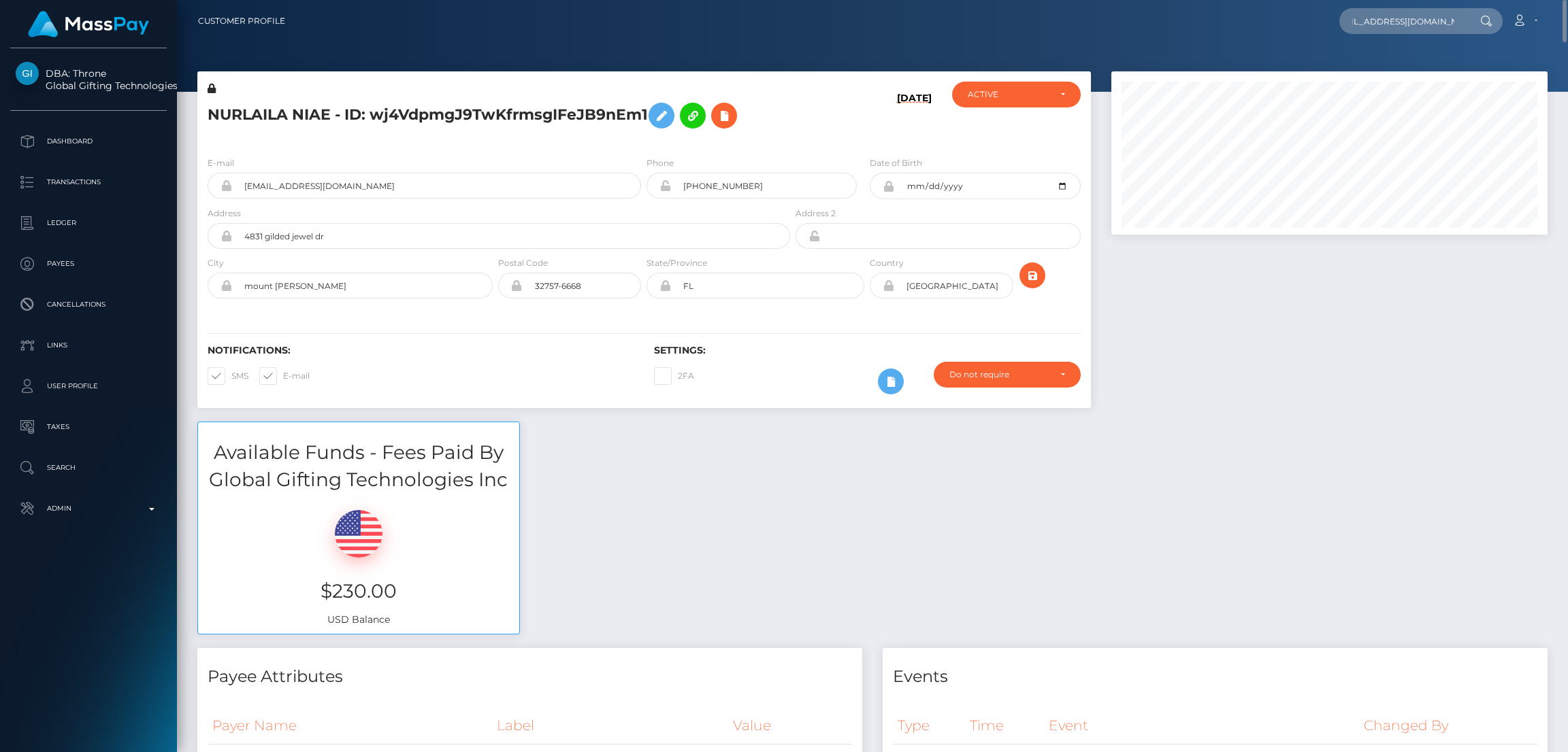
scroll to position [0, 0]
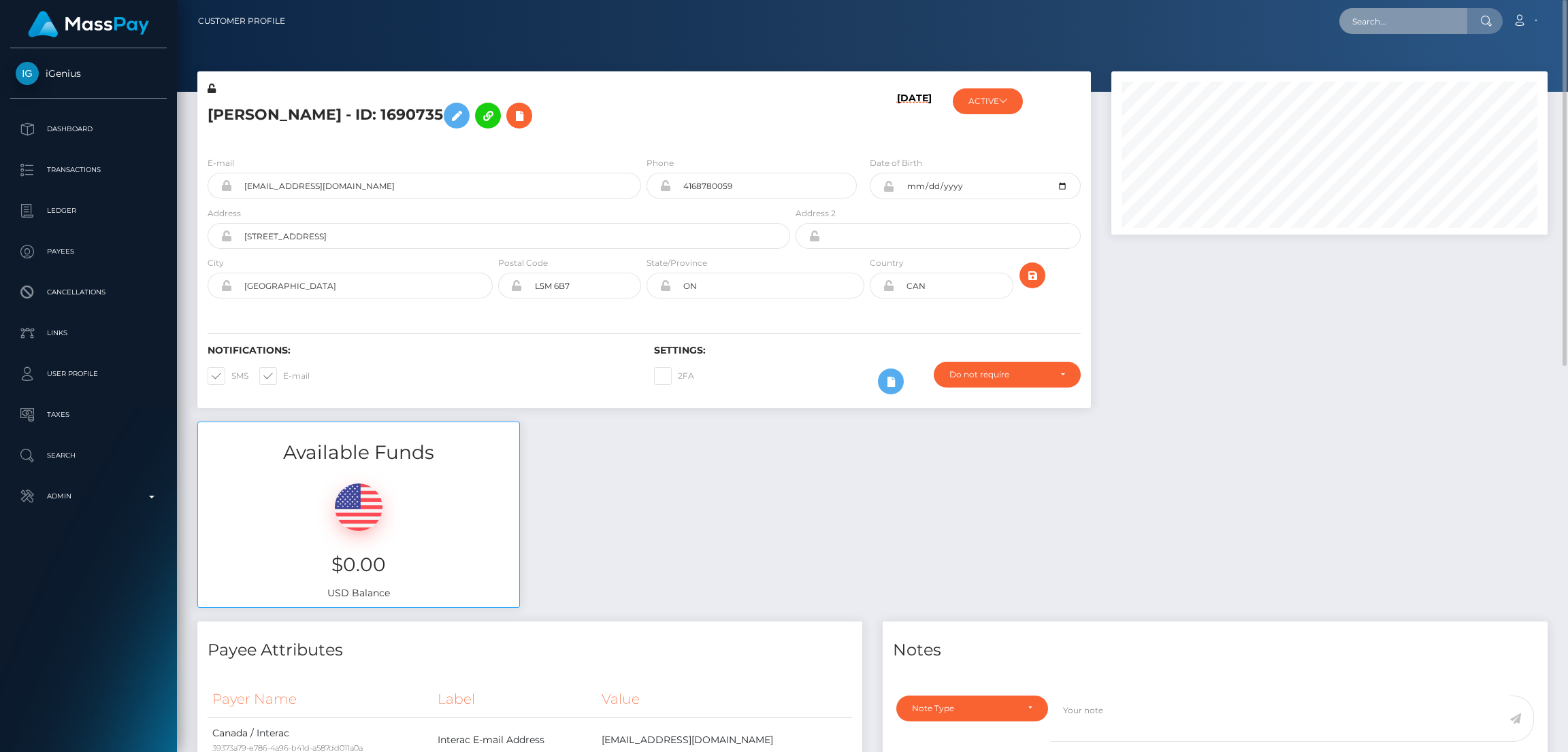
click at [1373, 28] on input "text" at bounding box center [1403, 21] width 128 height 26
paste input "jennablank0409@gmail.com"
type input "jennablank0409@gmail.com"
click at [1393, 67] on link "JENNA GIFFIN" at bounding box center [1394, 71] width 109 height 25
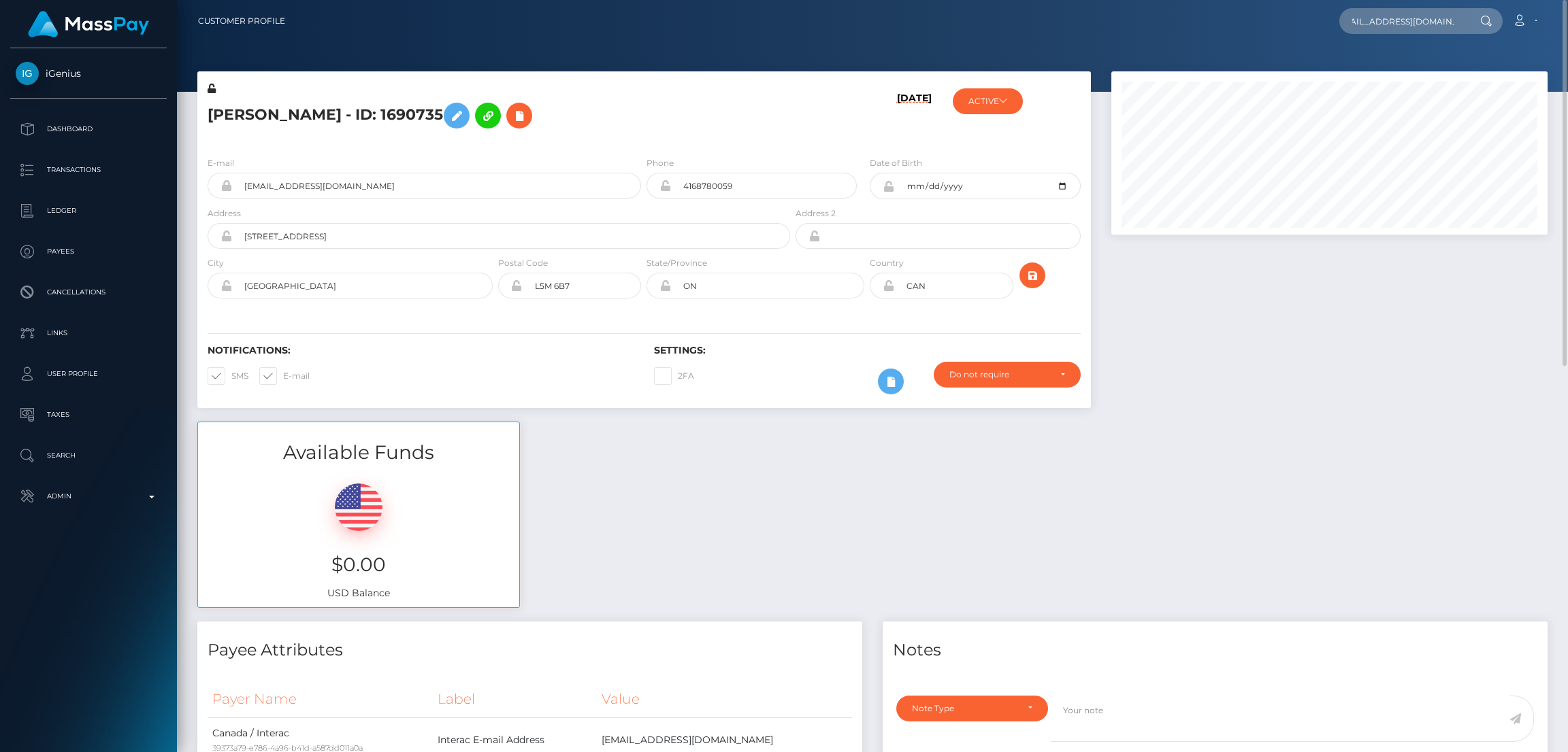
scroll to position [0, 0]
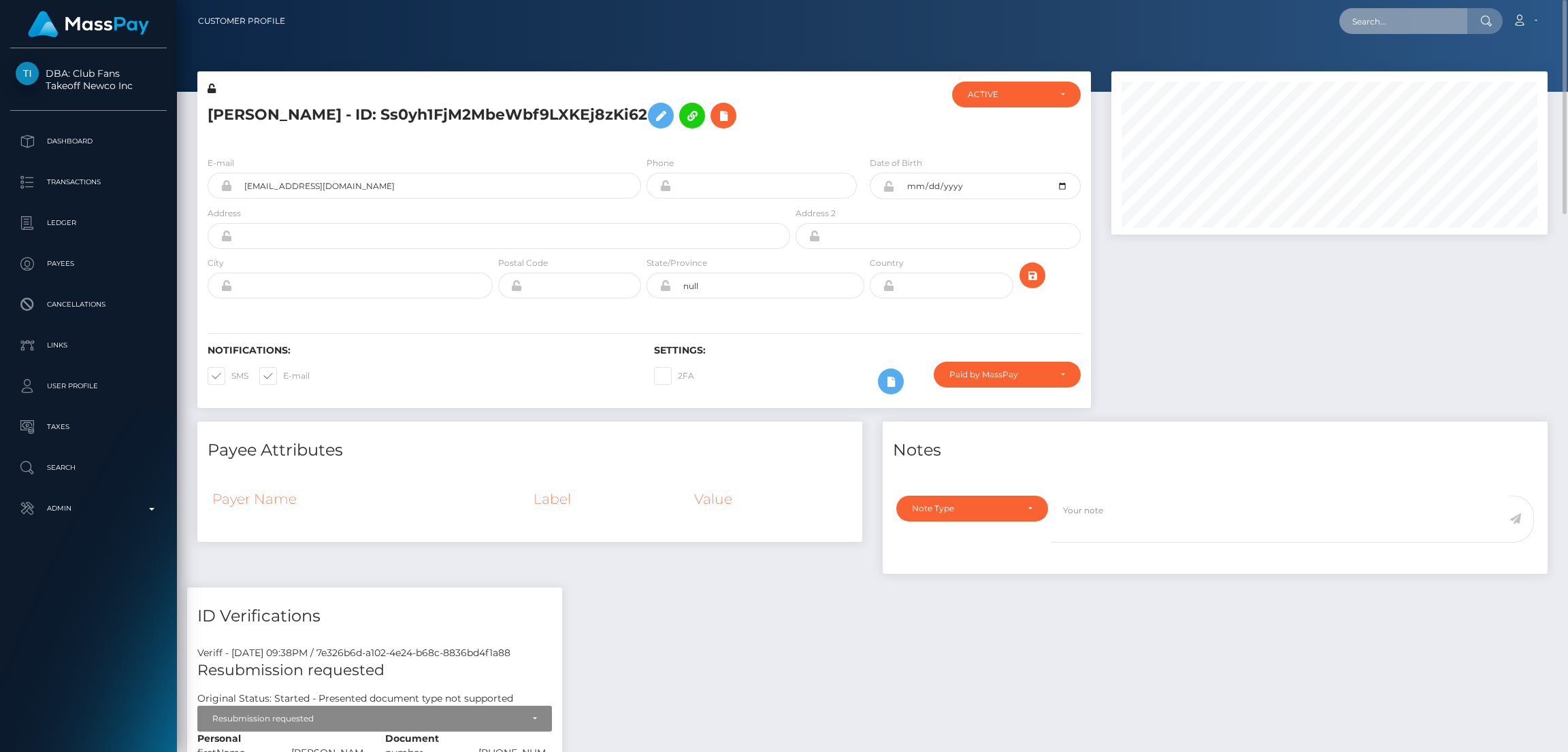
click at [1383, 23] on input "text" at bounding box center [1403, 21] width 128 height 26
paste input "[EMAIL_ADDRESS][DOMAIN_NAME]"
type input "[EMAIL_ADDRESS][DOMAIN_NAME]"
click at [1387, 69] on link "KIRIAKI E IOANNIDIS" at bounding box center [1394, 71] width 109 height 25
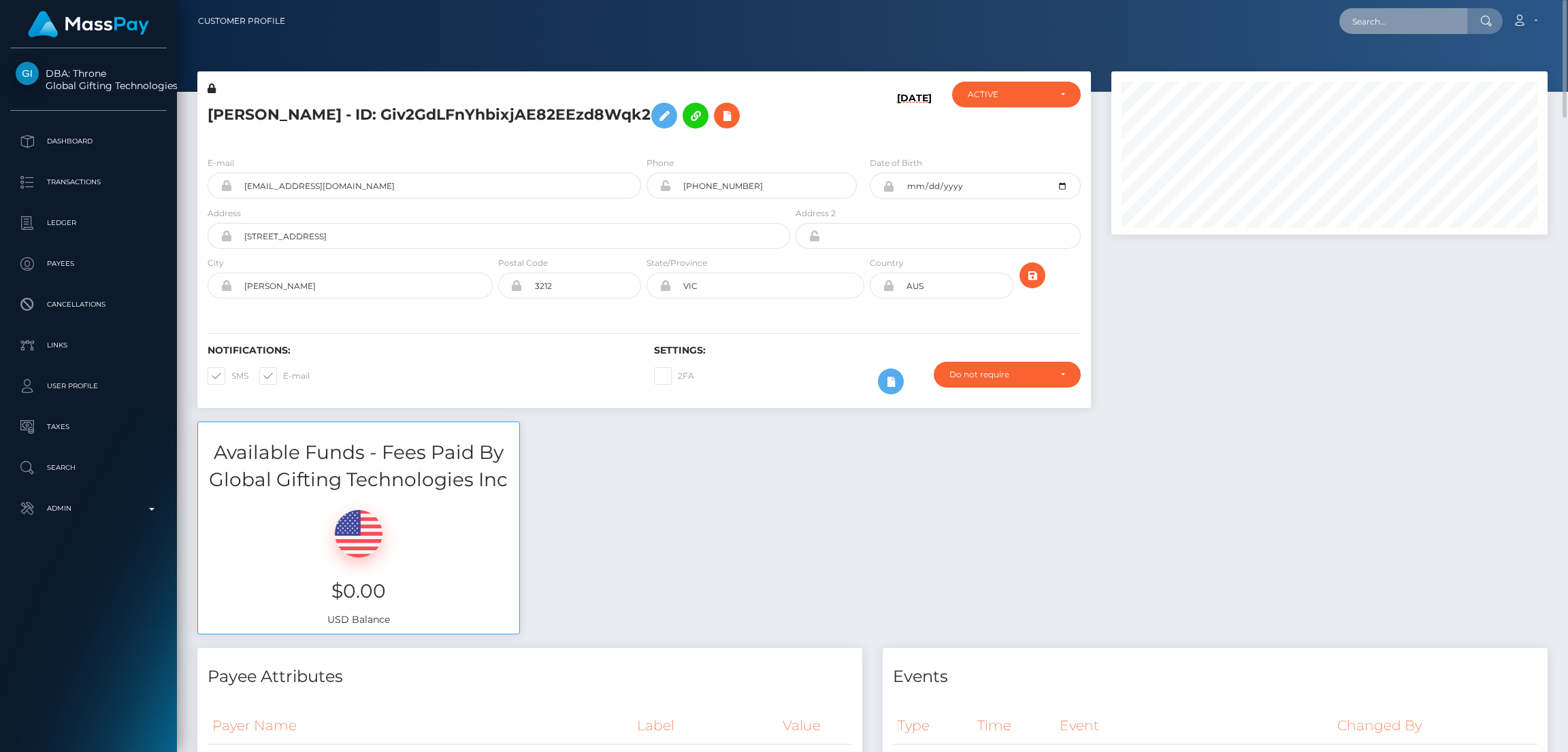
click at [1388, 26] on input "text" at bounding box center [1403, 21] width 128 height 26
paste input "[PERSON_NAME][EMAIL_ADDRESS][DOMAIN_NAME]"
type input "lisa@lisaxlopez.com"
click at [1373, 66] on link "Martha Russel" at bounding box center [1394, 71] width 109 height 25
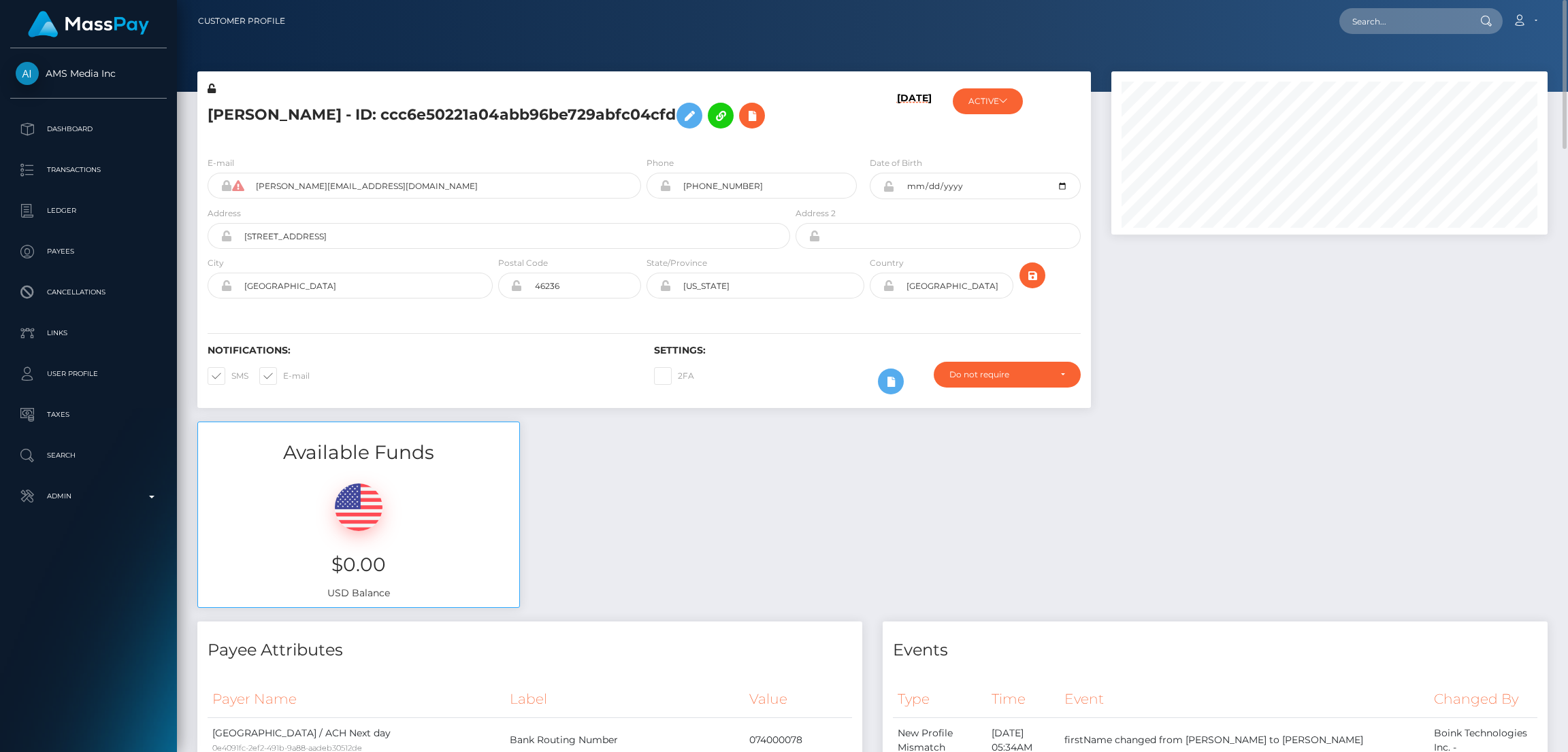
click at [1368, 6] on nav "Customer Profile Loading... Loading... Account" at bounding box center [872, 21] width 1391 height 42
click at [1374, 18] on input "text" at bounding box center [1403, 21] width 128 height 26
paste input "[EMAIL_ADDRESS][DOMAIN_NAME]"
type input "[EMAIL_ADDRESS][DOMAIN_NAME]"
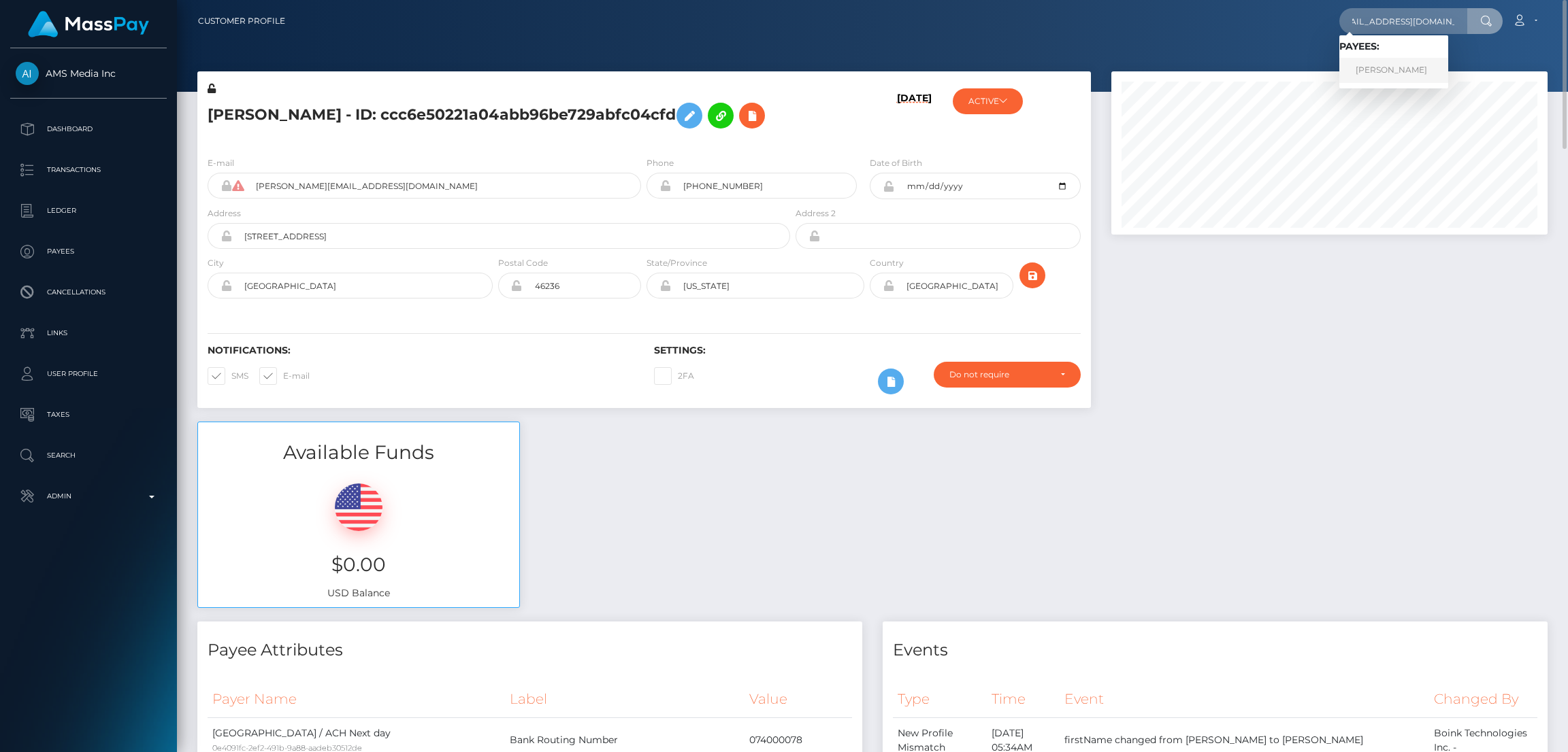
click at [1383, 66] on link "[PERSON_NAME]" at bounding box center [1394, 71] width 109 height 25
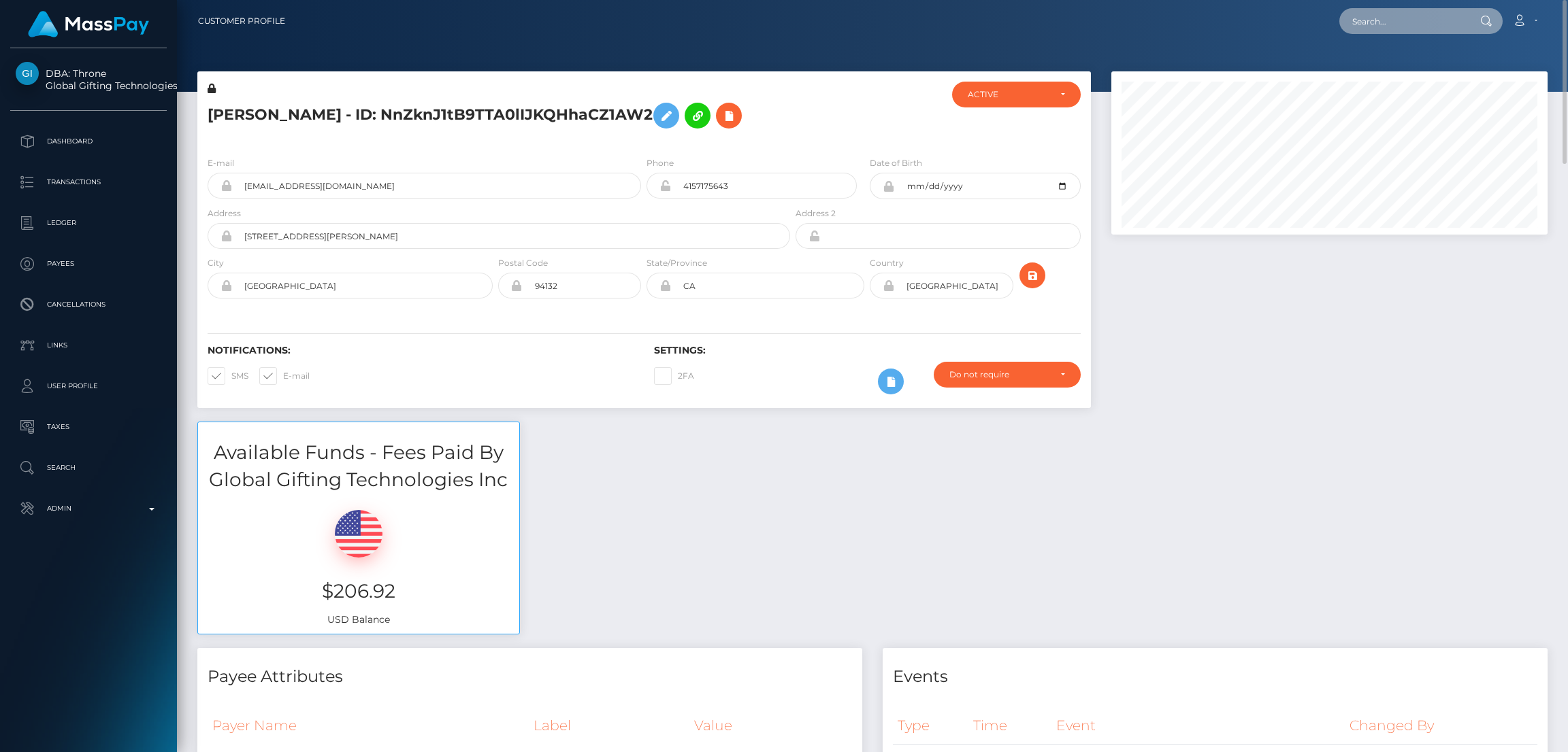
click at [1390, 13] on input "text" at bounding box center [1403, 21] width 128 height 26
paste input "andre.andre.9800@gmail.com"
type input "andre.andre.9800@gmail.com"
click at [1380, 69] on link "ANDRII MATIUSHEV" at bounding box center [1394, 71] width 109 height 25
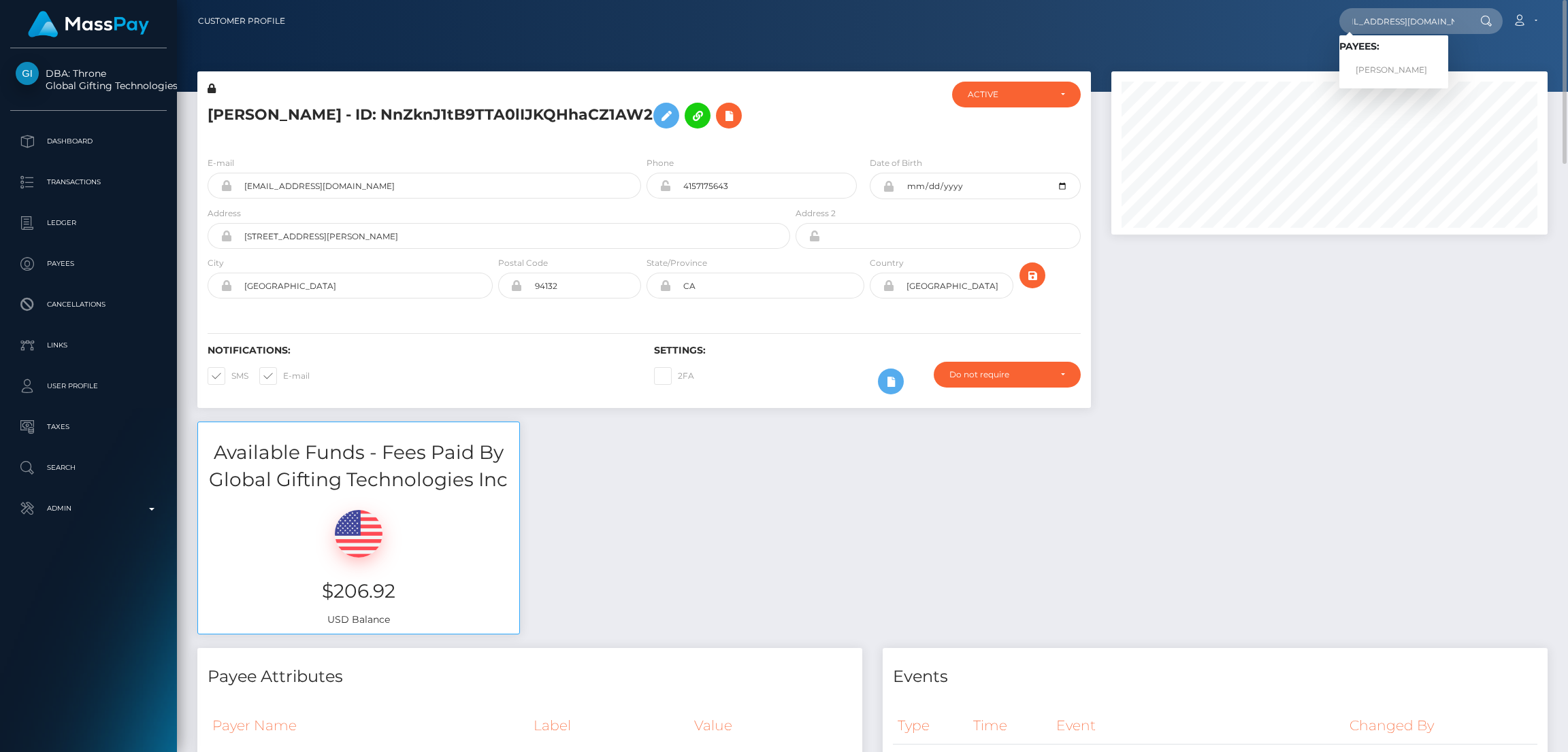
scroll to position [0, 0]
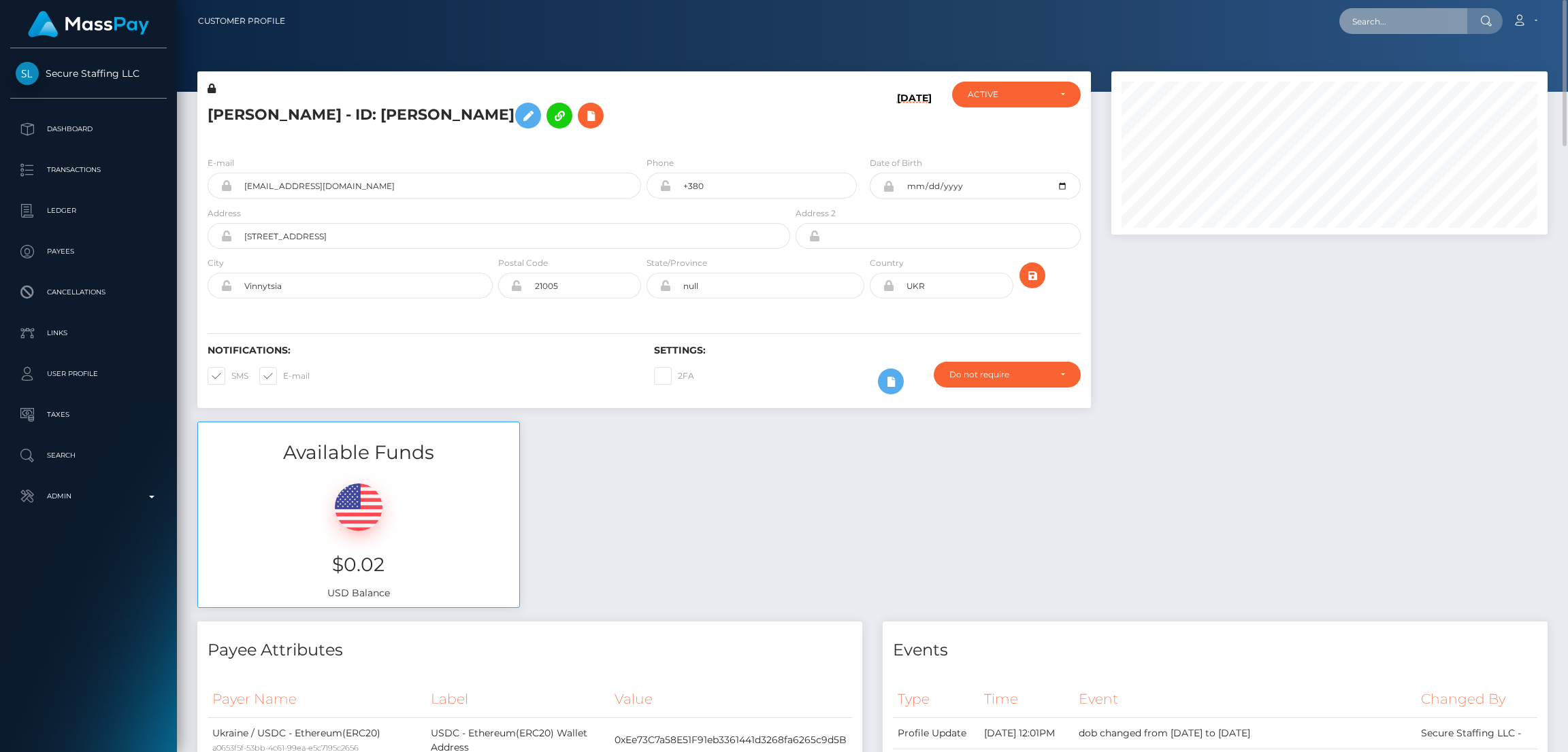
click at [1417, 18] on input "text" at bounding box center [1403, 21] width 128 height 26
paste input "[EMAIL_ADDRESS][DOMAIN_NAME][PERSON_NAME]"
type input "info@anja-freese.de"
click at [1385, 71] on link "Anja Freese" at bounding box center [1394, 71] width 109 height 25
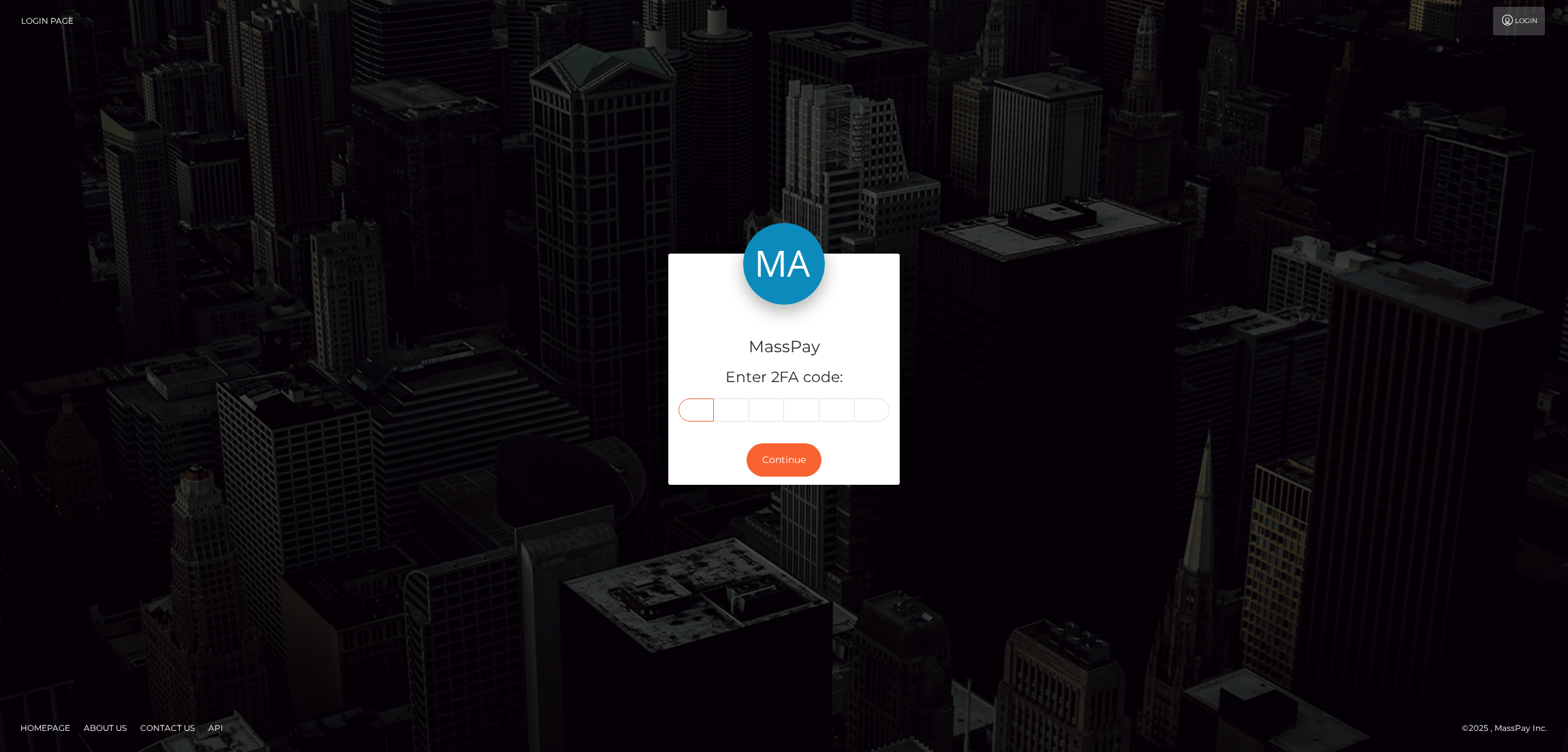
click at [695, 409] on input "text" at bounding box center [697, 410] width 35 height 23
paste input "8"
type input "8"
type input "5"
type input "2"
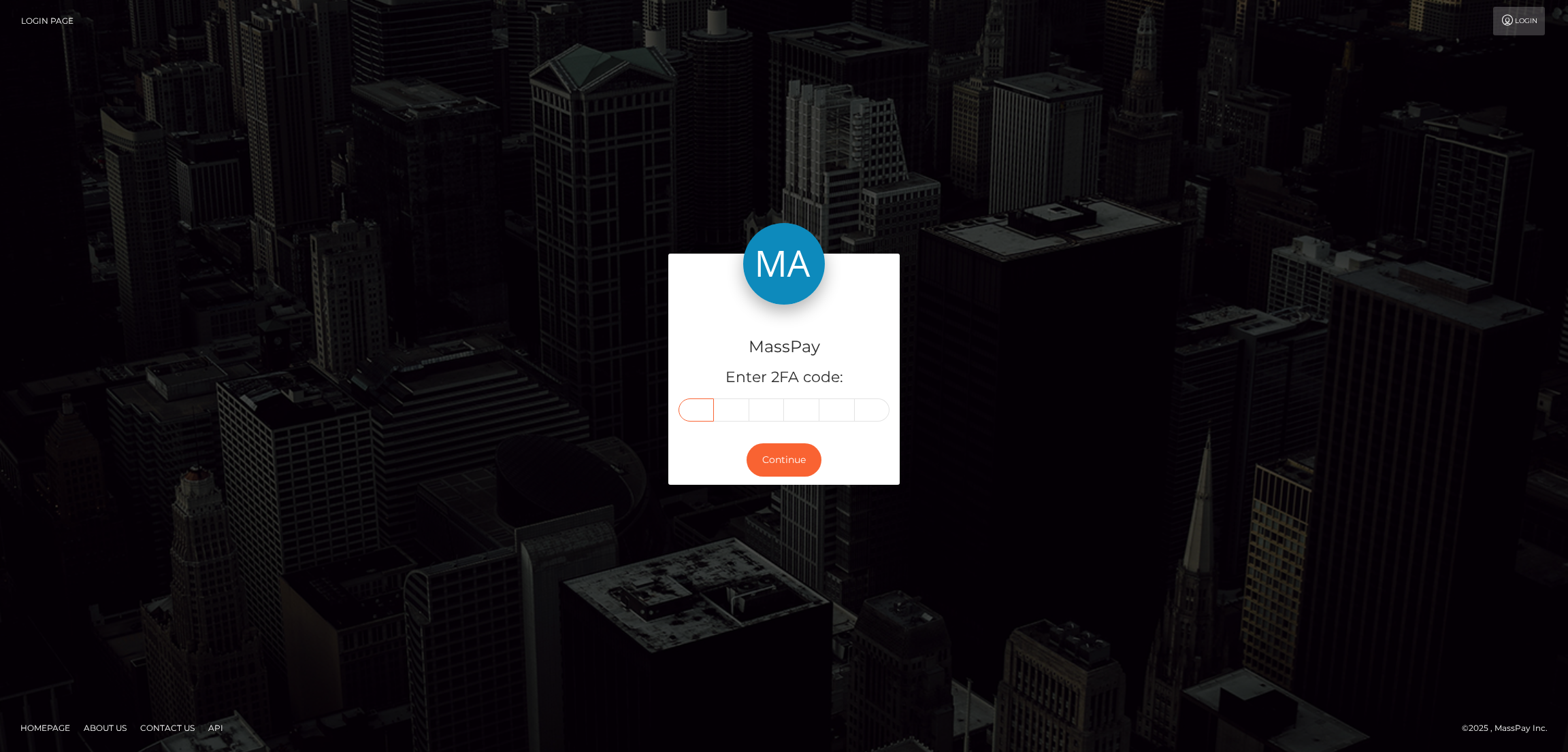
type input "6"
type input "7"
click at [785, 458] on button "Continue" at bounding box center [784, 460] width 75 height 33
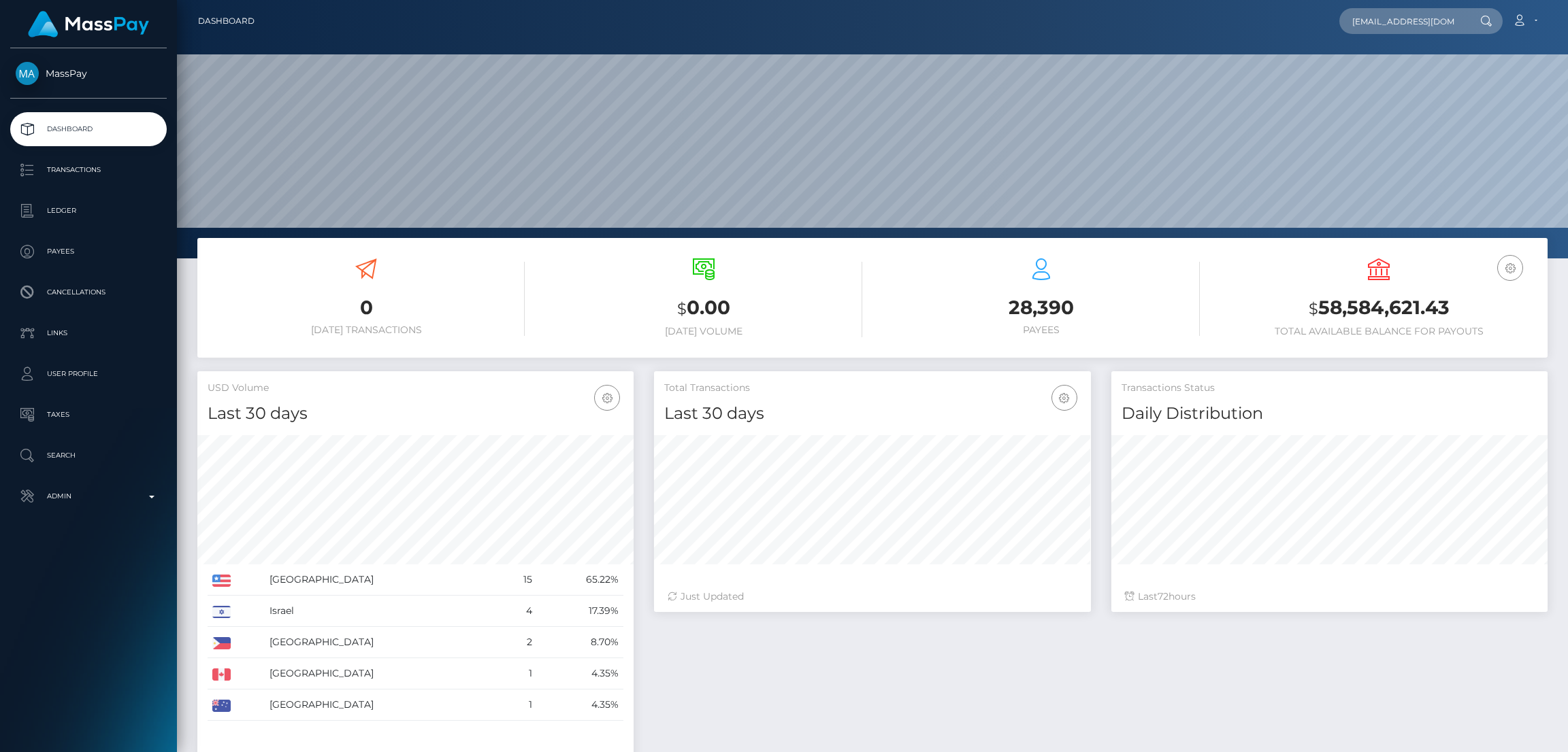
scroll to position [241, 436]
type input "[EMAIL_ADDRESS][DOMAIN_NAME]"
click at [1390, 74] on link "GABRIELA LOPEZ HERNANDEZ" at bounding box center [1394, 71] width 109 height 25
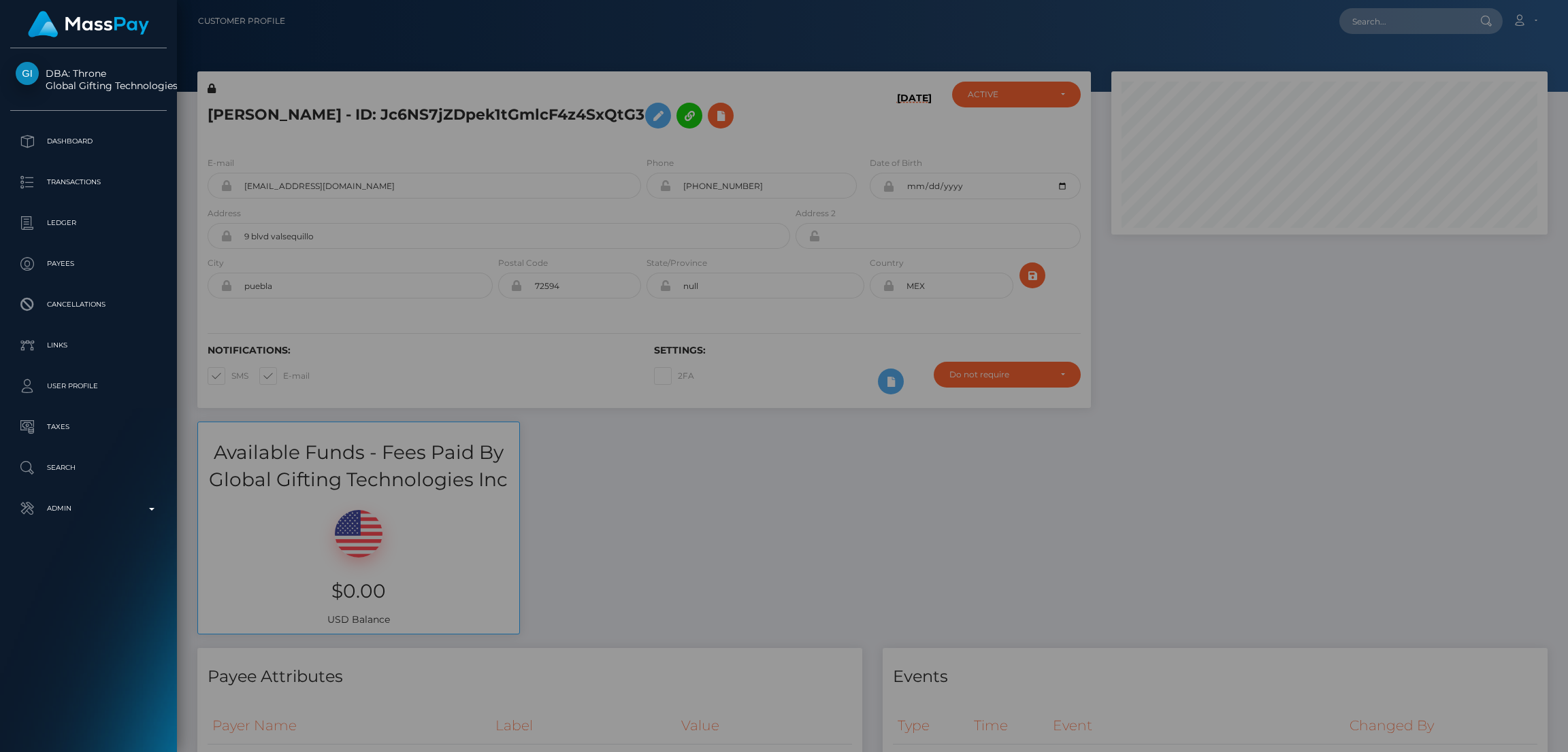
scroll to position [163, 436]
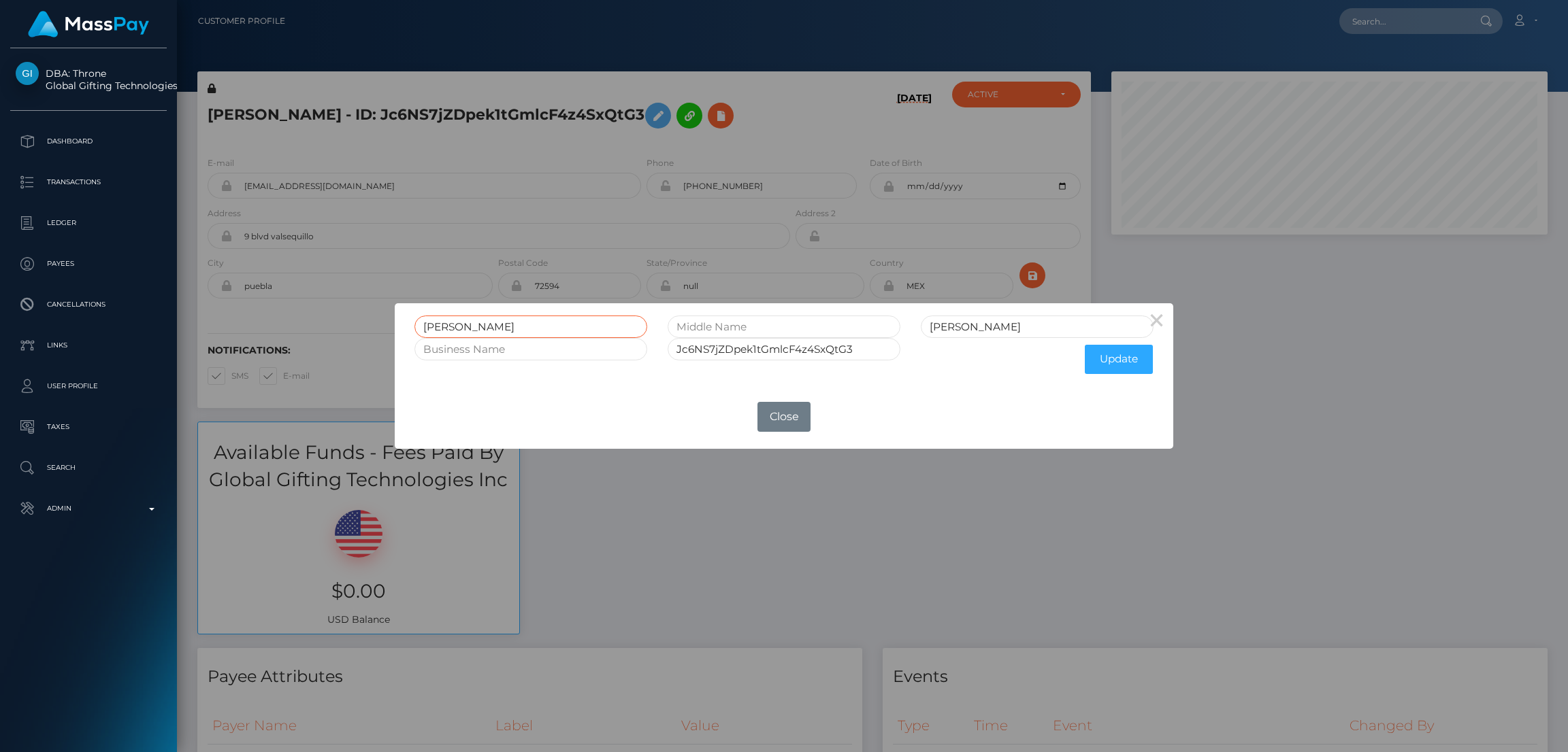
click at [458, 328] on input "[PERSON_NAME]" at bounding box center [531, 327] width 233 height 23
click at [790, 416] on button "Close" at bounding box center [784, 417] width 53 height 30
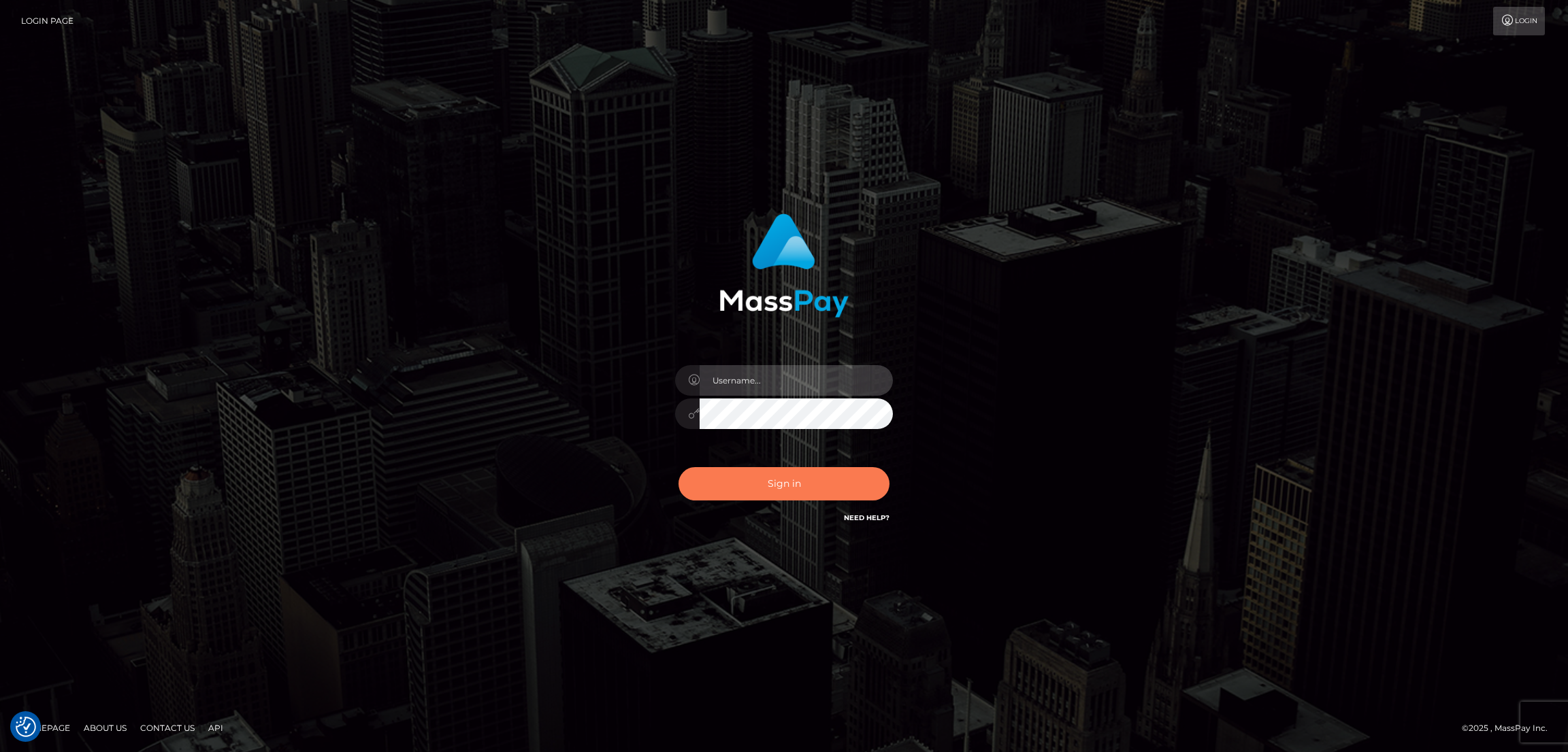
type input "by.es2"
click at [790, 487] on button "Sign in" at bounding box center [784, 484] width 211 height 33
type input "by.es2"
click at [786, 487] on button "Sign in" at bounding box center [784, 484] width 211 height 33
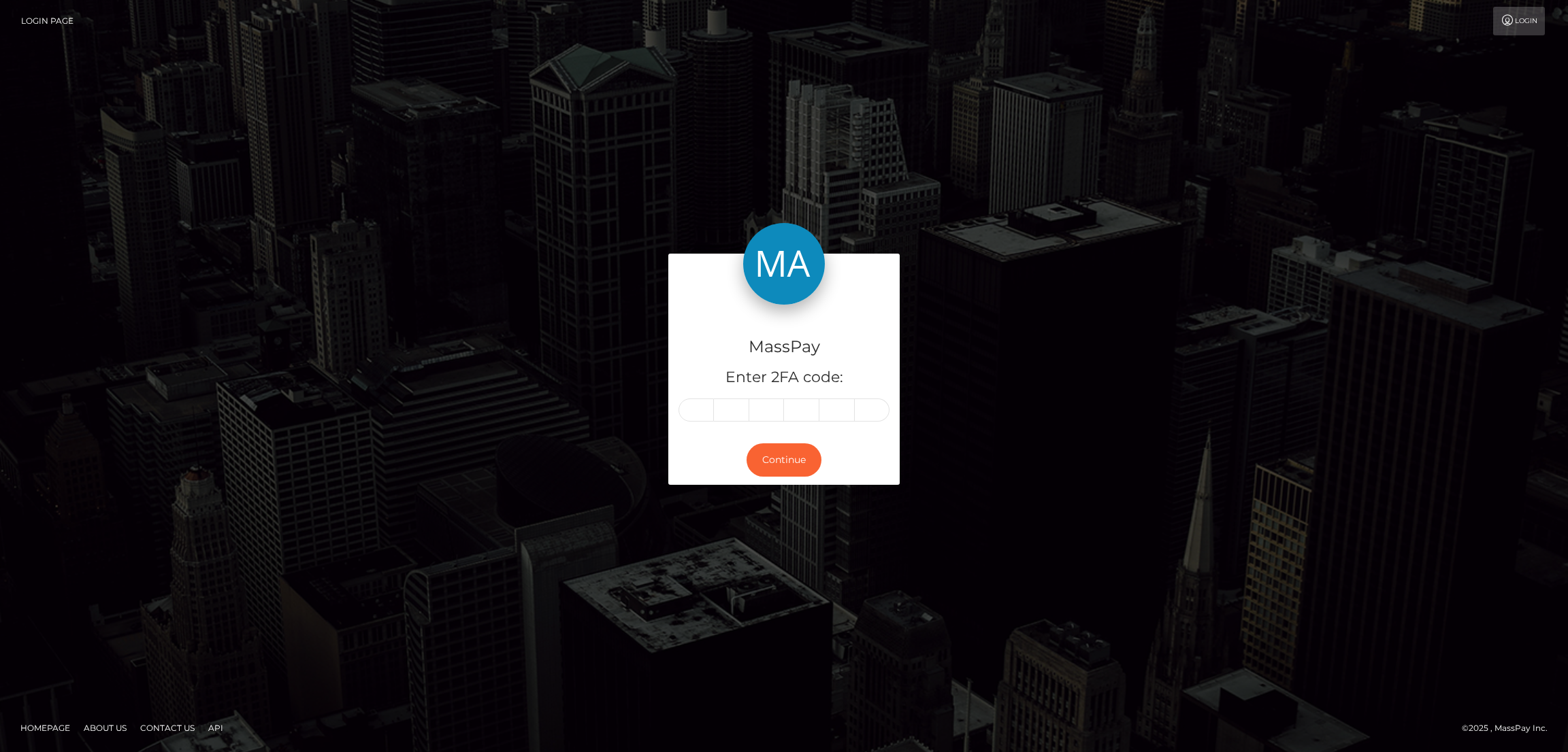
type input "1"
type input "5"
type input "7"
type input "5"
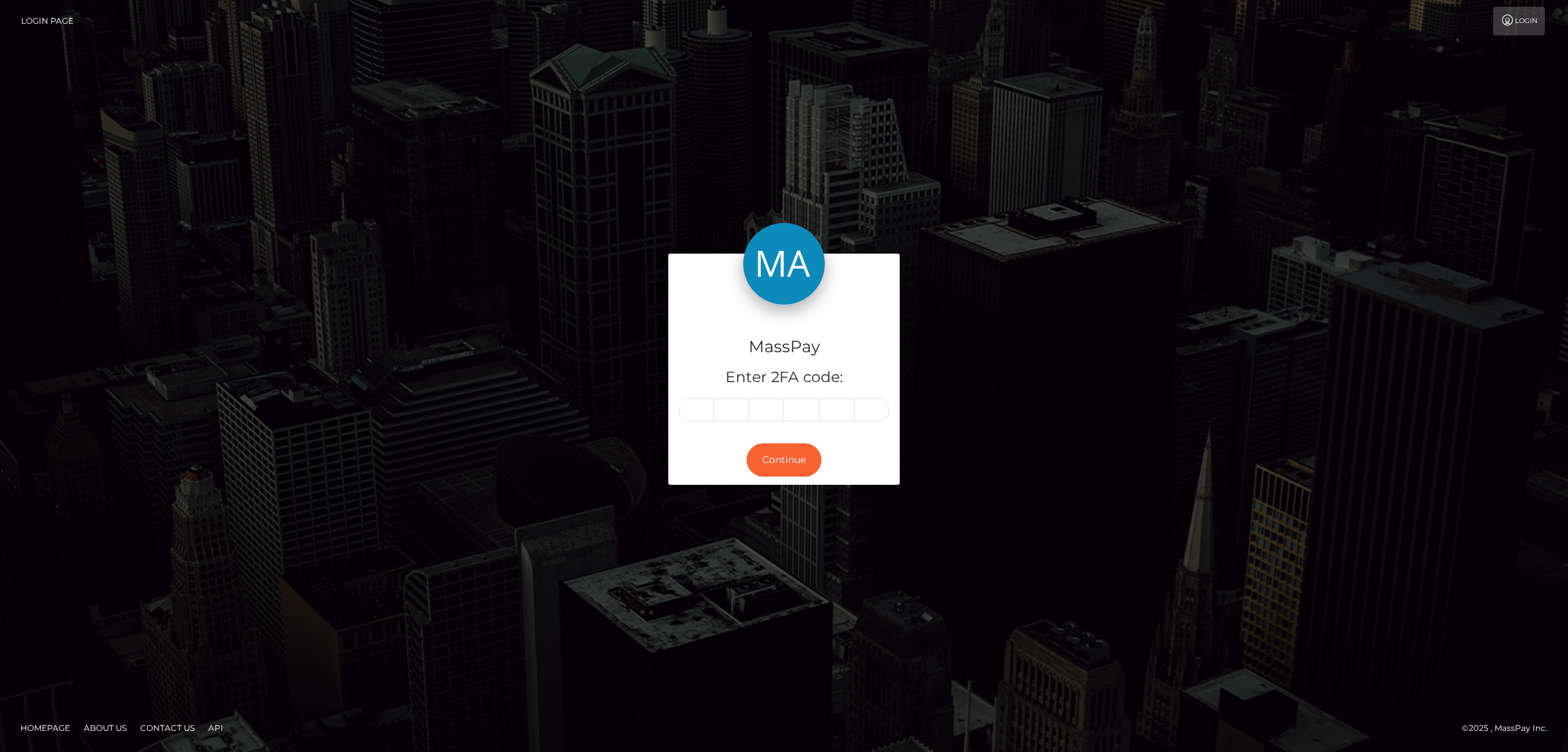
type input "8"
click at [782, 454] on button "Continue" at bounding box center [784, 460] width 75 height 33
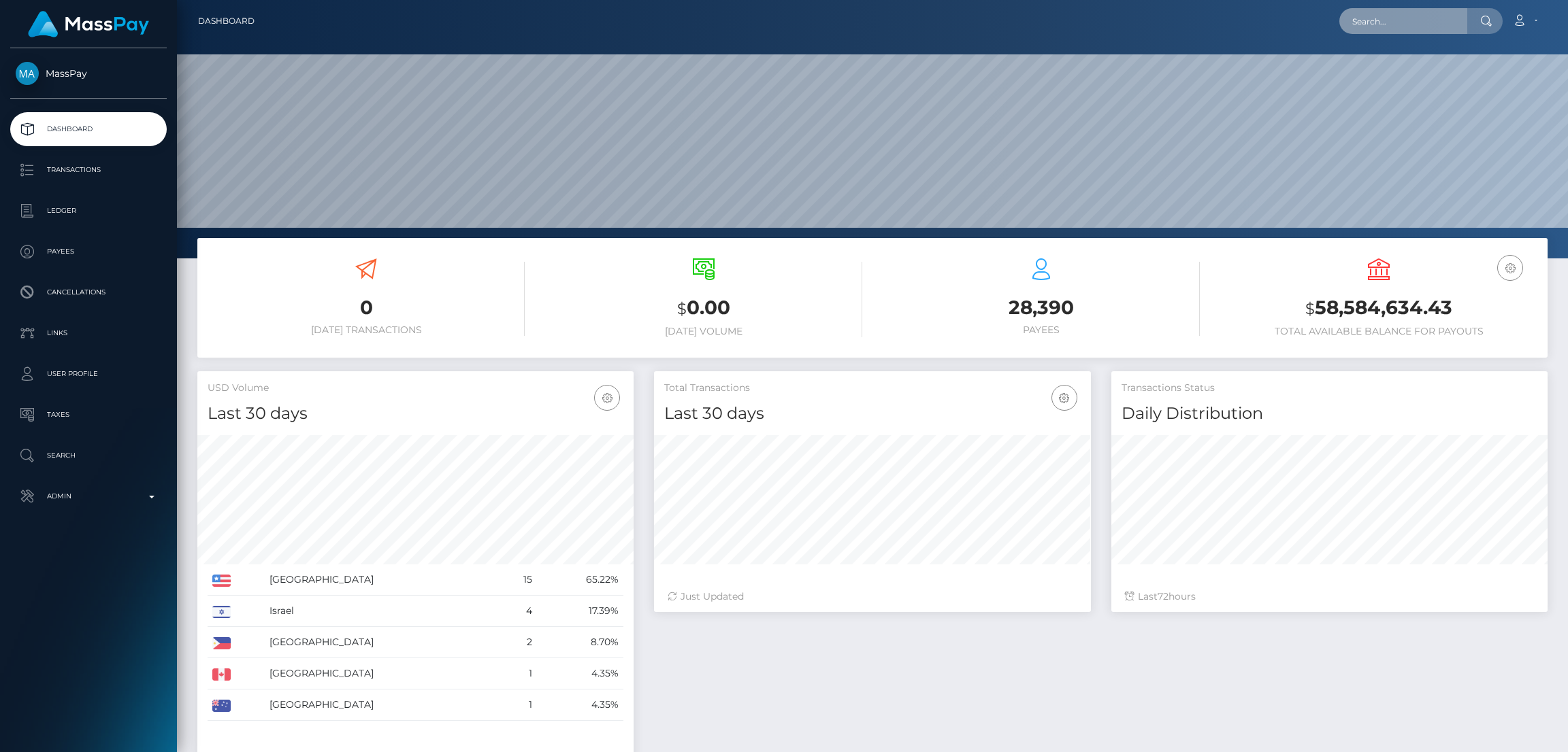
click at [1395, 21] on input "text" at bounding box center [1403, 21] width 128 height 26
paste input "abbyphilipaxo@gmail.com"
click at [1390, 30] on input "abbyphilipaxo@gmail.com" at bounding box center [1403, 21] width 128 height 26
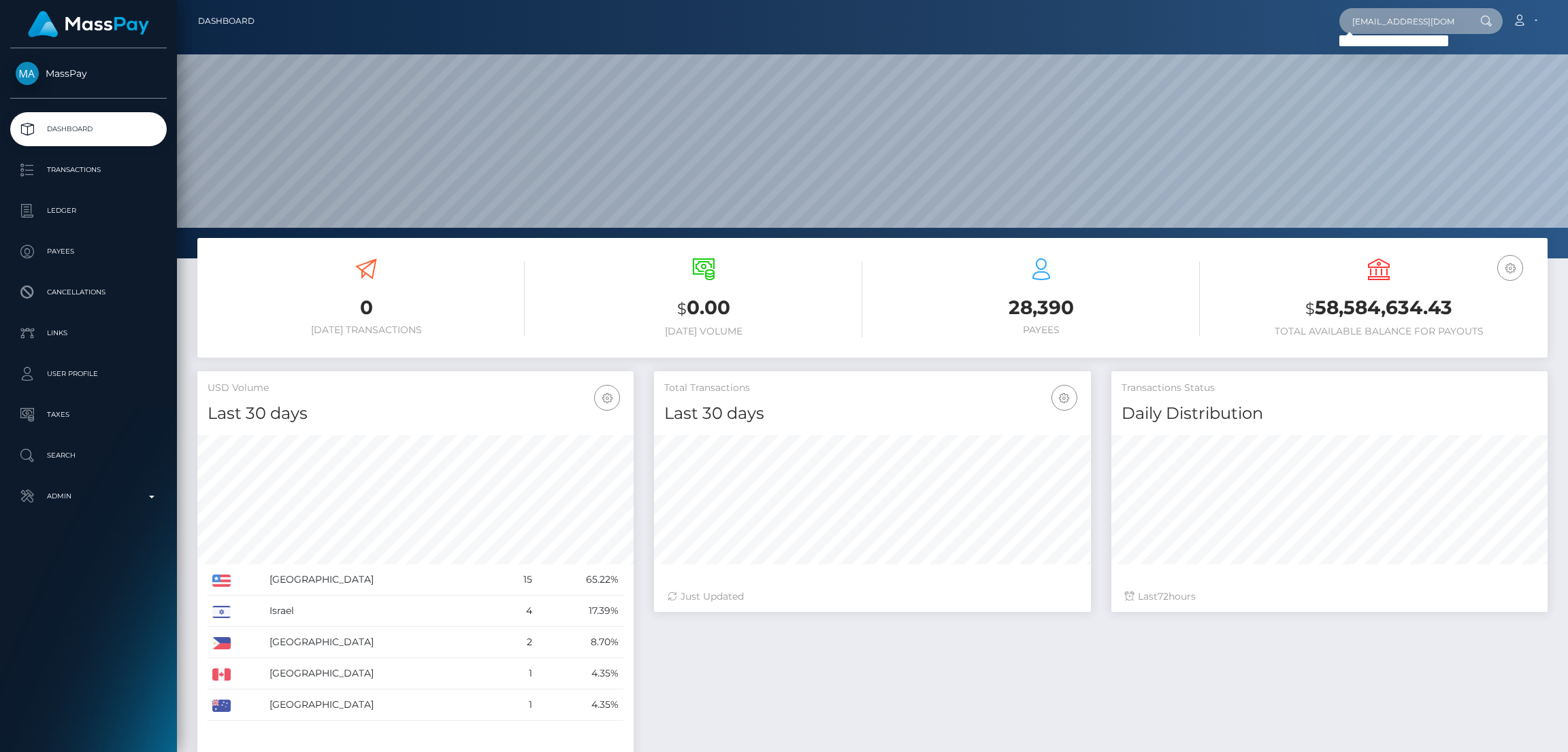
click at [1363, 13] on input "abbyphilipaxo@gmail.com" at bounding box center [1403, 21] width 128 height 26
paste input "theeanayanarie"
type input "theeanayanarie@gmail.com"
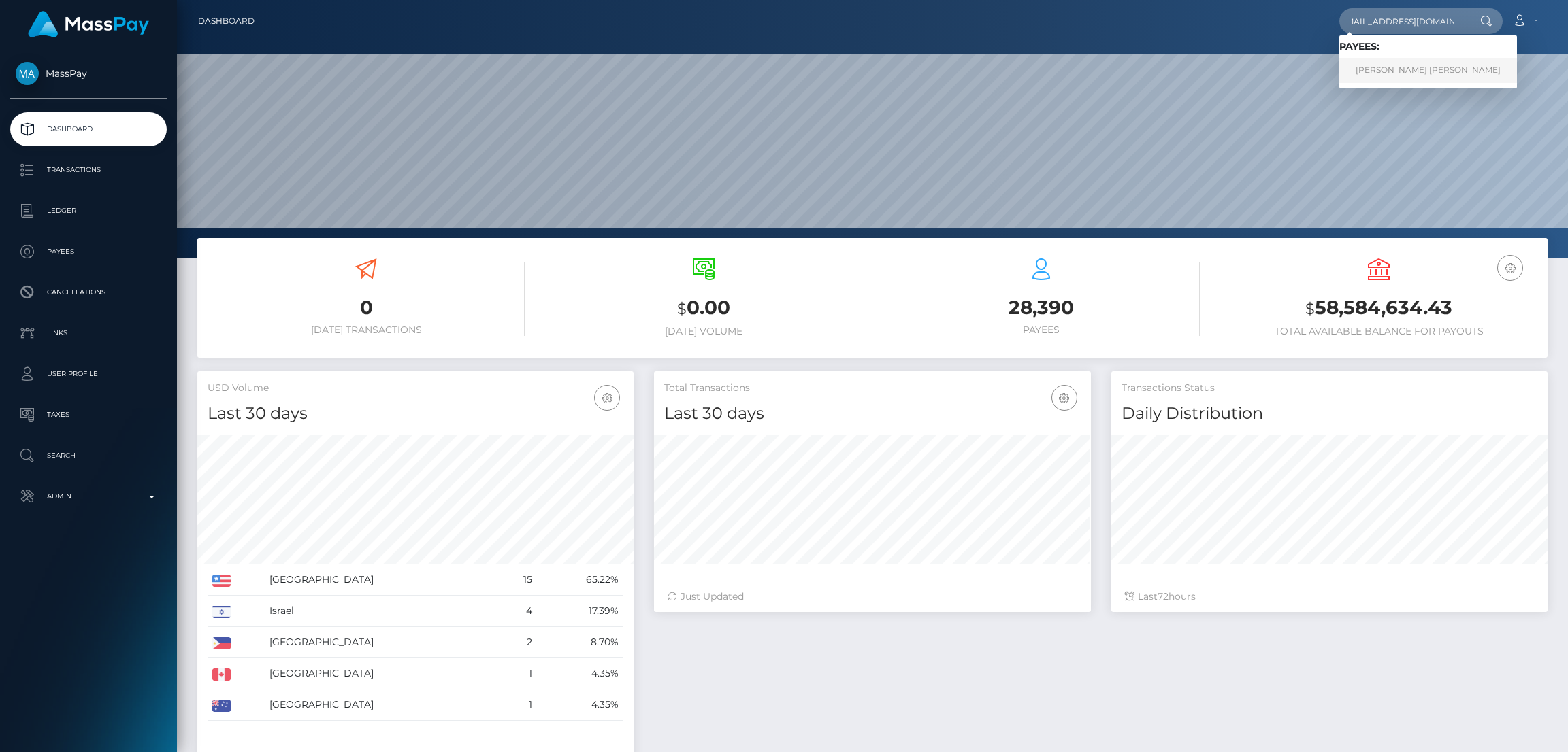
click at [1378, 67] on link "ANAYA NARIE SMITH" at bounding box center [1428, 71] width 178 height 25
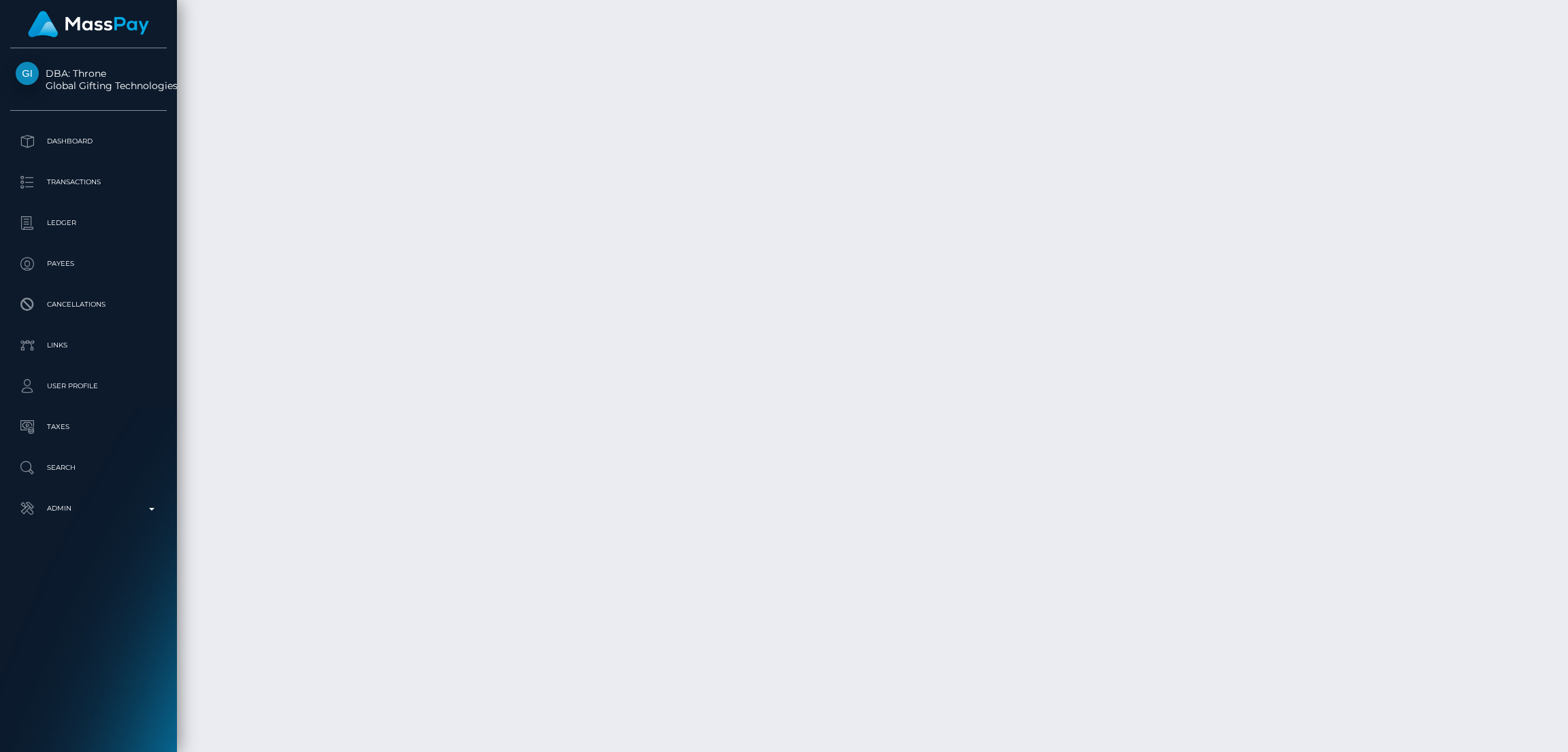
scroll to position [3684, 0]
